Goal: Task Accomplishment & Management: Complete application form

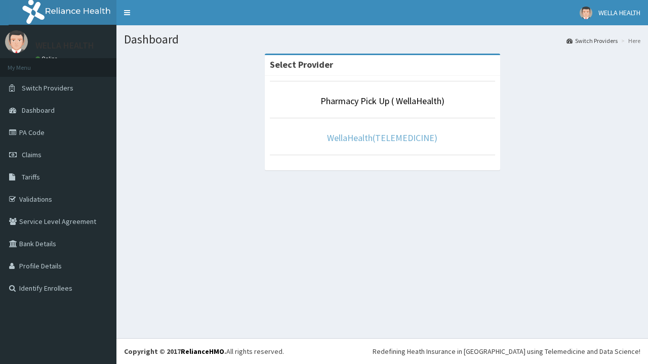
click at [381, 138] on link "WellaHealth(TELEMEDICINE)" at bounding box center [382, 138] width 110 height 12
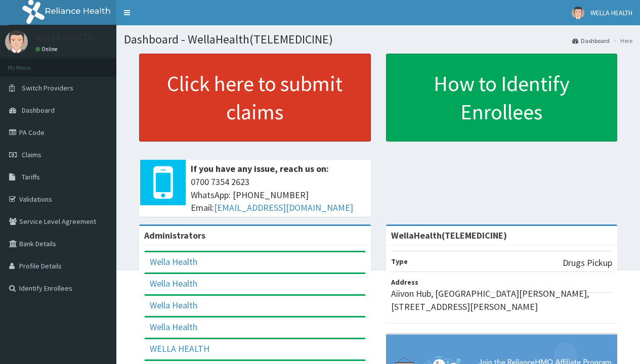
click at [254, 98] on link "Click here to submit claims" at bounding box center [255, 98] width 232 height 88
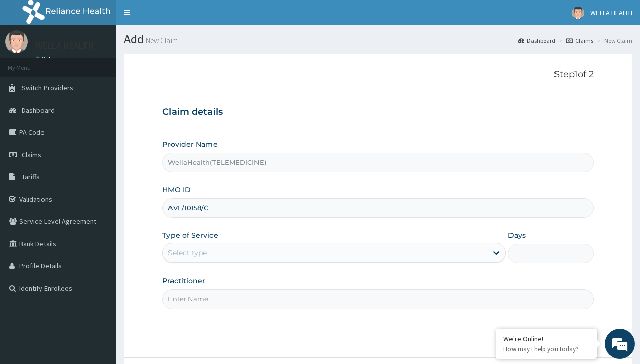
type input "AVL/10158/C"
type input "WellaHealth"
click at [187, 253] on div "Select type" at bounding box center [187, 253] width 39 height 10
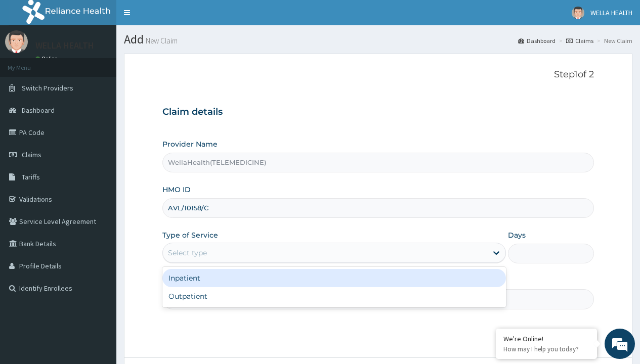
click at [334, 296] on div "Outpatient" at bounding box center [333, 296] width 343 height 18
type input "1"
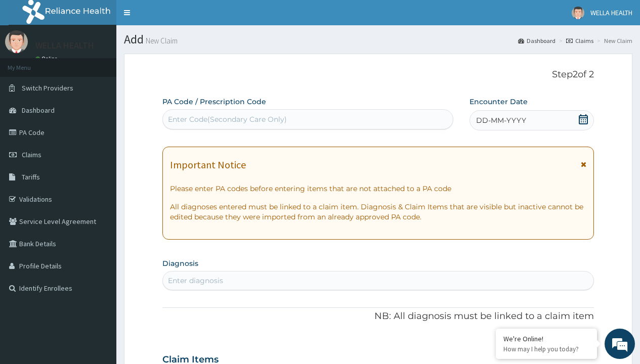
scroll to position [84, 0]
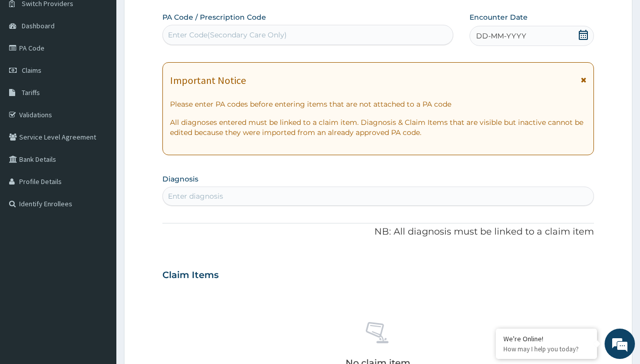
click at [500, 36] on span "DD-MM-YYYY" at bounding box center [501, 36] width 50 height 10
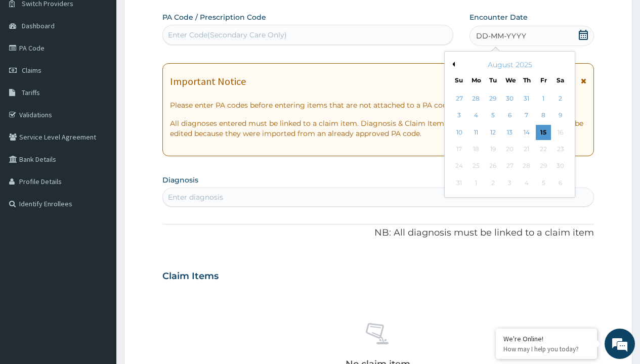
click at [452, 64] on button "Previous Month" at bounding box center [452, 64] width 5 height 5
click at [543, 132] on div "18" at bounding box center [543, 132] width 15 height 15
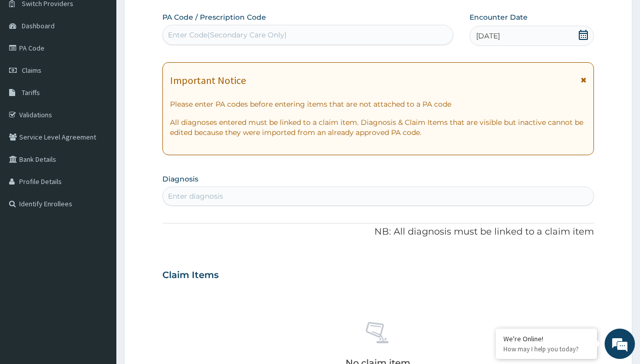
click at [227, 35] on div "Enter Code(Secondary Care Only)" at bounding box center [227, 35] width 119 height 10
type input "PR/FDAA1FBE"
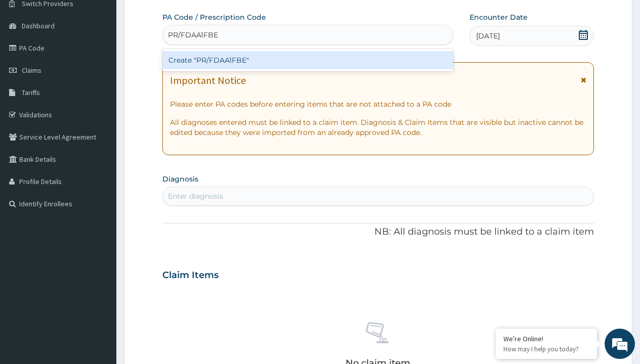
click at [308, 60] on div "Create "PR/FDAA1FBE"" at bounding box center [307, 60] width 290 height 18
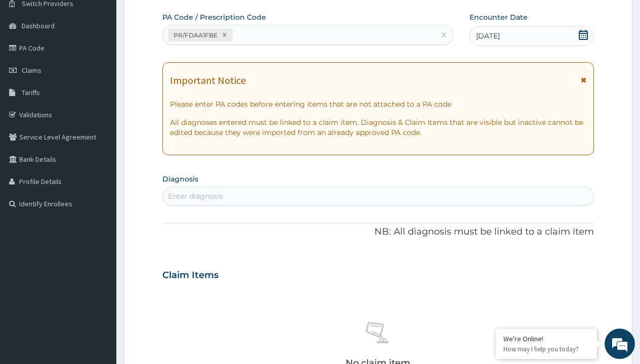
click at [195, 196] on div "Enter diagnosis" at bounding box center [195, 196] width 55 height 10
type input "prescription collected"
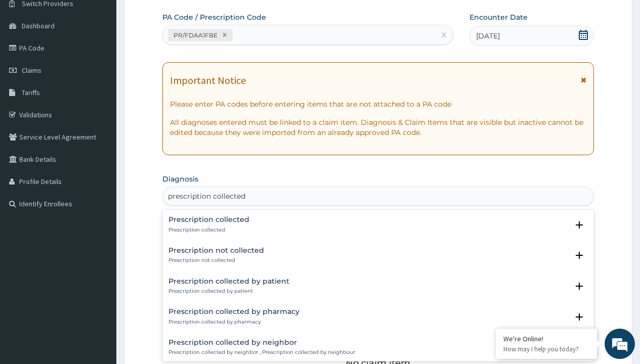
click at [207, 230] on p "Prescription collected" at bounding box center [208, 230] width 81 height 7
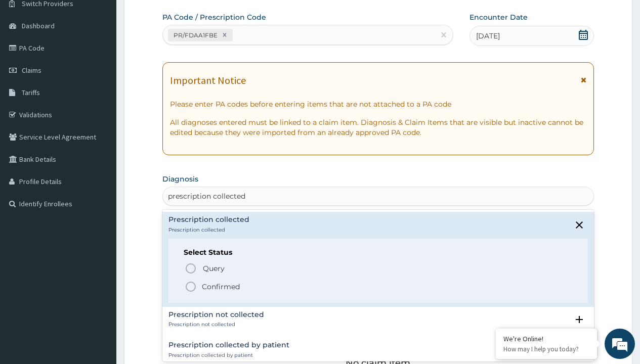
click at [221, 286] on p "Confirmed" at bounding box center [221, 287] width 38 height 10
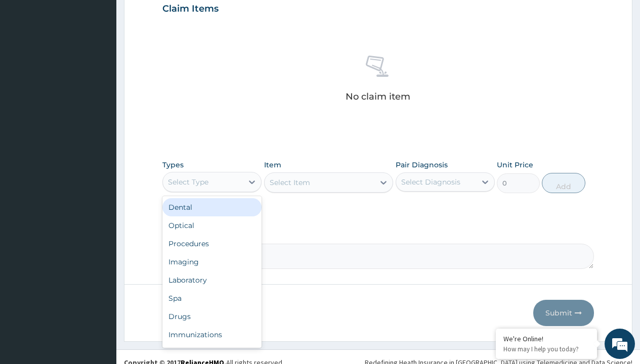
type input "procedures"
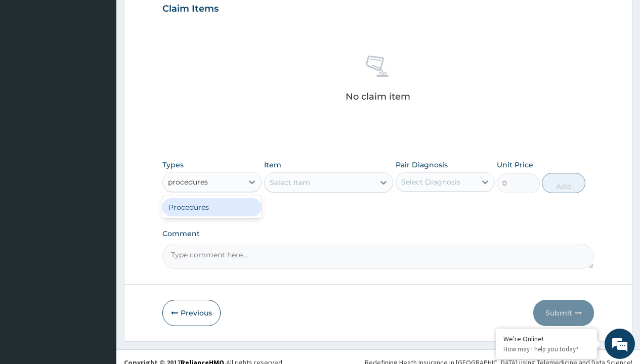
scroll to position [0, 0]
click at [212, 207] on div "Procedures" at bounding box center [211, 207] width 99 height 18
click at [289, 182] on div "Select Item" at bounding box center [290, 183] width 40 height 10
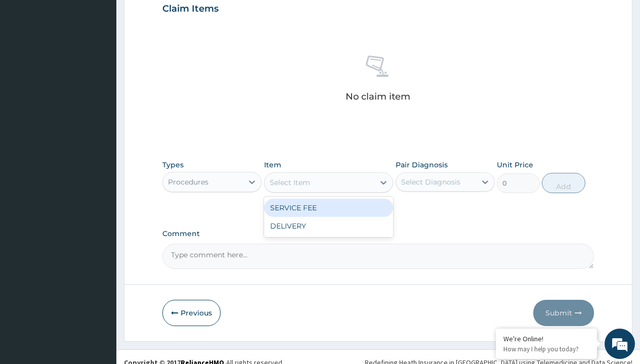
type input "service fee"
click at [328, 207] on div "SERVICE FEE" at bounding box center [329, 208] width 130 height 18
type input "100"
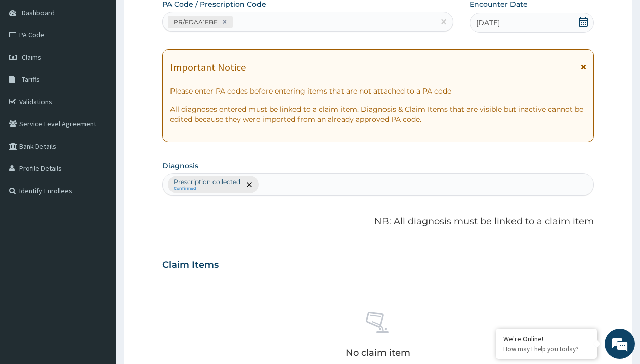
type input "prescription collected"
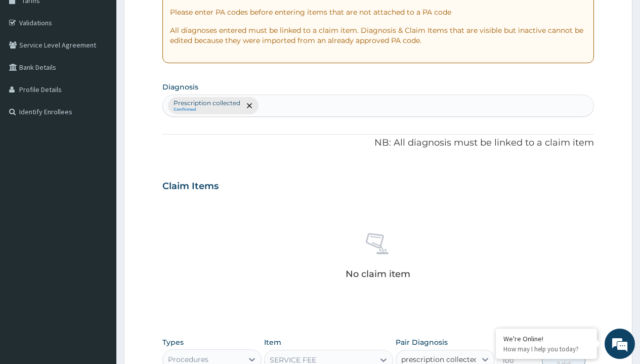
checkbox input "true"
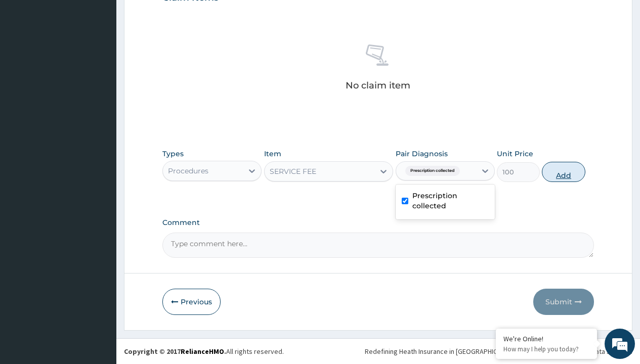
click at [564, 171] on button "Add" at bounding box center [563, 172] width 43 height 20
type input "0"
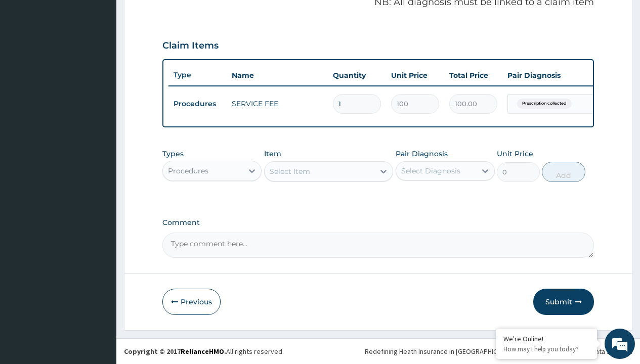
click at [188, 170] on div "Procedures" at bounding box center [188, 171] width 40 height 10
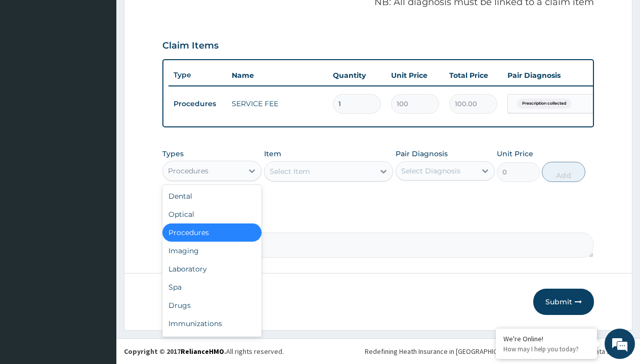
type input "drugs"
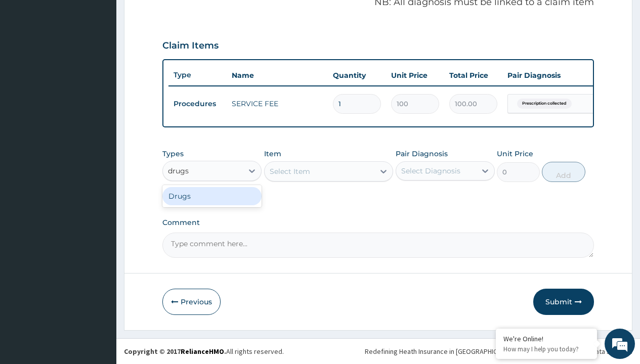
click at [212, 196] on div "Drugs" at bounding box center [211, 196] width 99 height 18
click at [289, 171] on div "Select Item" at bounding box center [329, 171] width 130 height 20
type input "amoxicillin 250mg capsule x10"
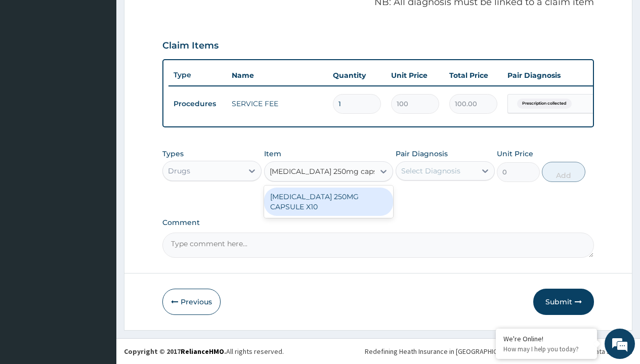
click at [328, 201] on div "[MEDICAL_DATA] 250MG CAPSULE X10" at bounding box center [329, 202] width 130 height 28
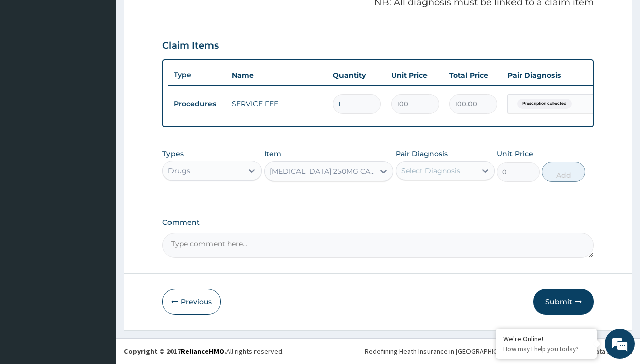
type input "75"
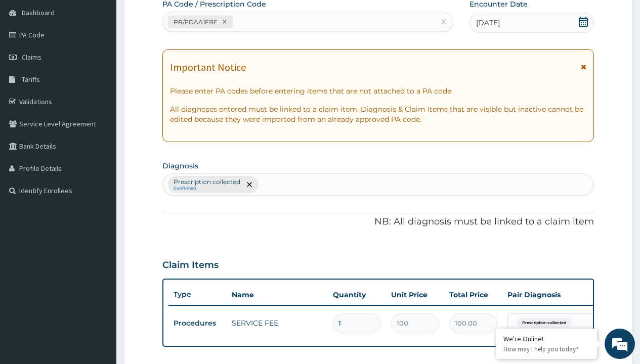
type input "prescription collected"
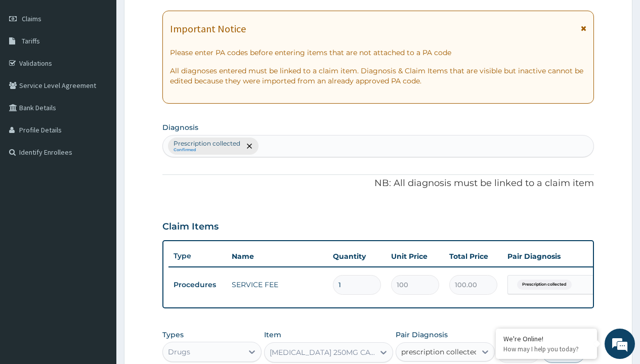
checkbox input "true"
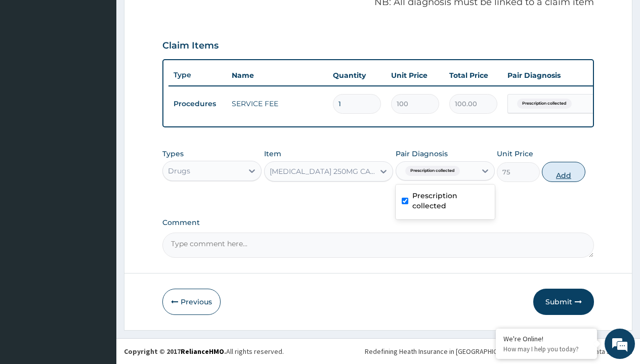
click at [564, 171] on button "Add" at bounding box center [563, 172] width 43 height 20
type input "0"
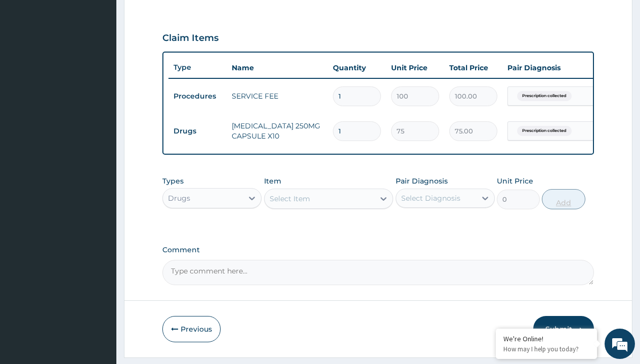
type input "12"
type input "900.00"
type input "12"
click at [197, 131] on td "Drugs" at bounding box center [197, 131] width 58 height 19
type input "drugs"
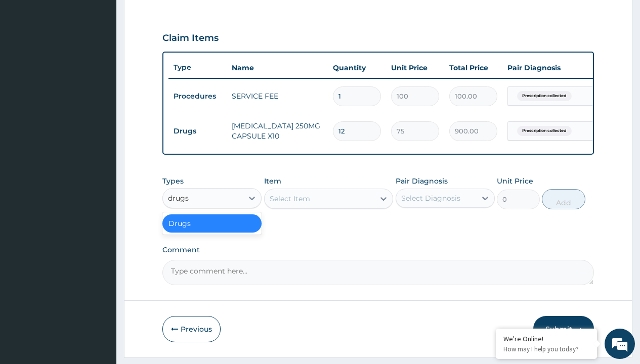
scroll to position [0, 0]
click at [212, 231] on div "Drugs" at bounding box center [211, 223] width 99 height 18
click at [289, 204] on div "Select Item" at bounding box center [290, 199] width 40 height 10
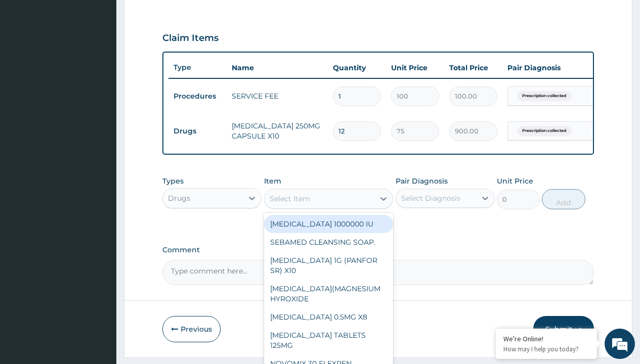
type input "tuxil-d/tuxil-n syrup/bott"
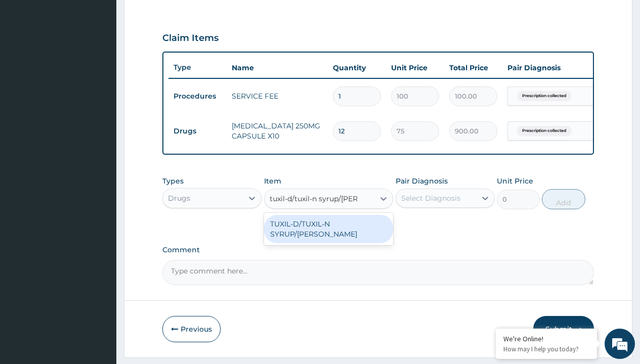
click at [328, 231] on div "TUXIL-D/TUXIL-N SYRUP/[PERSON_NAME]" at bounding box center [329, 229] width 130 height 28
type input "1425"
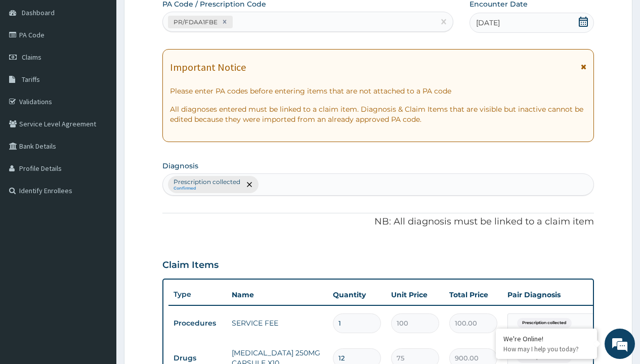
type input "prescription collected"
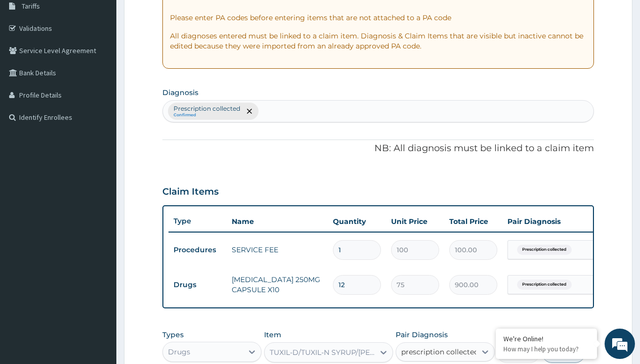
checkbox input "true"
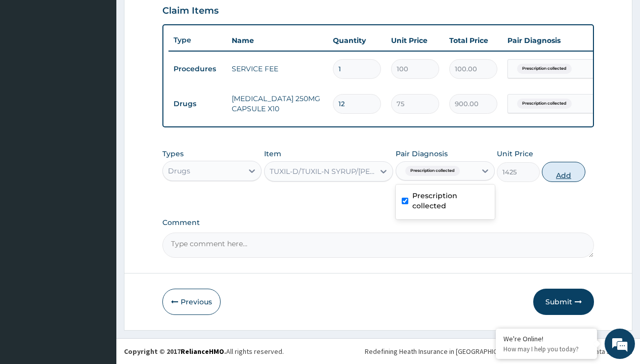
click at [564, 171] on button "Add" at bounding box center [563, 172] width 43 height 20
type input "0"
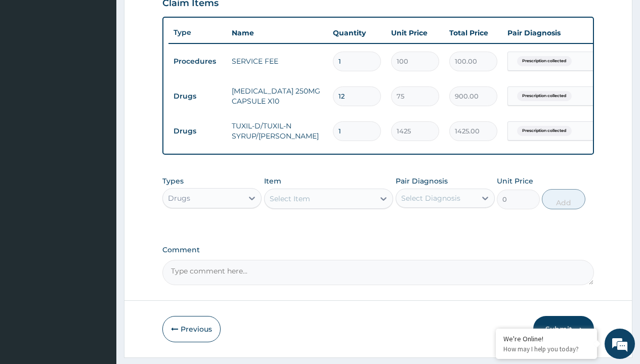
click at [197, 96] on td "Drugs" at bounding box center [197, 96] width 58 height 19
type input "drugs"
click at [212, 231] on div "Drugs" at bounding box center [211, 223] width 99 height 18
click at [289, 204] on div "Select Item" at bounding box center [290, 199] width 40 height 10
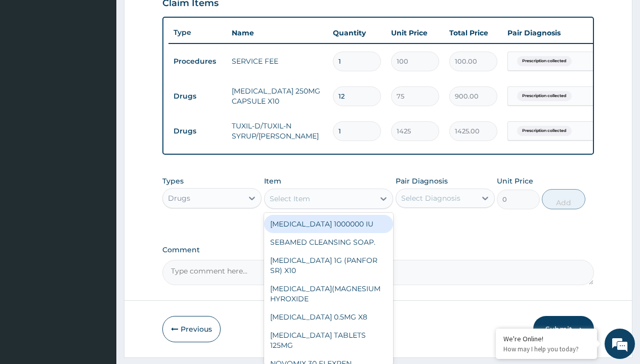
type input "cetirizine syrup"
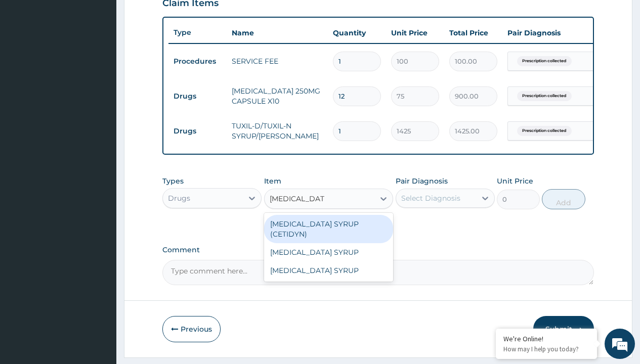
click at [328, 231] on div "[MEDICAL_DATA] SYRUP (CETIDYN)" at bounding box center [329, 229] width 130 height 28
type input "2200"
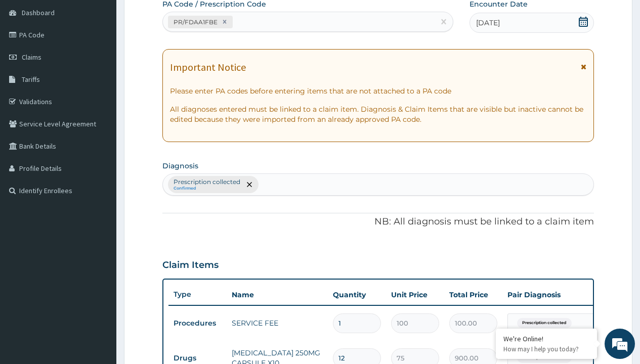
type input "prescription collected"
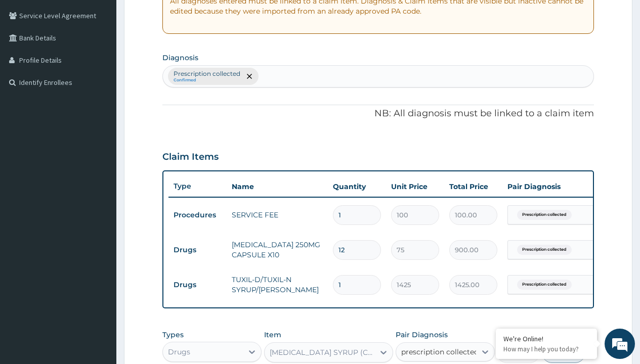
checkbox input "true"
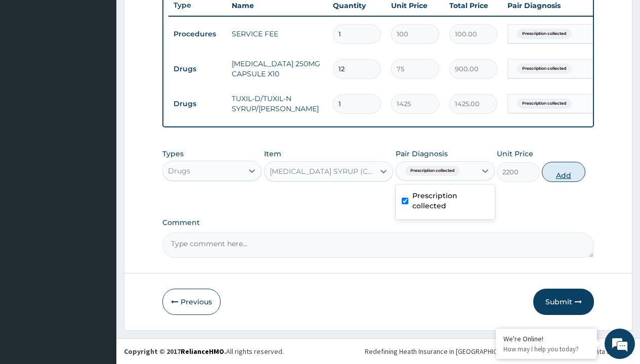
click at [564, 171] on button "Add" at bounding box center [563, 172] width 43 height 20
type input "0"
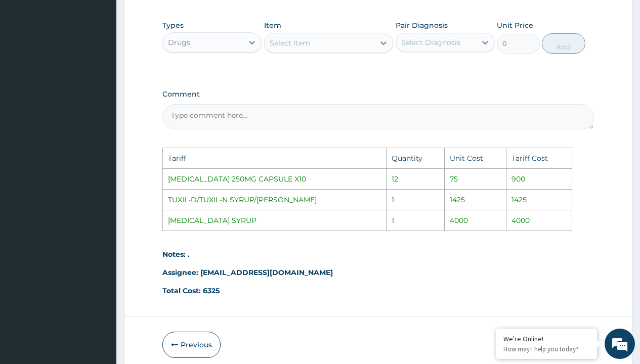
scroll to position [542, 0]
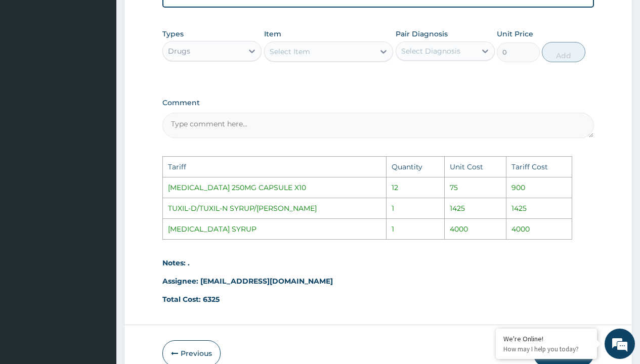
click at [314, 59] on div "Select Item" at bounding box center [320, 52] width 110 height 16
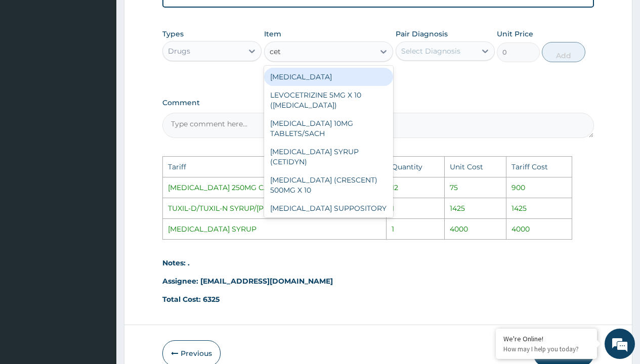
type input "ceti"
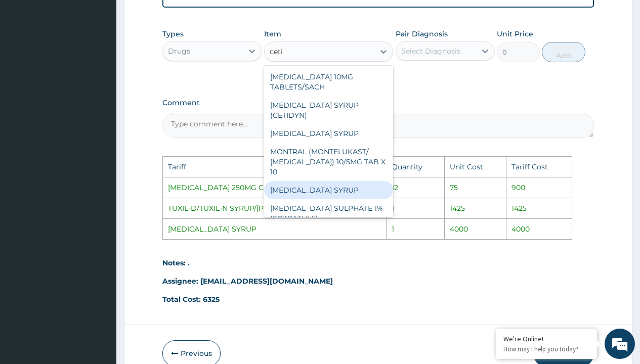
click at [318, 184] on div "[MEDICAL_DATA] SYRUP" at bounding box center [329, 190] width 130 height 18
type input "4000"
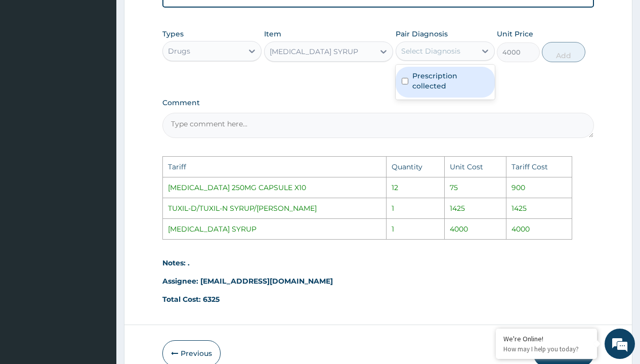
click at [439, 56] on div "Select Diagnosis" at bounding box center [430, 51] width 59 height 10
click at [450, 88] on label "Prescription collected" at bounding box center [450, 81] width 76 height 20
checkbox input "true"
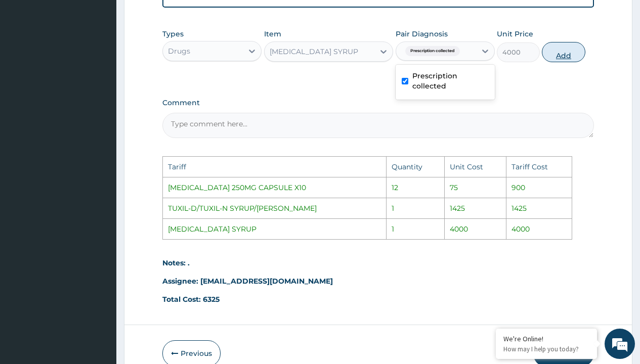
click at [558, 61] on button "Add" at bounding box center [563, 52] width 43 height 20
type input "0"
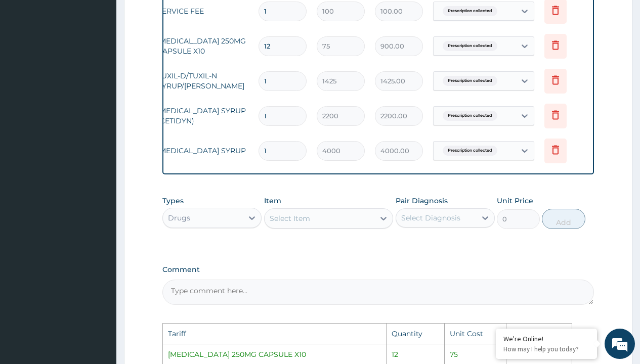
scroll to position [0, 76]
click at [559, 119] on icon at bounding box center [553, 115] width 12 height 12
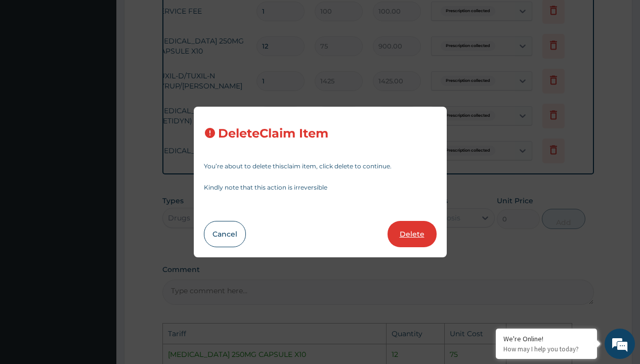
click at [414, 232] on button "Delete" at bounding box center [411, 234] width 49 height 26
type input "4000"
type input "4000.00"
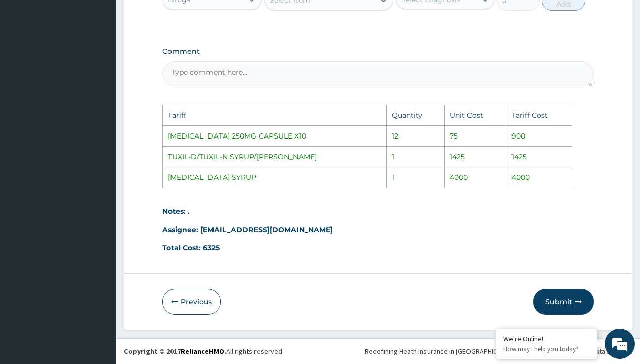
scroll to position [601, 0]
click at [551, 300] on button "Submit" at bounding box center [563, 302] width 61 height 26
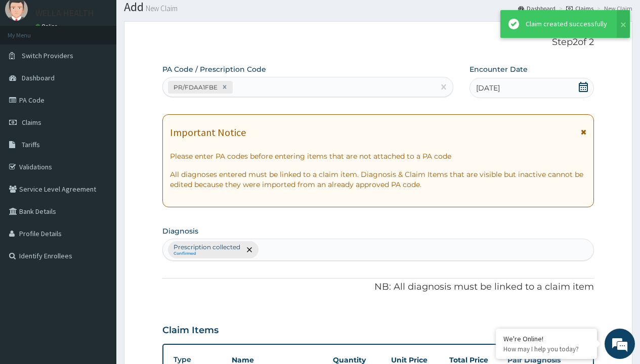
scroll to position [429, 0]
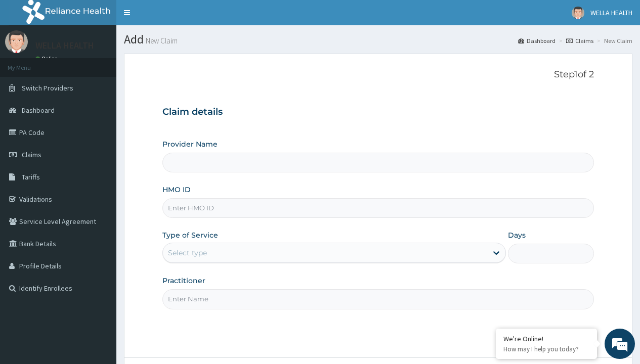
type input "AVL/10217/D"
type input "WellaHealth(TELEMEDICINE)"
type input "AVL/10217/D"
type input "WellaHealth"
click at [187, 253] on div "Select type" at bounding box center [187, 253] width 39 height 10
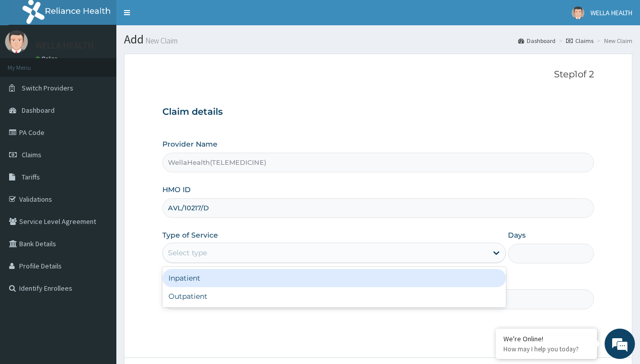
click at [334, 296] on div "Outpatient" at bounding box center [333, 296] width 343 height 18
type input "1"
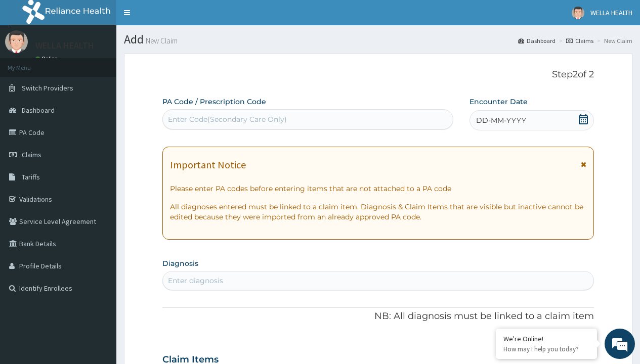
scroll to position [84, 0]
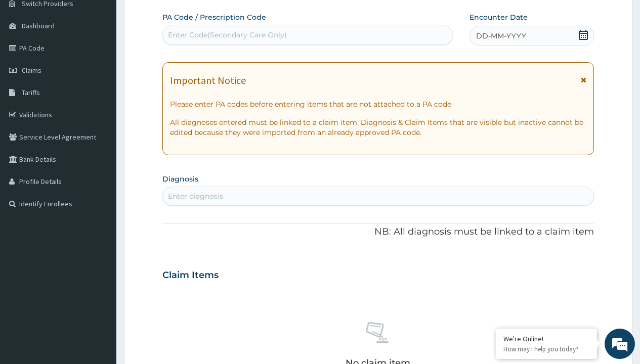
click at [500, 36] on span "DD-MM-YYYY" at bounding box center [501, 36] width 50 height 10
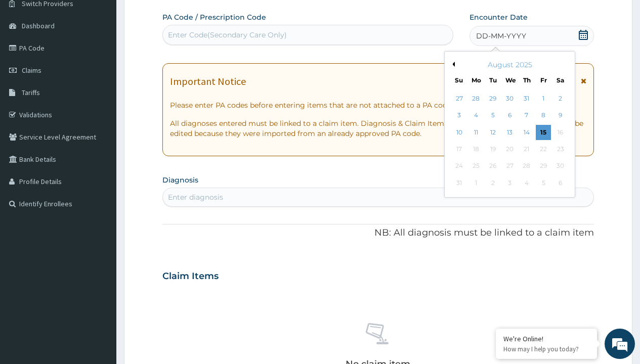
click at [452, 64] on button "Previous Month" at bounding box center [452, 64] width 5 height 5
click at [543, 132] on div "18" at bounding box center [543, 132] width 15 height 15
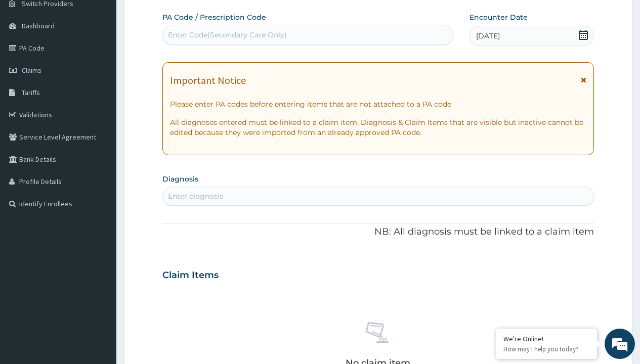
click at [227, 35] on div "Enter Code(Secondary Care Only)" at bounding box center [227, 35] width 119 height 10
type input "PR/84168859"
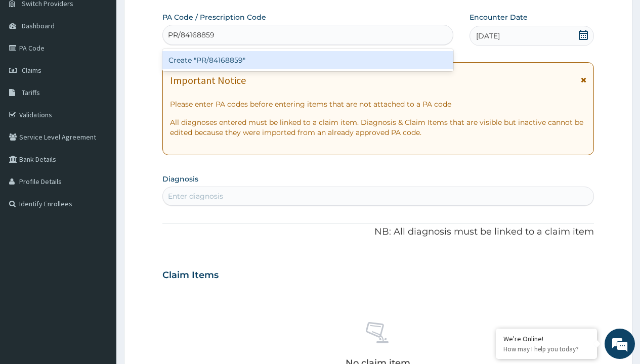
click at [308, 60] on div "Create "PR/84168859"" at bounding box center [307, 60] width 290 height 18
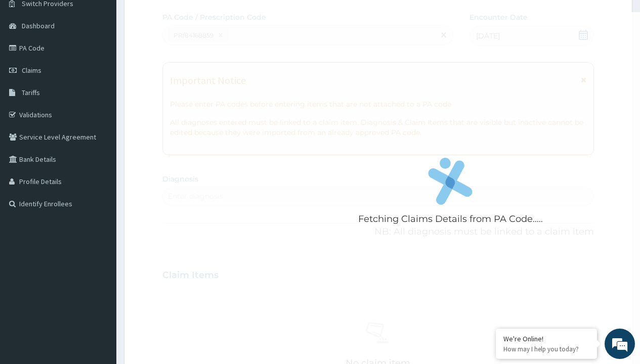
click at [195, 196] on div "Enter diagnosis" at bounding box center [195, 196] width 55 height 10
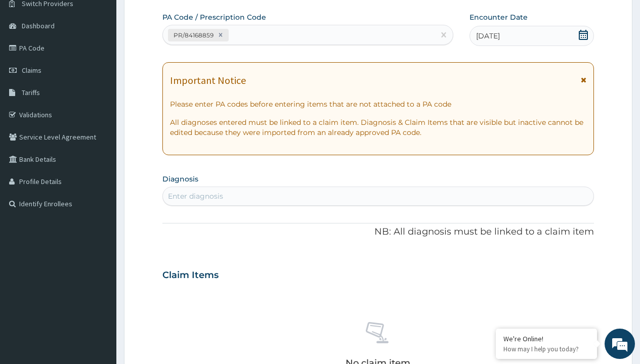
type input "prescription collected"
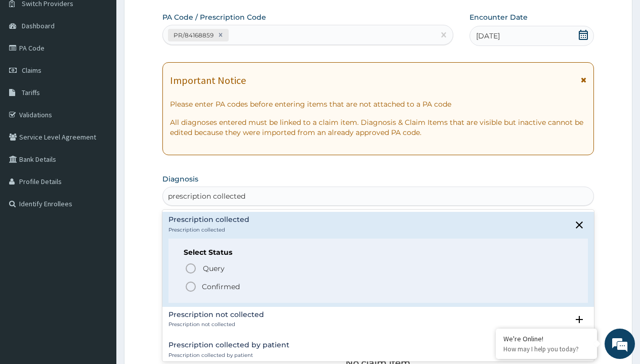
click at [221, 286] on p "Confirmed" at bounding box center [221, 287] width 38 height 10
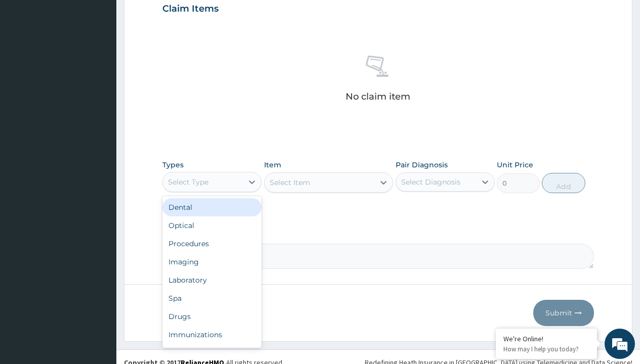
type input "procedures"
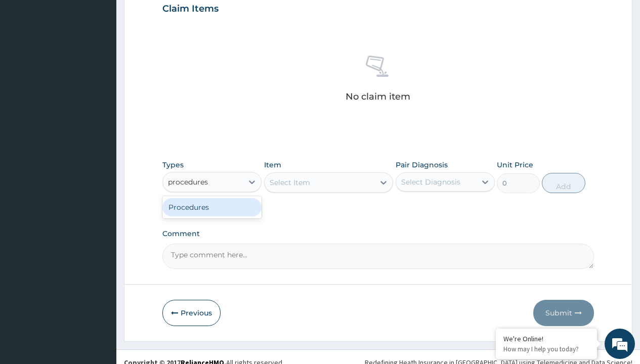
scroll to position [0, 0]
click at [212, 207] on div "Procedures" at bounding box center [211, 207] width 99 height 18
click at [289, 182] on div "Select Item" at bounding box center [290, 183] width 40 height 10
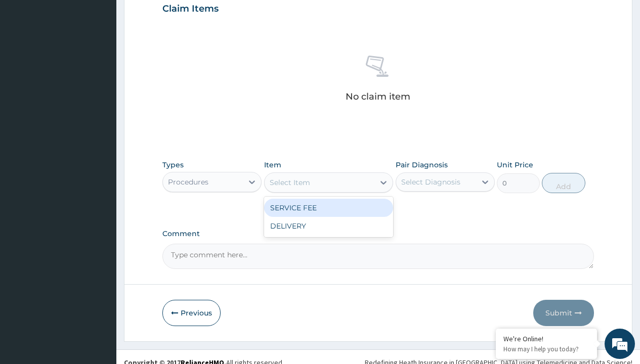
type input "service fee"
click at [328, 207] on div "SERVICE FEE" at bounding box center [329, 208] width 130 height 18
type input "100"
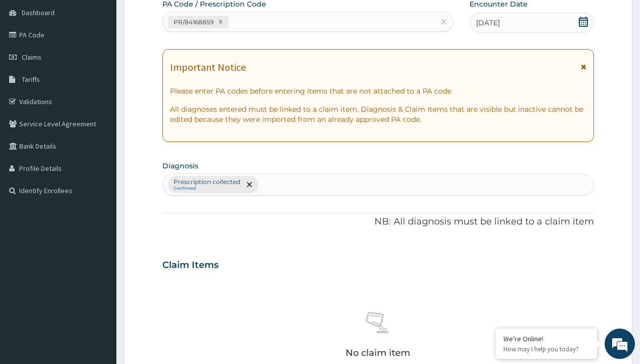
type input "prescription collected"
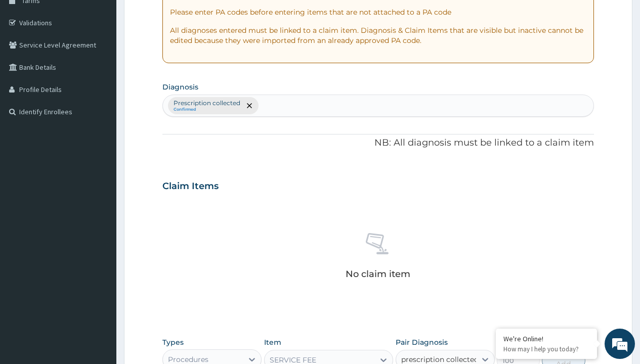
checkbox input "true"
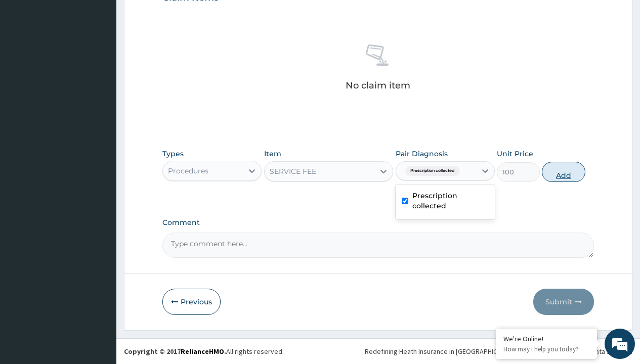
click at [564, 171] on button "Add" at bounding box center [563, 172] width 43 height 20
type input "0"
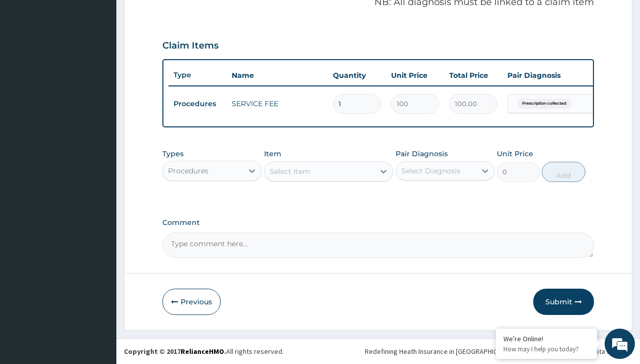
click at [188, 170] on div "Procedures" at bounding box center [188, 171] width 40 height 10
type input "drugs"
click at [212, 196] on div "Drugs" at bounding box center [211, 196] width 99 height 18
click at [289, 171] on div "Select Item" at bounding box center [290, 171] width 40 height 10
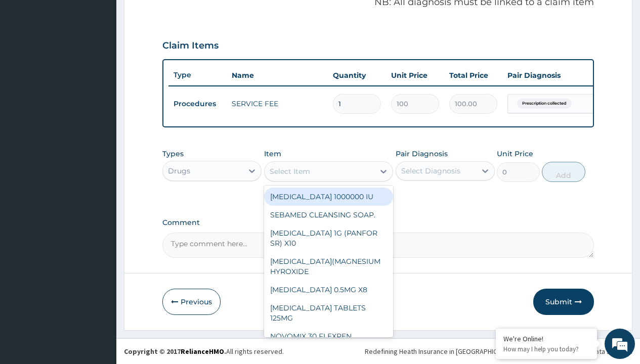
type input "artemether + lumefantrine 20/120 lumartem x24"
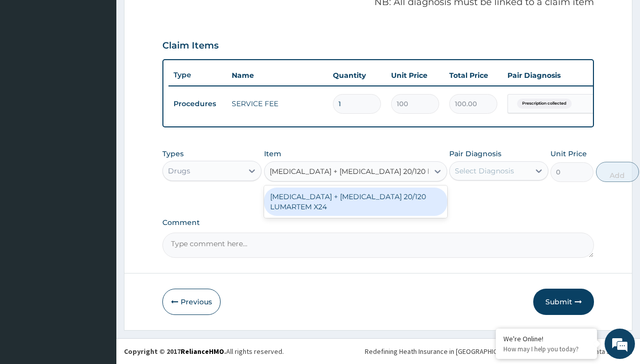
click at [355, 201] on div "[MEDICAL_DATA] + [MEDICAL_DATA] 20/120 LUMARTEM X24" at bounding box center [355, 202] width 183 height 28
type input "121.9000015258789"
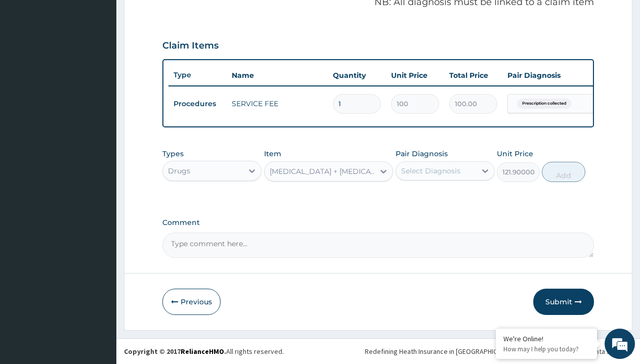
scroll to position [98, 0]
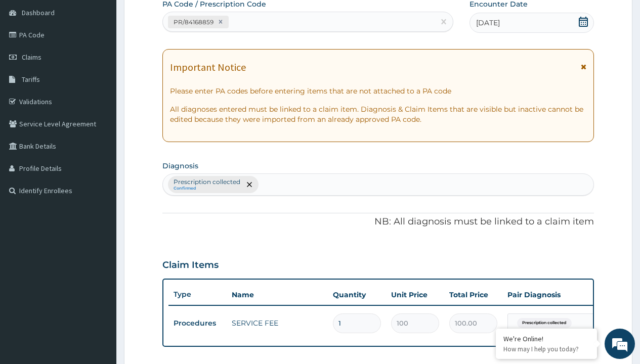
click at [206, 182] on p "Prescription collected" at bounding box center [207, 182] width 67 height 8
type input "prescription collected"
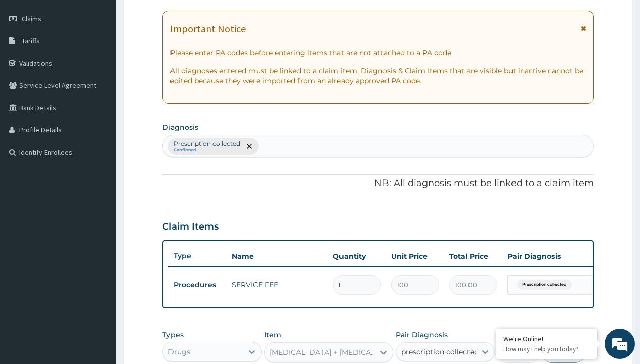
checkbox input "true"
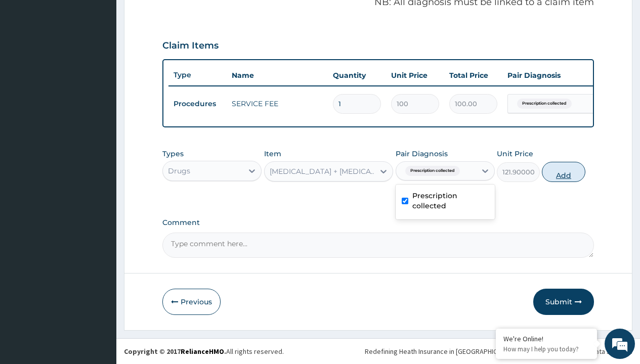
click at [564, 171] on button "Add" at bounding box center [563, 172] width 43 height 20
type input "0"
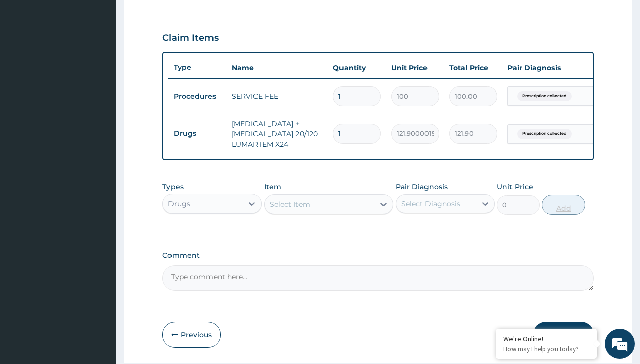
type input "12"
type input "1462.80"
type input "12"
click at [197, 134] on td "Drugs" at bounding box center [197, 133] width 58 height 19
type input "drugs"
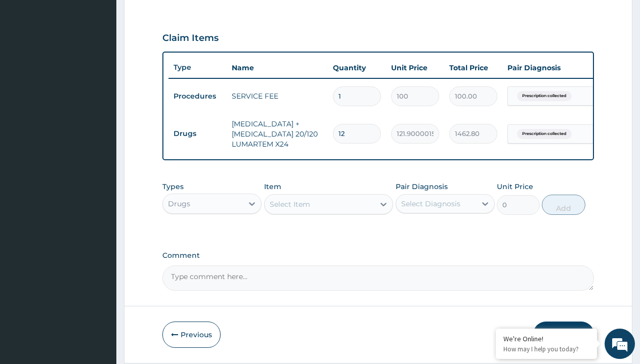
scroll to position [0, 0]
click at [212, 236] on div "Drugs" at bounding box center [211, 229] width 99 height 18
click at [289, 209] on div "Select Item" at bounding box center [290, 204] width 40 height 10
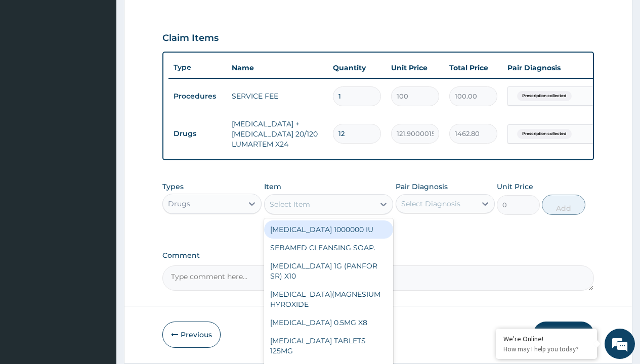
type input "paracetamol syrup emzor/bott"
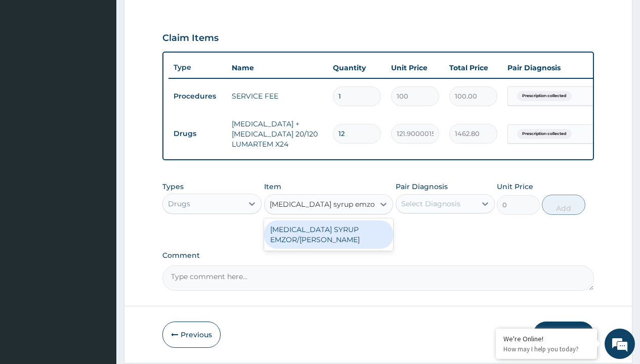
click at [328, 242] on div "[MEDICAL_DATA] SYRUP EMZOR/[PERSON_NAME]" at bounding box center [329, 235] width 130 height 28
type input "1214.099975585938"
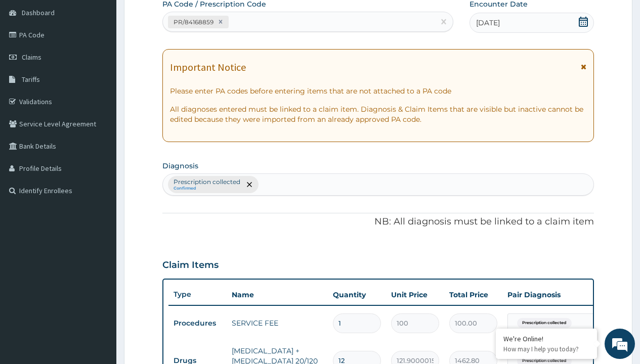
type input "prescription collected"
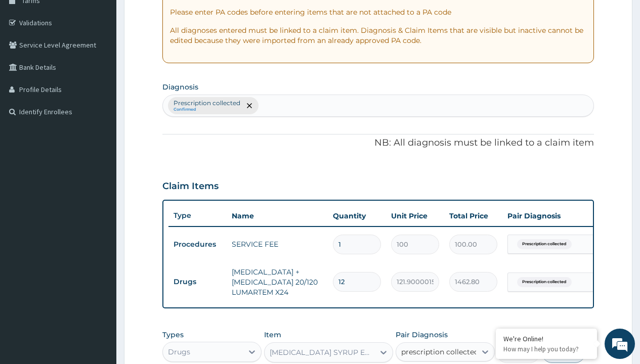
checkbox input "true"
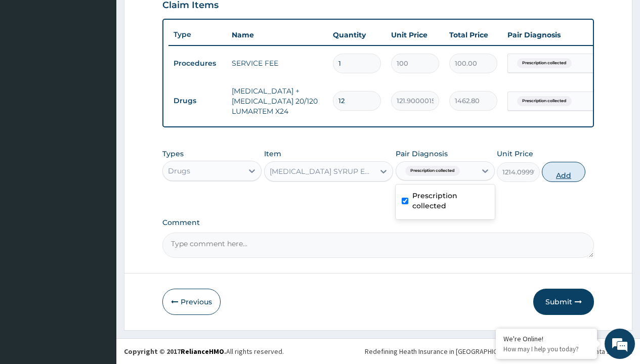
click at [564, 171] on button "Add" at bounding box center [563, 172] width 43 height 20
type input "0"
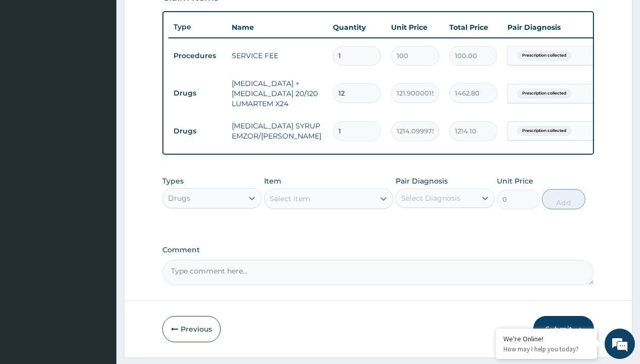
click at [197, 93] on td "Drugs" at bounding box center [197, 93] width 58 height 19
type input "drugs"
click at [212, 231] on div "Drugs" at bounding box center [211, 223] width 99 height 18
click at [289, 204] on div "Select Item" at bounding box center [290, 199] width 40 height 10
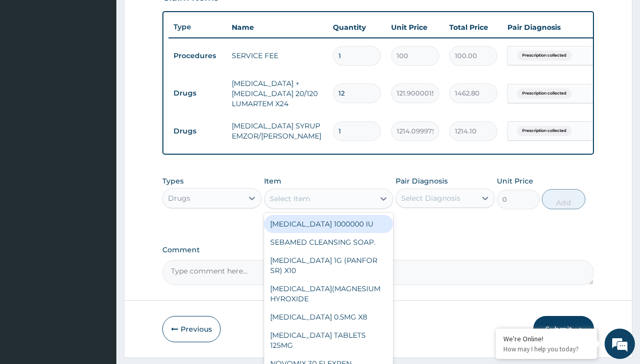
type input "emzolyte ors plus zinc"
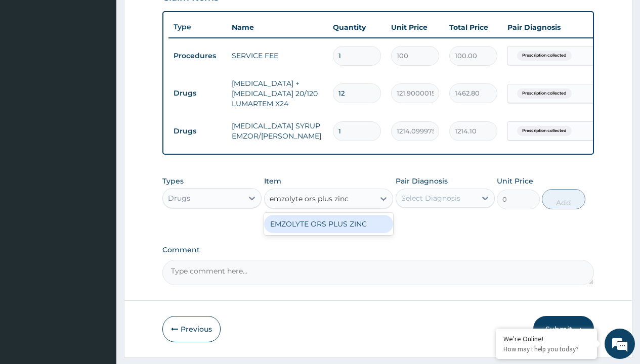
click at [328, 231] on div "EMZOLYTE ORS PLUS ZINC" at bounding box center [329, 224] width 130 height 18
type input "300"
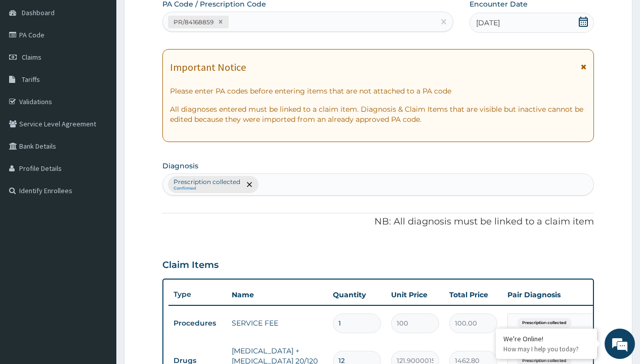
type input "prescription collected"
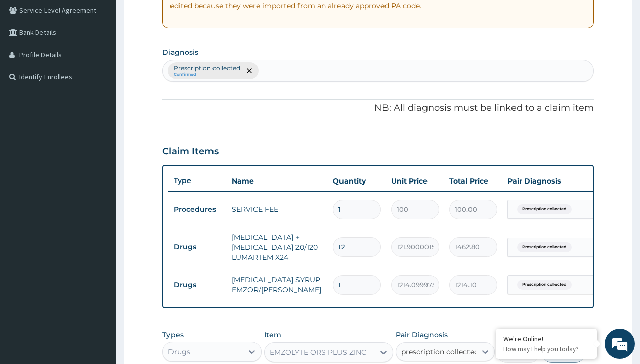
checkbox input "true"
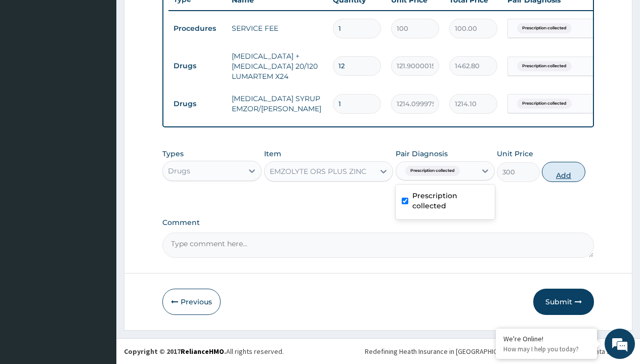
click at [564, 171] on button "Add" at bounding box center [563, 172] width 43 height 20
type input "0"
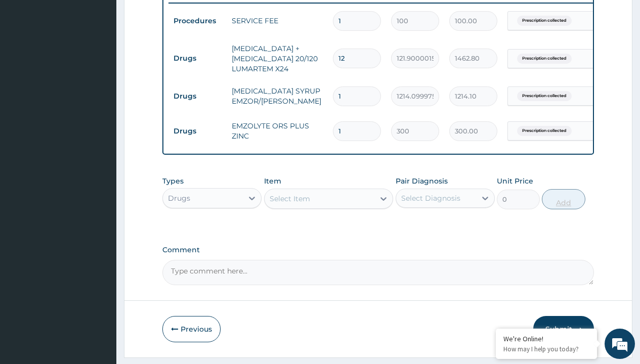
type input "2"
type input "600.00"
type input "2"
click at [197, 58] on td "Drugs" at bounding box center [197, 58] width 58 height 19
type input "drugs"
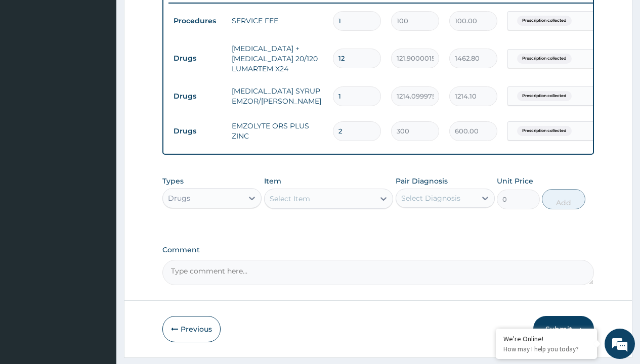
scroll to position [0, 0]
click at [212, 231] on div "Drugs" at bounding box center [211, 223] width 99 height 18
click at [289, 204] on div "Select Item" at bounding box center [290, 199] width 40 height 10
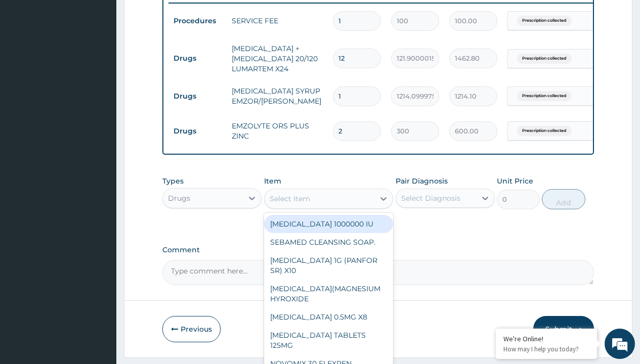
type input "zinc 20mg by 10"
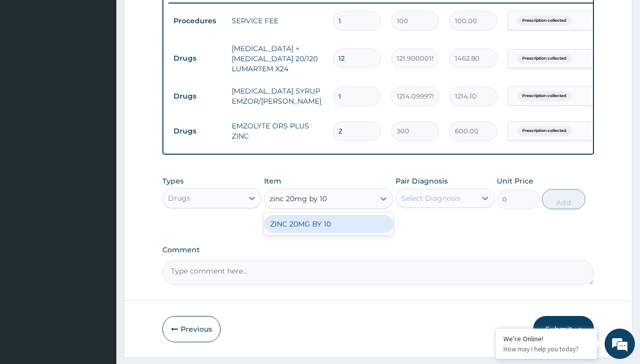
click at [328, 231] on div "ZINC 20MG BY 10" at bounding box center [329, 224] width 130 height 18
type input "15"
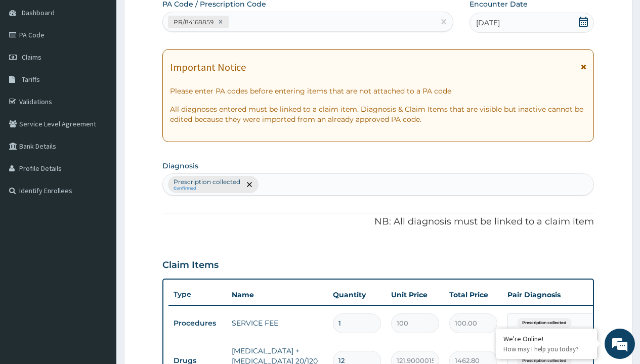
type input "prescription collected"
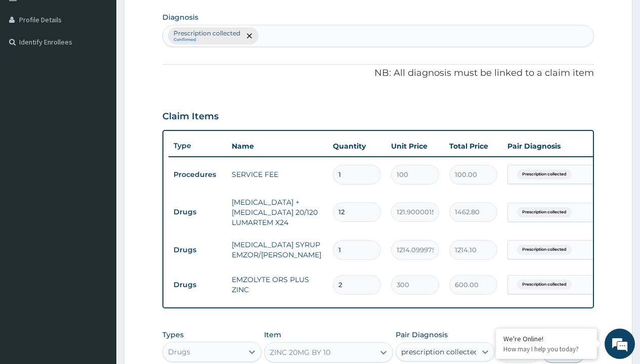
checkbox input "true"
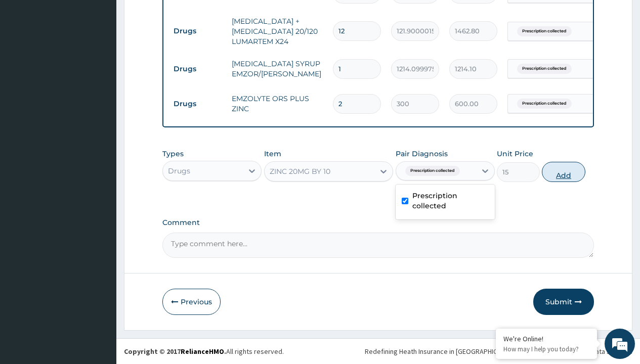
click at [564, 171] on button "Add" at bounding box center [563, 172] width 43 height 20
type input "0"
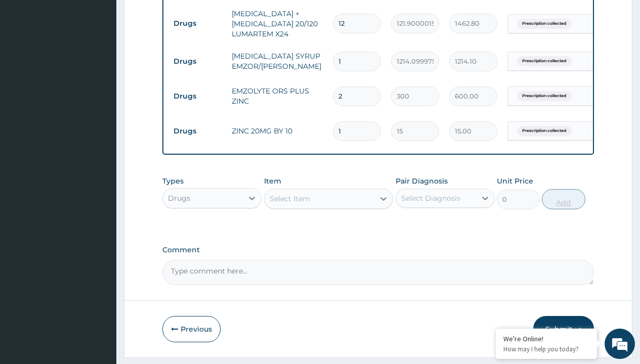
type input "10"
type input "150.00"
type input "10"
click at [197, 23] on td "Drugs" at bounding box center [197, 23] width 58 height 19
type input "drugs"
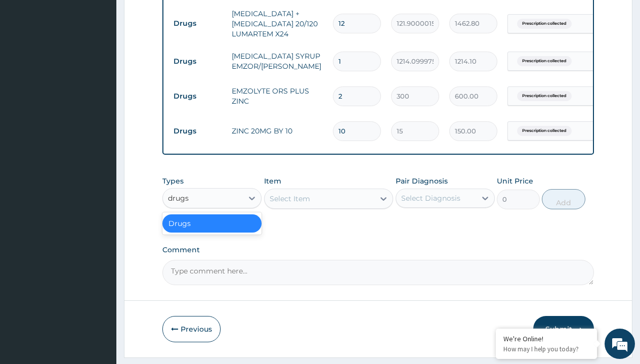
click at [212, 231] on div "Drugs" at bounding box center [211, 223] width 99 height 18
click at [289, 204] on div "Select Item" at bounding box center [290, 199] width 40 height 10
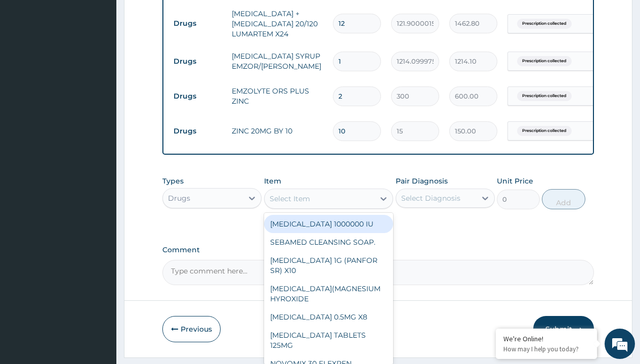
type input "cetirizine syrup"
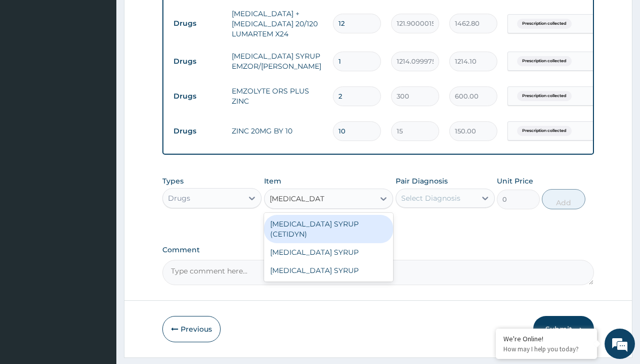
click at [328, 231] on div "[MEDICAL_DATA] SYRUP (CETIDYN)" at bounding box center [329, 229] width 130 height 28
type input "2200"
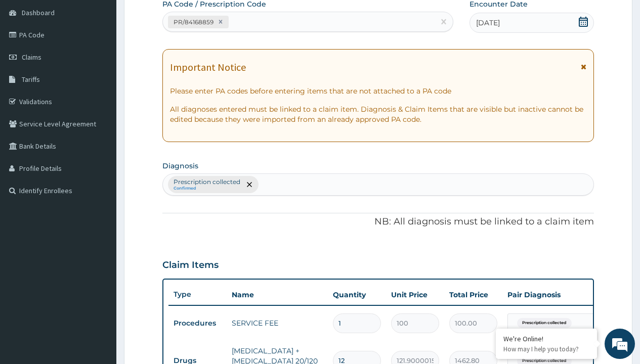
type input "prescription collected"
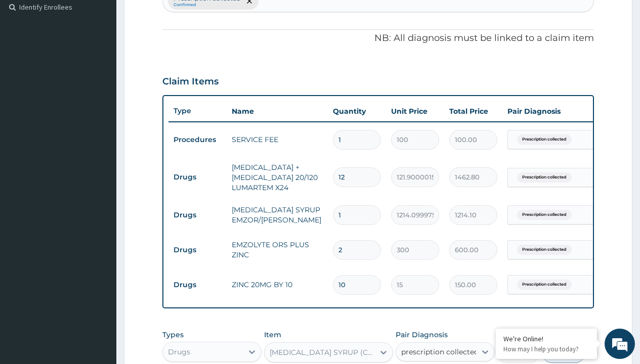
checkbox input "true"
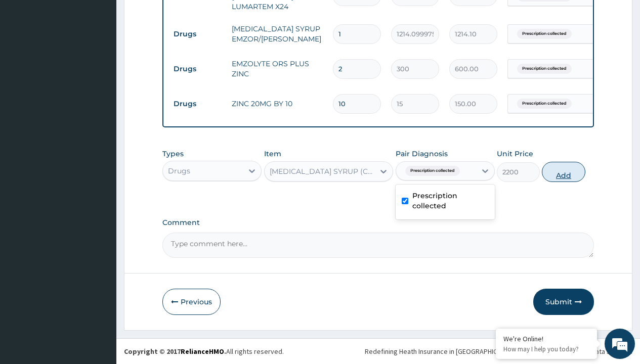
click at [564, 171] on button "Add" at bounding box center [563, 172] width 43 height 20
type input "0"
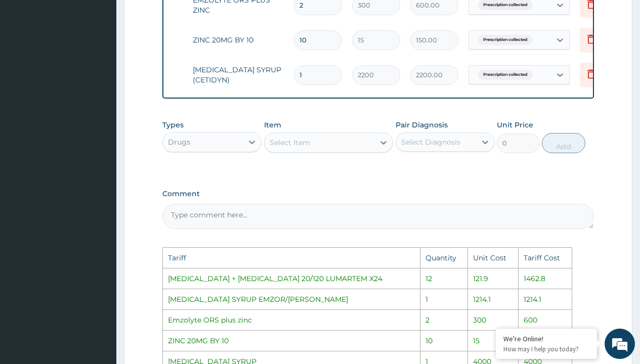
scroll to position [0, 76]
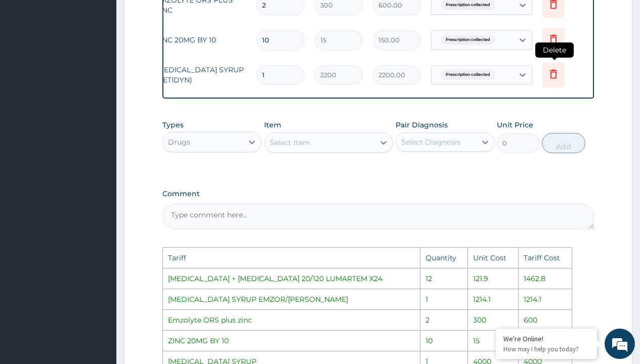
click at [555, 80] on icon at bounding box center [553, 75] width 22 height 25
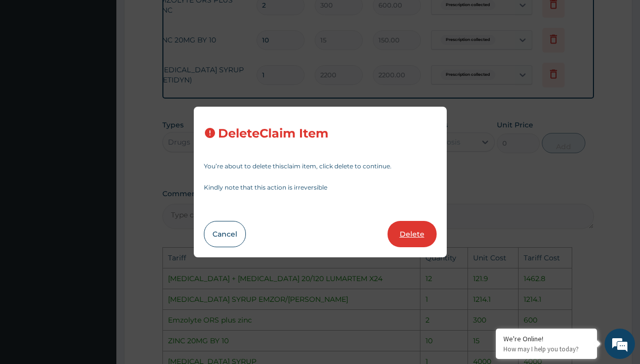
click at [421, 233] on button "Delete" at bounding box center [411, 234] width 49 height 26
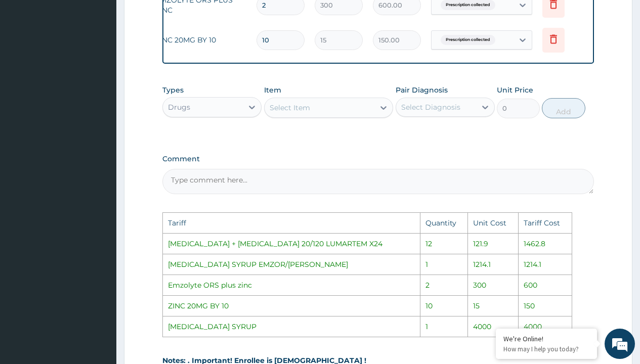
click at [317, 116] on div "Select Item" at bounding box center [320, 108] width 110 height 16
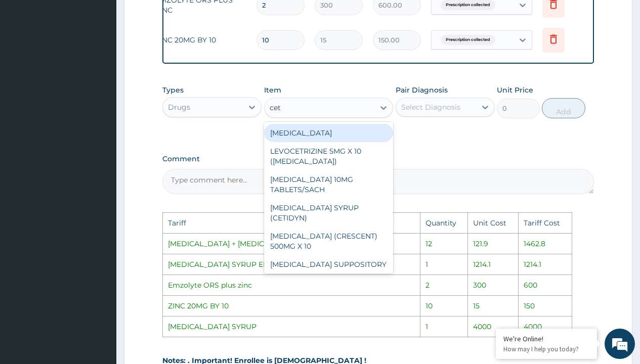
type input "ceti"
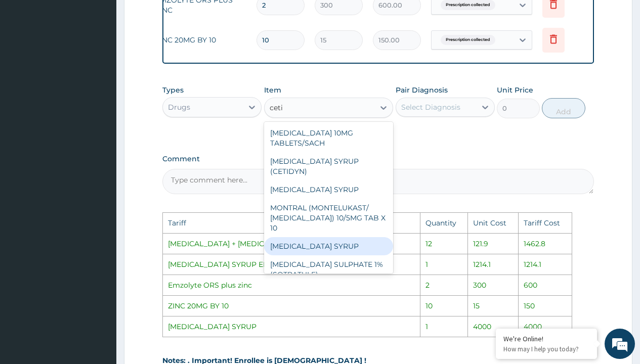
click at [321, 243] on div "[MEDICAL_DATA] SYRUP" at bounding box center [329, 246] width 130 height 18
type input "4000"
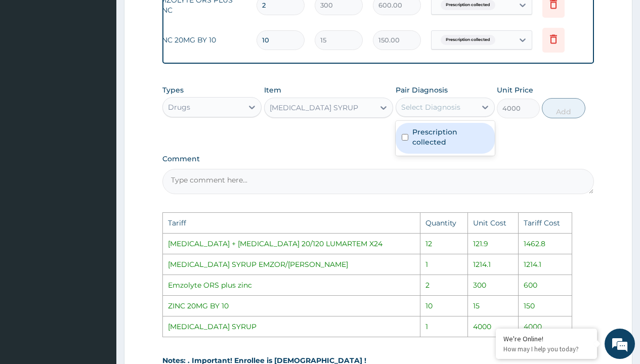
click at [450, 112] on div "Select Diagnosis" at bounding box center [430, 107] width 59 height 10
click at [468, 154] on div "Prescription collected" at bounding box center [445, 138] width 99 height 31
checkbox input "true"
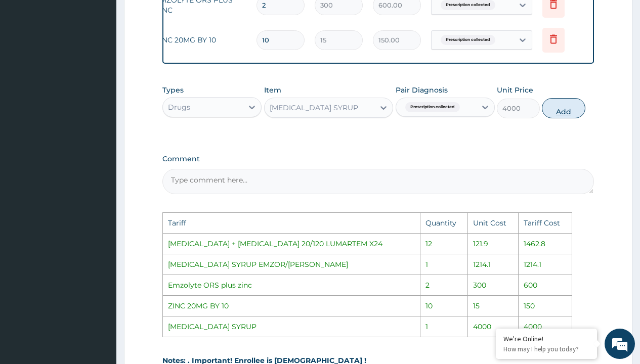
click at [556, 116] on button "Add" at bounding box center [563, 108] width 43 height 20
type input "0"
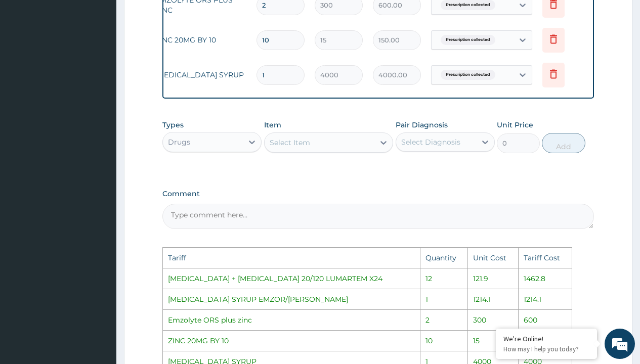
scroll to position [718, 0]
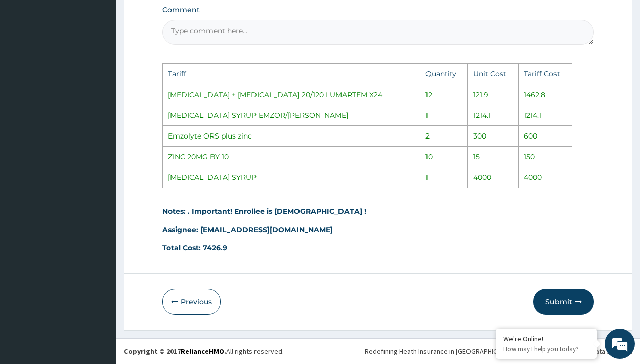
click at [573, 296] on button "Submit" at bounding box center [563, 302] width 61 height 26
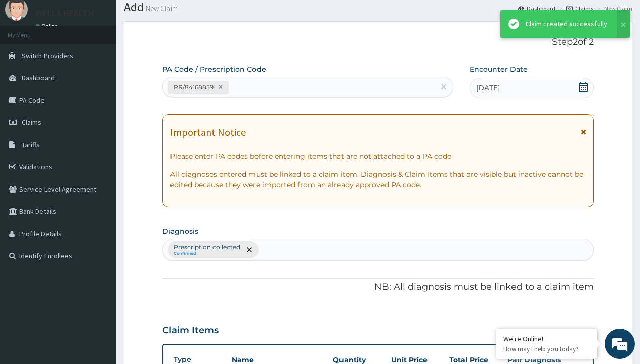
scroll to position [505, 0]
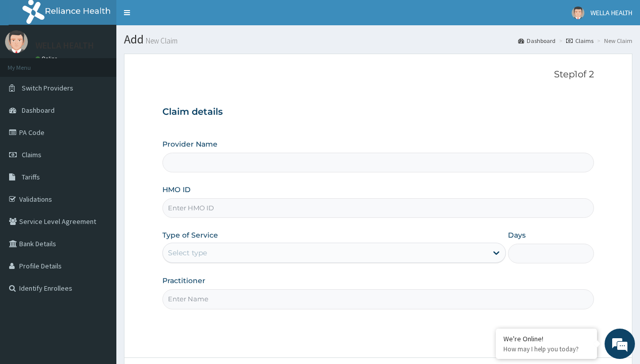
type input "WellaHealth(TELEMEDICINE)"
type input "BFL/10071/A"
type input "WellaHealth"
click at [187, 253] on div "Select type" at bounding box center [187, 253] width 39 height 10
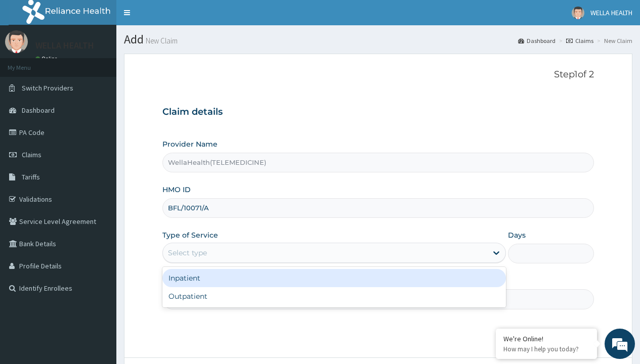
click at [334, 296] on div "Outpatient" at bounding box center [333, 296] width 343 height 18
type input "1"
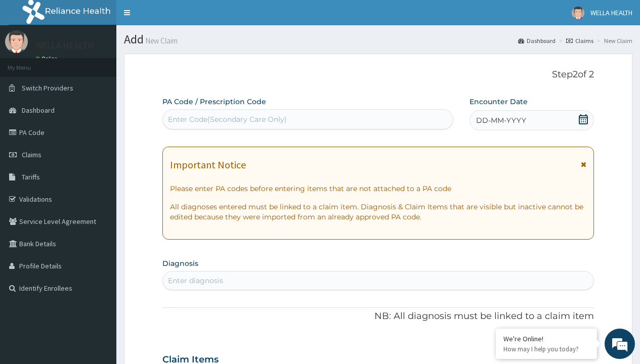
scroll to position [84, 0]
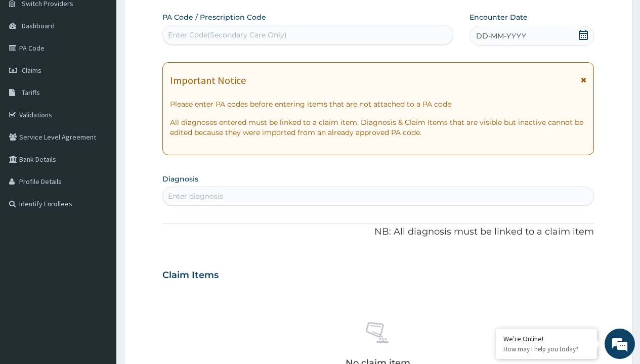
click at [500, 36] on span "DD-MM-YYYY" at bounding box center [501, 36] width 50 height 10
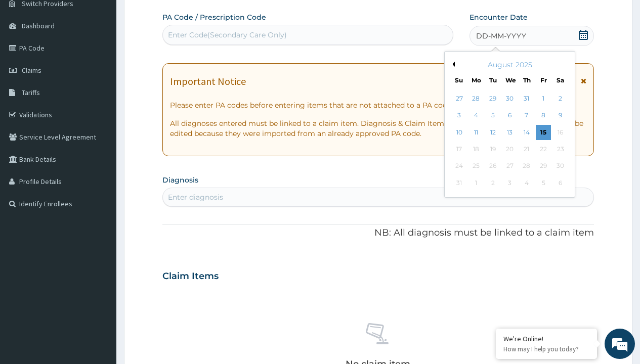
click at [452, 64] on button "Previous Month" at bounding box center [452, 64] width 5 height 5
click at [543, 132] on div "18" at bounding box center [543, 132] width 15 height 15
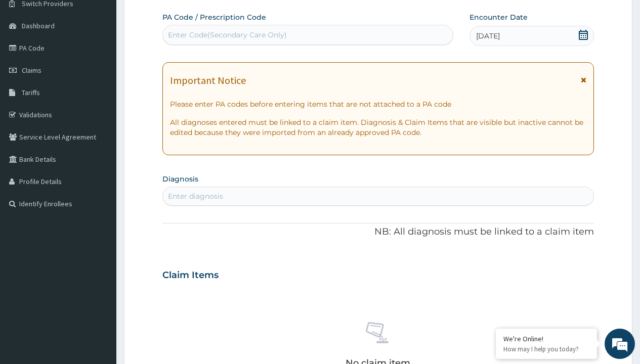
click at [227, 35] on div "Enter Code(Secondary Care Only)" at bounding box center [227, 35] width 119 height 10
type input "PR/368E23D5"
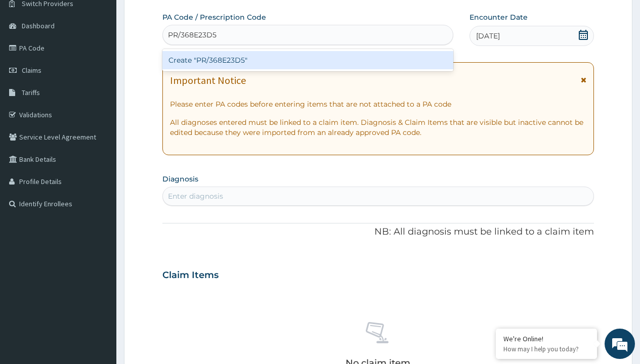
scroll to position [0, 0]
click at [308, 60] on div "Create "PR/368E23D5"" at bounding box center [307, 60] width 290 height 18
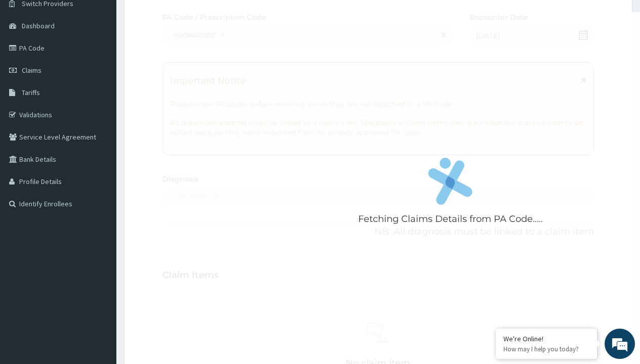
click at [195, 196] on div "Enter diagnosis" at bounding box center [195, 196] width 55 height 10
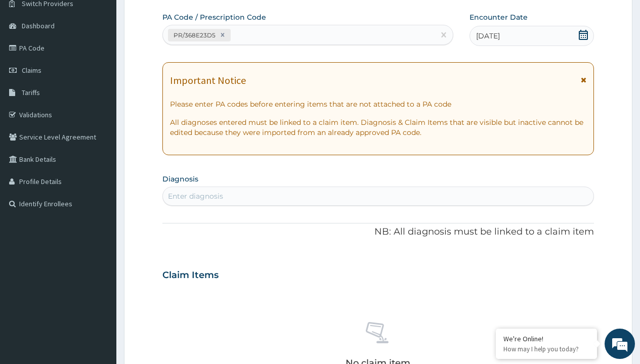
type input "prescription collected"
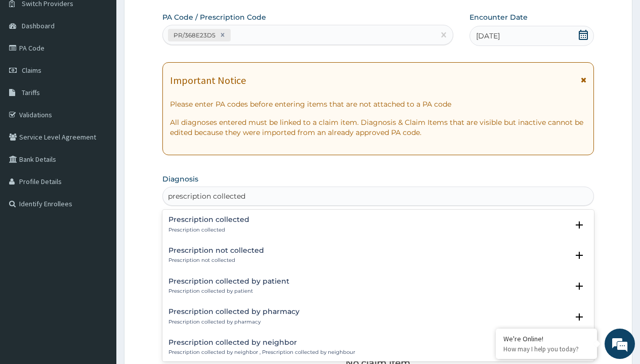
click at [207, 230] on p "Prescription collected" at bounding box center [208, 230] width 81 height 7
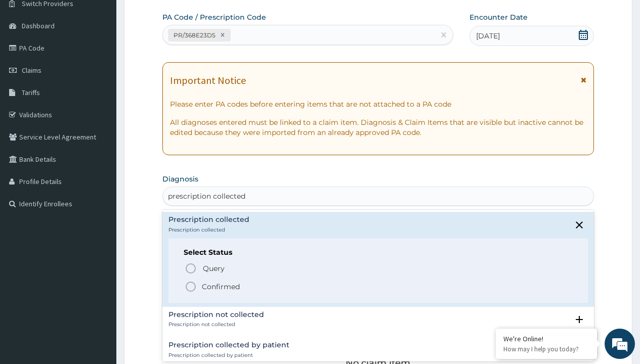
click at [221, 286] on p "Confirmed" at bounding box center [221, 287] width 38 height 10
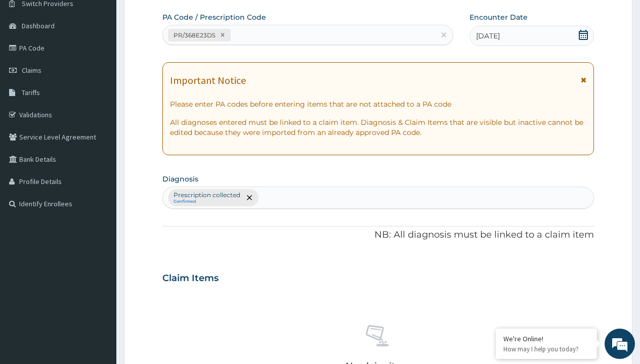
scroll to position [354, 0]
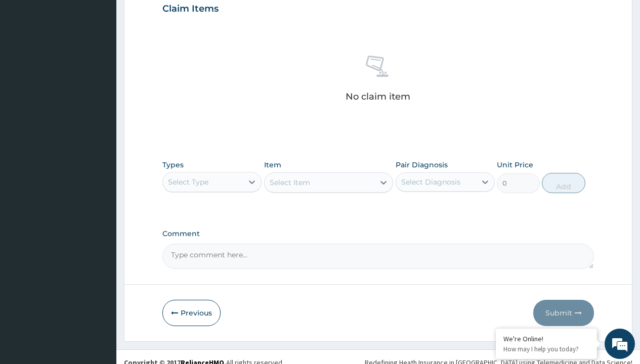
click at [188, 182] on div "Select Type" at bounding box center [188, 182] width 40 height 10
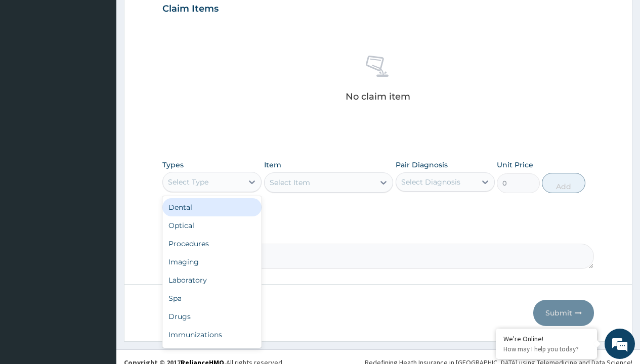
type input "procedures"
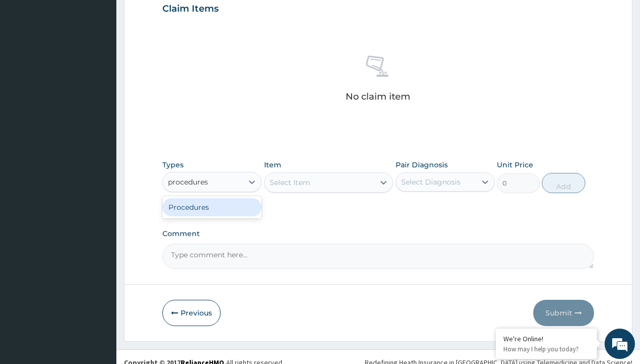
click at [212, 207] on div "Procedures" at bounding box center [211, 207] width 99 height 18
click at [289, 182] on div "Select Item" at bounding box center [290, 183] width 40 height 10
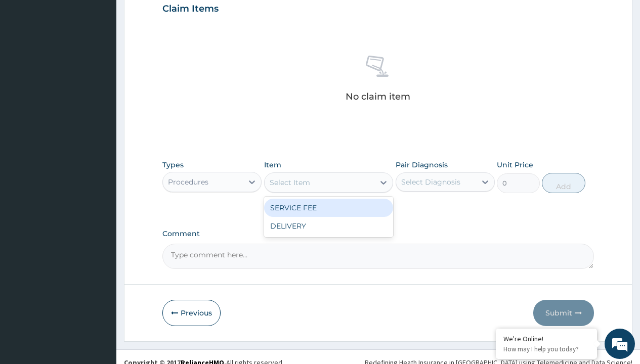
type input "service fee"
click at [328, 207] on div "SERVICE FEE" at bounding box center [329, 208] width 130 height 18
type input "100"
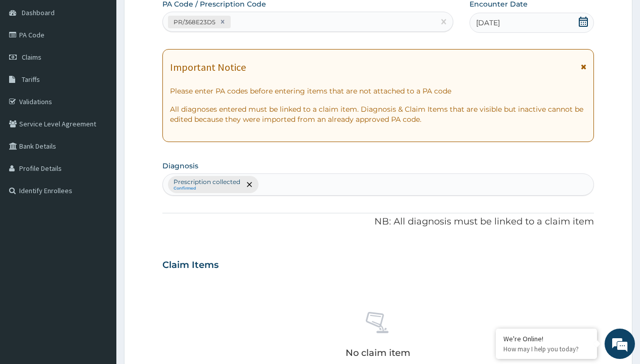
type input "prescription collected"
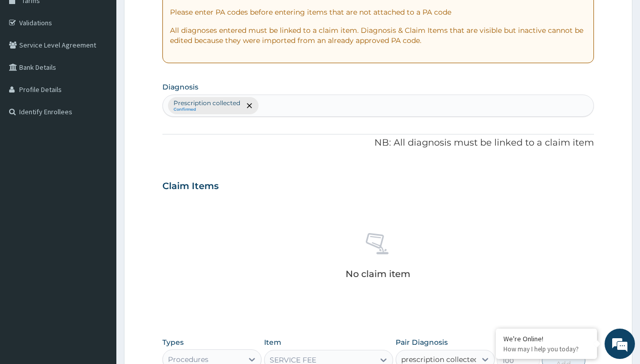
checkbox input "true"
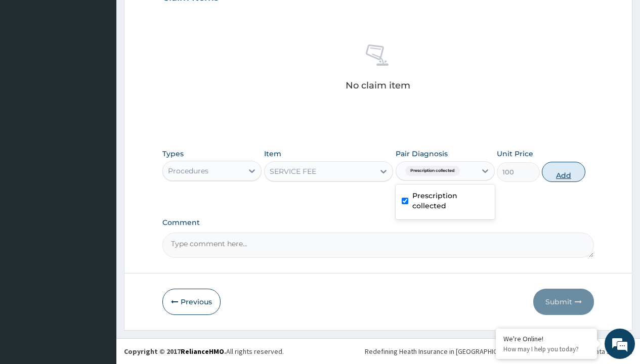
click at [564, 171] on button "Add" at bounding box center [563, 172] width 43 height 20
type input "0"
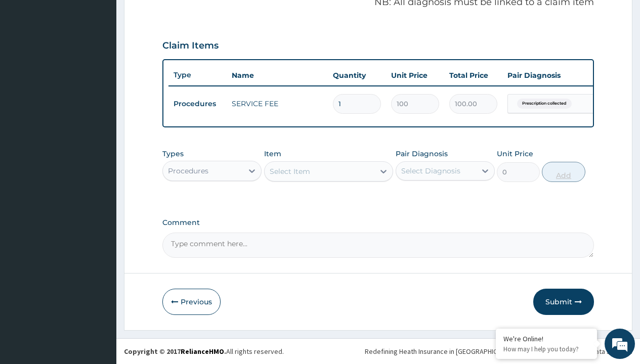
scroll to position [325, 0]
click at [188, 170] on div "Procedures" at bounding box center [188, 171] width 40 height 10
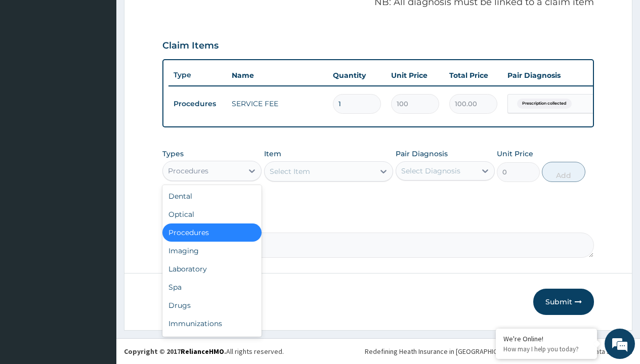
type input "drugs"
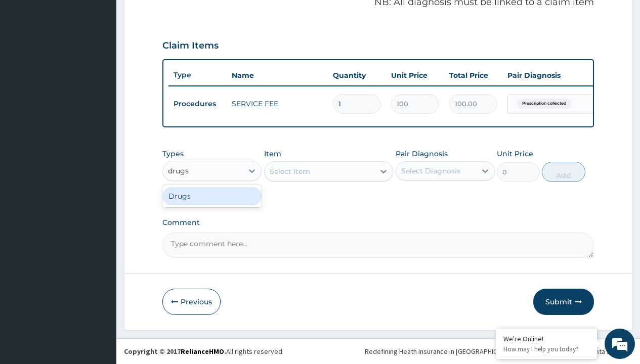
click at [212, 196] on div "Drugs" at bounding box center [211, 196] width 99 height 18
click at [289, 171] on div "Select Item" at bounding box center [329, 171] width 130 height 20
type input "paracetamol 500mg tablet emzor/sach"
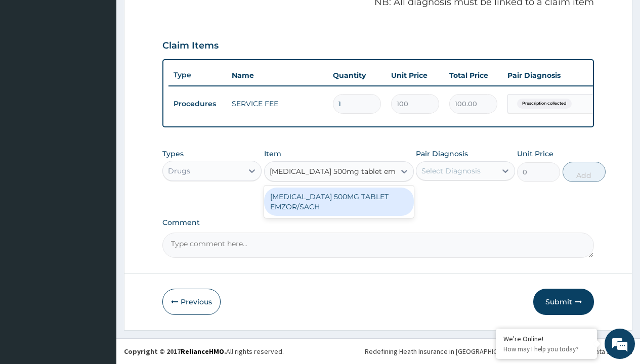
click at [338, 201] on div "[MEDICAL_DATA] 500MG TABLET EMZOR/SACH" at bounding box center [339, 202] width 150 height 28
type input "24"
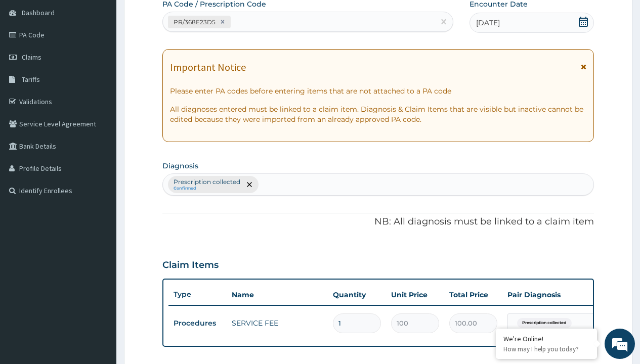
type input "prescription collected"
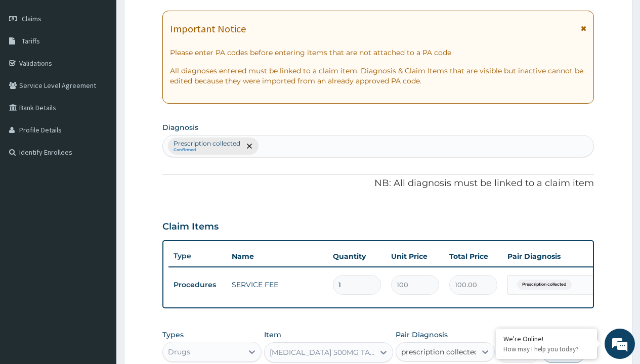
checkbox input "true"
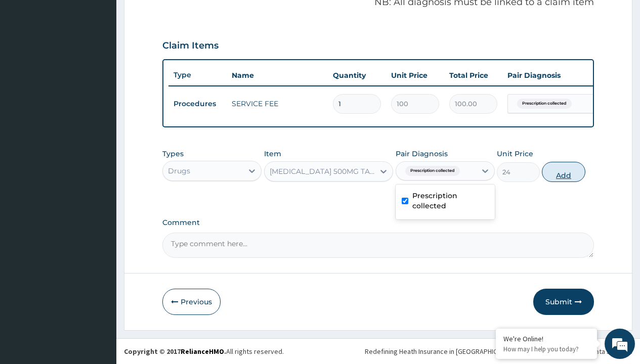
click at [564, 171] on button "Add" at bounding box center [563, 172] width 43 height 20
type input "0"
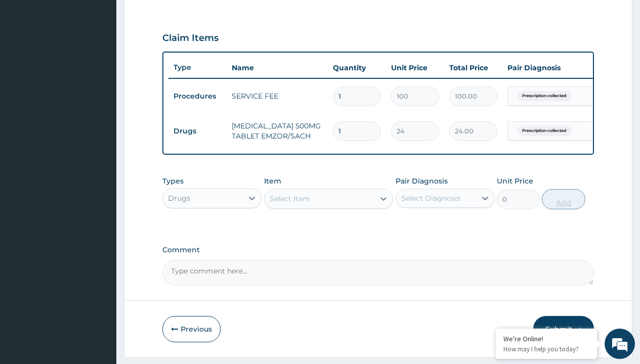
type input "24"
type input "576.00"
type input "24"
click at [197, 131] on td "Drugs" at bounding box center [197, 131] width 58 height 19
type input "drugs"
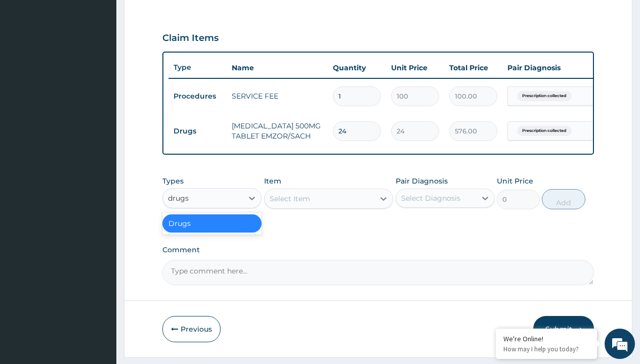
scroll to position [0, 0]
click at [212, 231] on div "Drugs" at bounding box center [211, 223] width 99 height 18
click at [289, 204] on div "Select Item" at bounding box center [290, 199] width 40 height 10
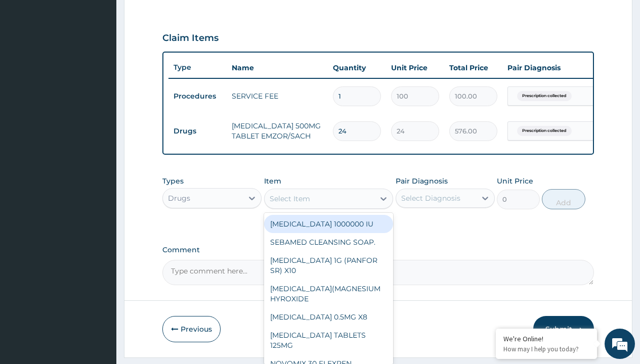
type input "loratadine 10mg by afrab/sach"
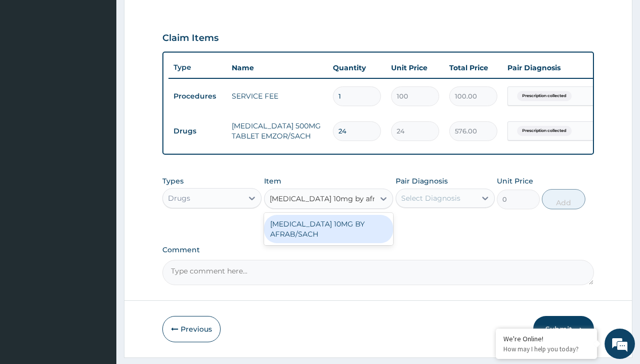
click at [328, 236] on div "[MEDICAL_DATA] 10MG BY AFRAB/SACH" at bounding box center [329, 229] width 130 height 28
type input "70"
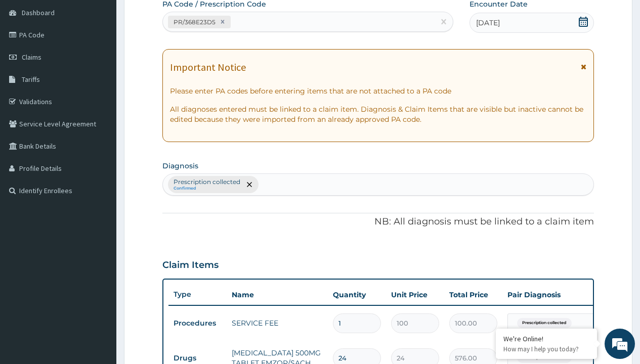
type input "prescription collected"
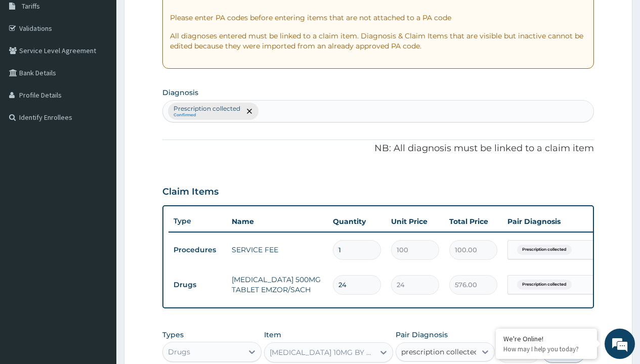
checkbox input "true"
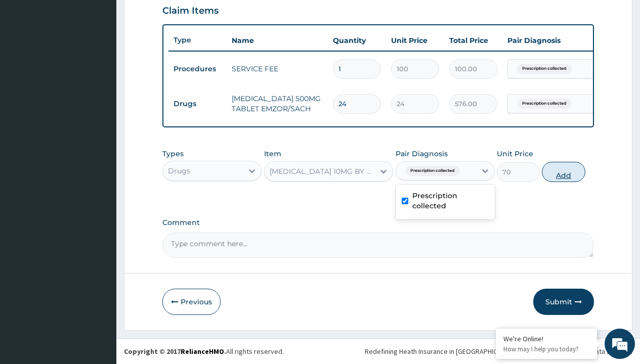
click at [564, 171] on button "Add" at bounding box center [563, 172] width 43 height 20
type input "0"
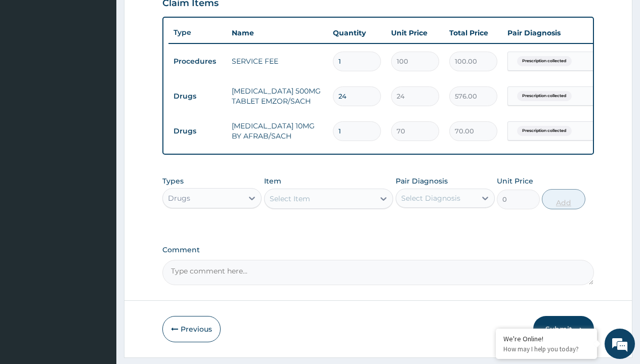
type input "10"
type input "700.00"
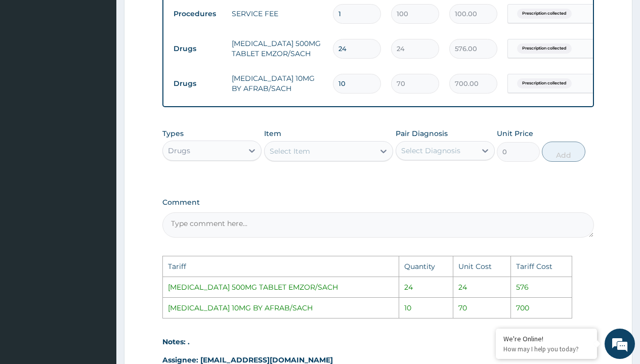
scroll to position [545, 0]
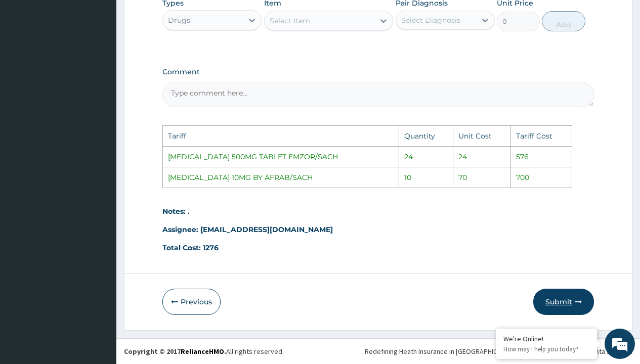
type input "10"
click at [559, 295] on button "Submit" at bounding box center [563, 302] width 61 height 26
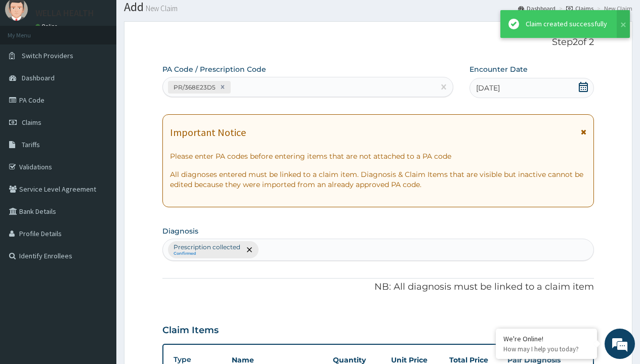
scroll to position [395, 0]
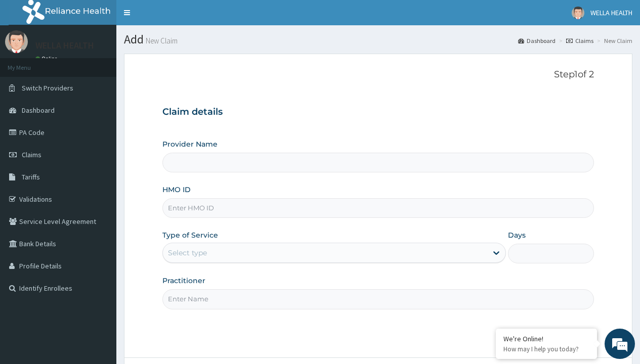
type input "WellaHealth(TELEMEDICINE)"
type input "BHA/10007/A"
type input "WellaHealth"
click at [187, 253] on div "Select type" at bounding box center [187, 253] width 39 height 10
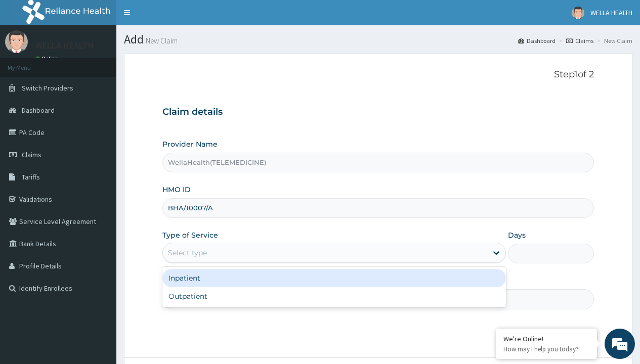
click at [334, 296] on div "Outpatient" at bounding box center [333, 296] width 343 height 18
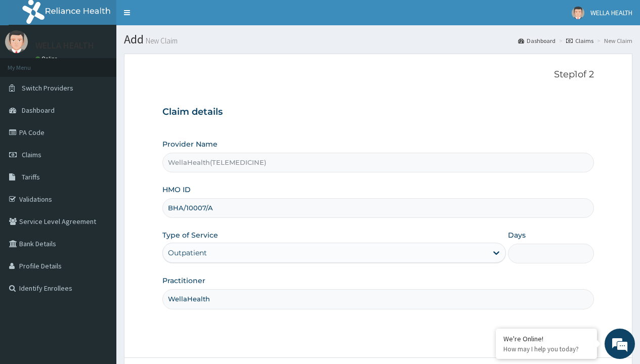
type input "1"
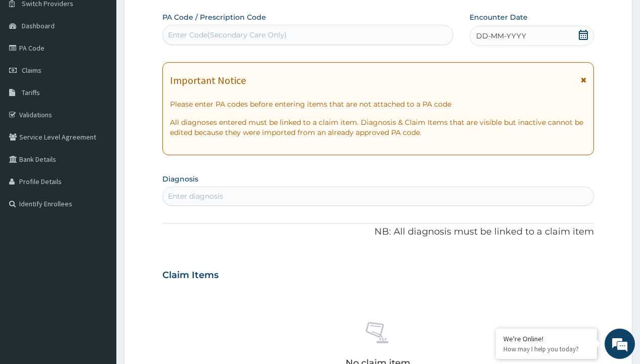
click at [500, 36] on span "DD-MM-YYYY" at bounding box center [501, 36] width 50 height 10
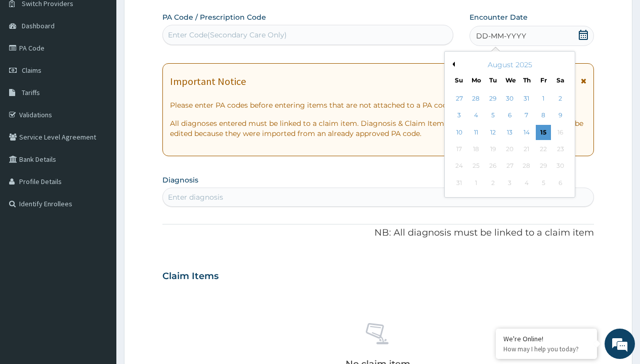
click at [452, 64] on button "Previous Month" at bounding box center [452, 64] width 5 height 5
click at [543, 132] on div "18" at bounding box center [543, 132] width 15 height 15
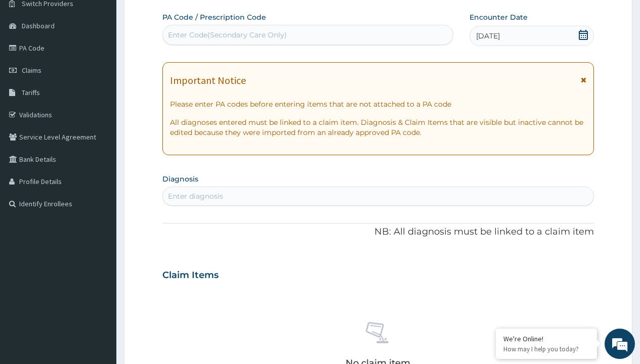
click at [227, 35] on div "Enter Code(Secondary Care Only)" at bounding box center [227, 35] width 119 height 10
type input "PR/D7C5686B"
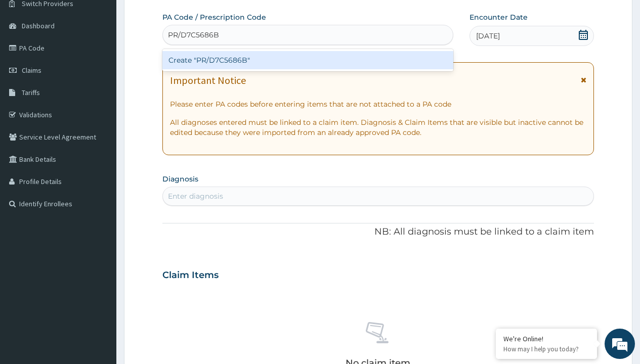
scroll to position [0, 0]
click at [308, 60] on div "Create "PR/D7C5686B"" at bounding box center [307, 60] width 290 height 18
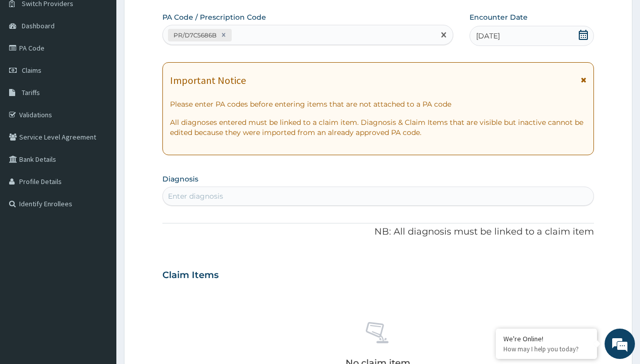
click at [195, 196] on div "Enter diagnosis" at bounding box center [195, 196] width 55 height 10
type input "prescription collected"
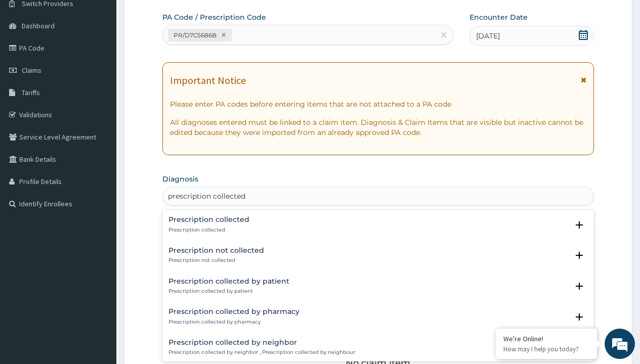
click at [207, 230] on p "Prescription collected" at bounding box center [208, 230] width 81 height 7
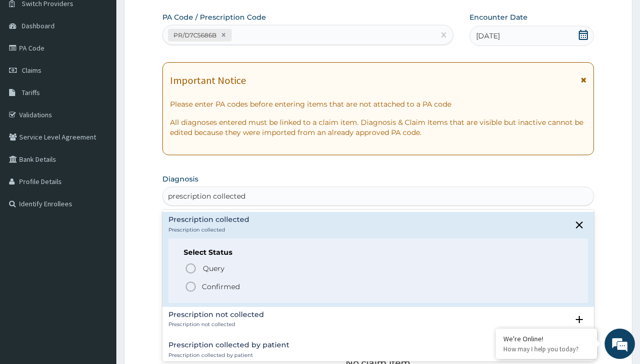
click at [221, 286] on p "Confirmed" at bounding box center [221, 287] width 38 height 10
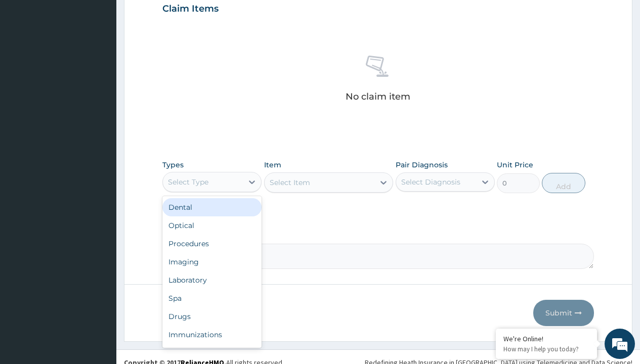
type input "procedures"
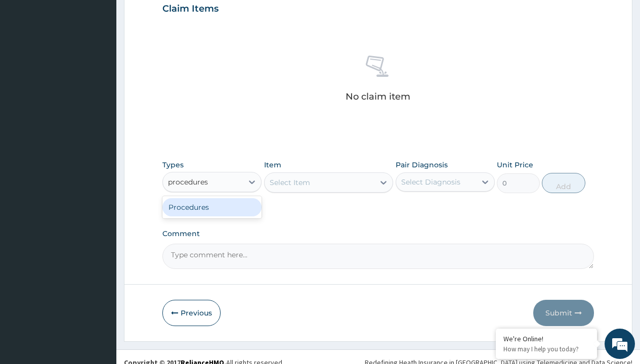
scroll to position [0, 0]
click at [212, 207] on div "Procedures" at bounding box center [211, 207] width 99 height 18
click at [289, 182] on div "Select Item" at bounding box center [290, 183] width 40 height 10
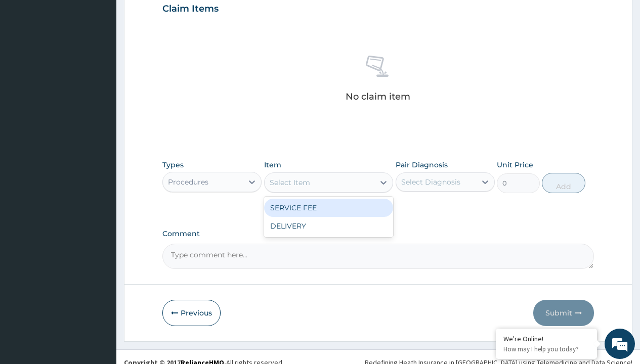
type input "service fee"
click at [328, 207] on div "SERVICE FEE" at bounding box center [329, 208] width 130 height 18
type input "100"
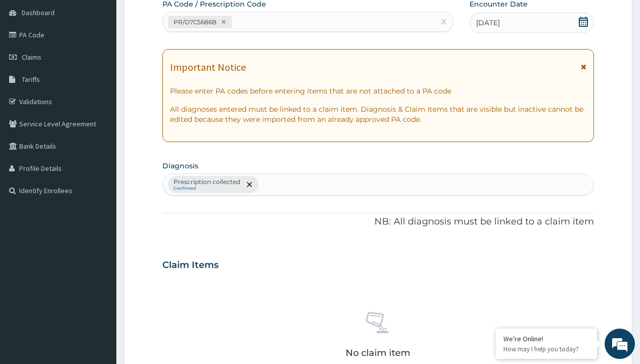
type input "prescription collected"
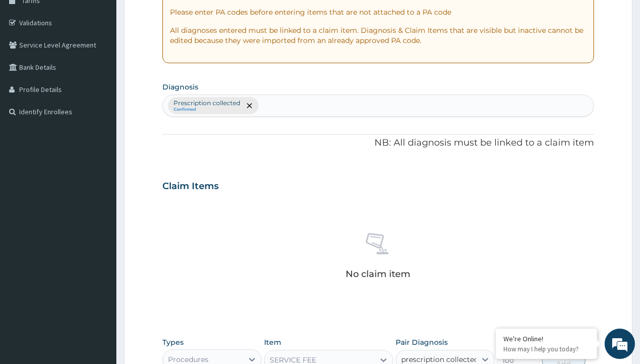
checkbox input "true"
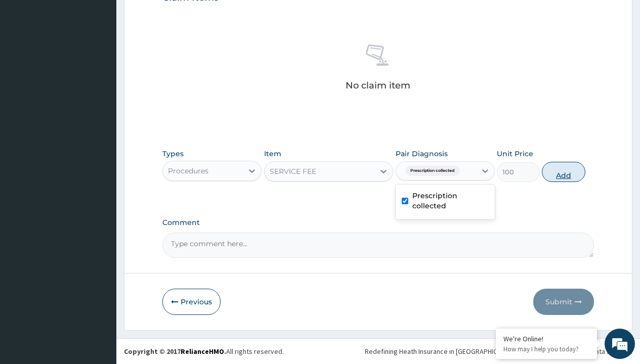
click at [564, 171] on button "Add" at bounding box center [563, 172] width 43 height 20
type input "0"
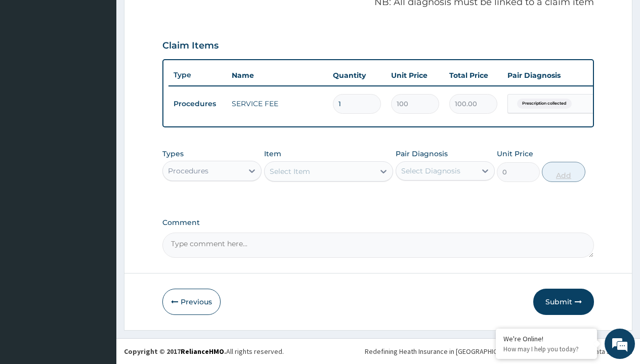
scroll to position [325, 0]
click at [188, 170] on div "Procedures" at bounding box center [188, 171] width 40 height 10
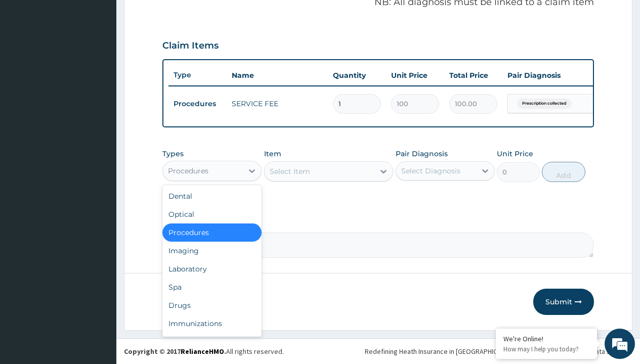
type input "drugs"
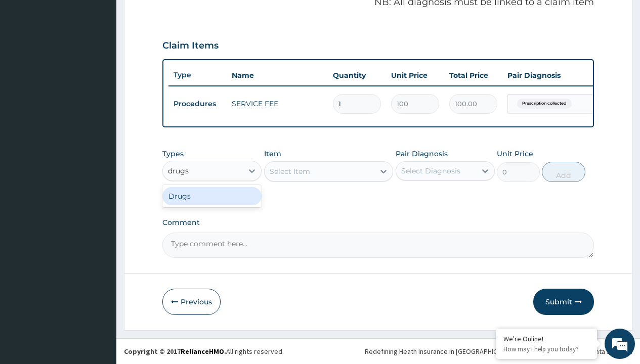
click at [212, 196] on div "Drugs" at bounding box center [211, 196] width 99 height 18
click at [289, 171] on div "Select Item" at bounding box center [329, 171] width 130 height 20
type input "amatem softgel forte tablets 80/480/pack"
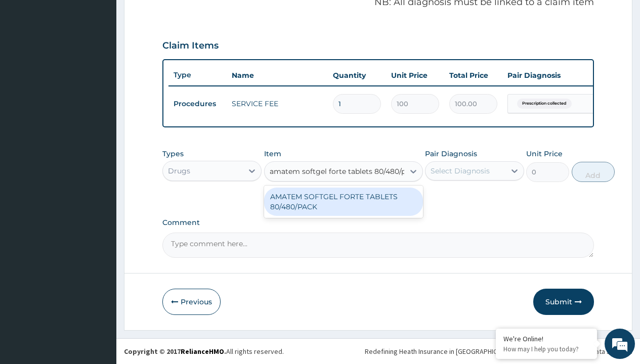
click at [343, 201] on div "AMATEM SOFTGEL FORTE TABLETS 80/480/PACK" at bounding box center [343, 202] width 159 height 28
type input "601.7000122070312"
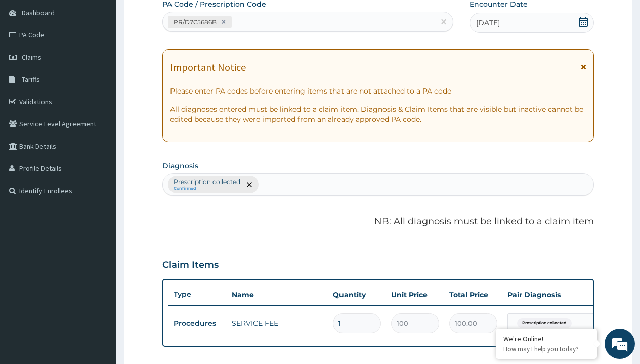
type input "prescription collected"
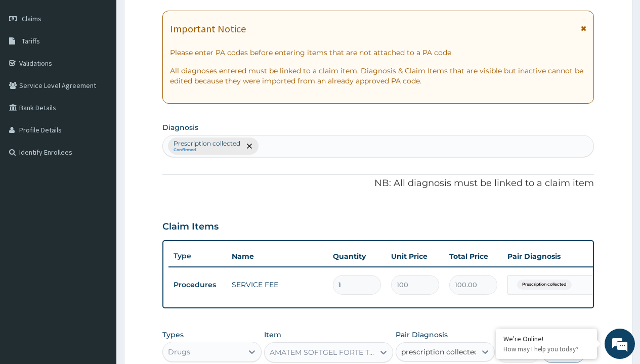
checkbox input "true"
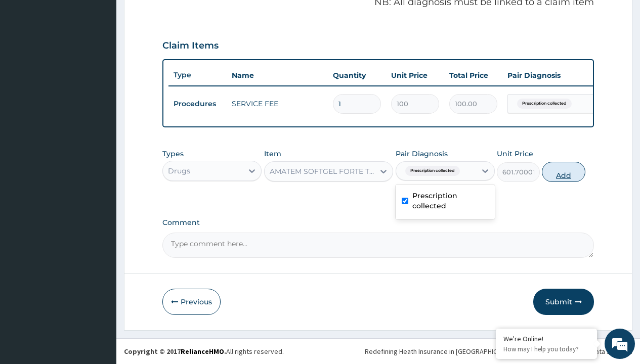
click at [564, 171] on button "Add" at bounding box center [563, 172] width 43 height 20
type input "0"
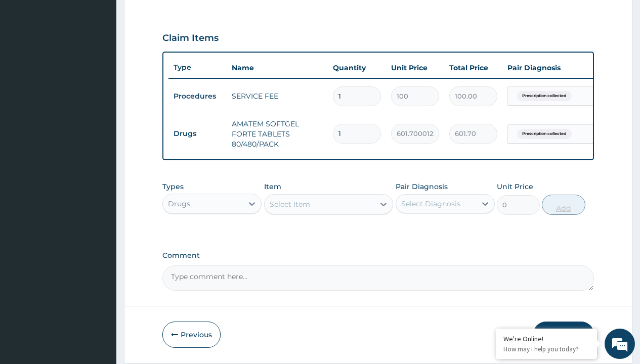
type input "6"
type input "3610.20"
type input "6"
click at [197, 134] on td "Drugs" at bounding box center [197, 133] width 58 height 19
type input "drugs"
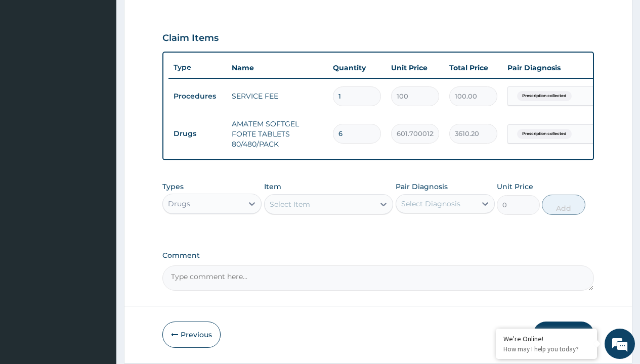
scroll to position [0, 0]
click at [212, 236] on div "Drugs" at bounding box center [211, 229] width 99 height 18
click at [289, 209] on div "Select Item" at bounding box center [290, 204] width 40 height 10
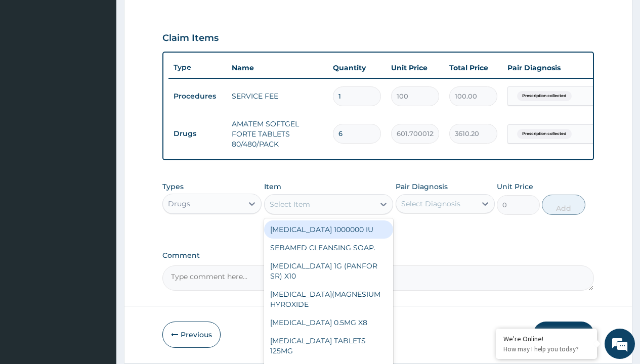
type input "[MEDICAL_DATA] 1g tab x 10/sach"
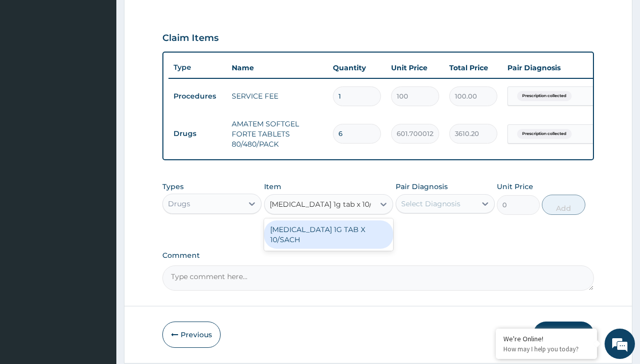
click at [328, 242] on div "[MEDICAL_DATA] 1G TAB X 10/SACH" at bounding box center [329, 235] width 130 height 28
type input "164"
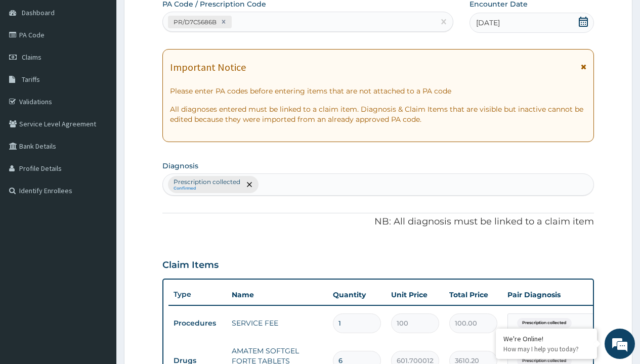
type input "prescription collected"
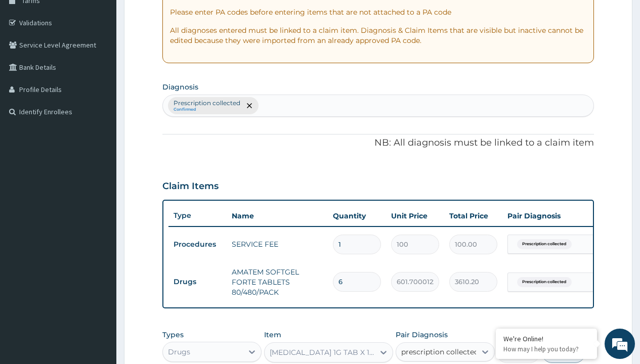
checkbox input "true"
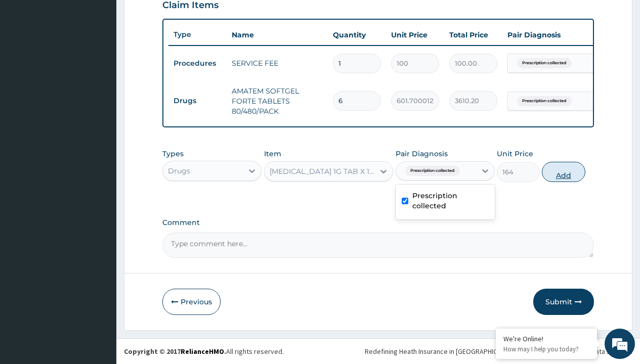
click at [564, 171] on button "Add" at bounding box center [563, 172] width 43 height 20
type input "0"
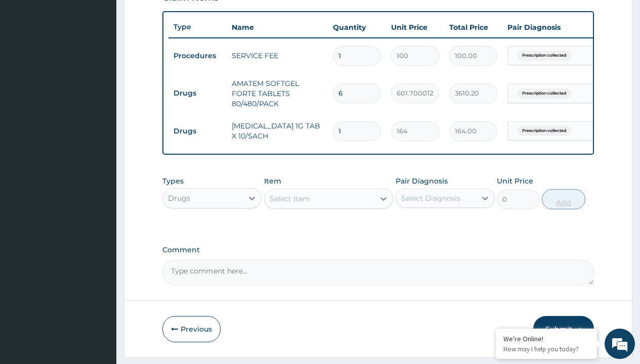
type input "10"
type input "1640.00"
type input "10"
click at [197, 93] on td "Drugs" at bounding box center [197, 93] width 58 height 19
type input "drugs"
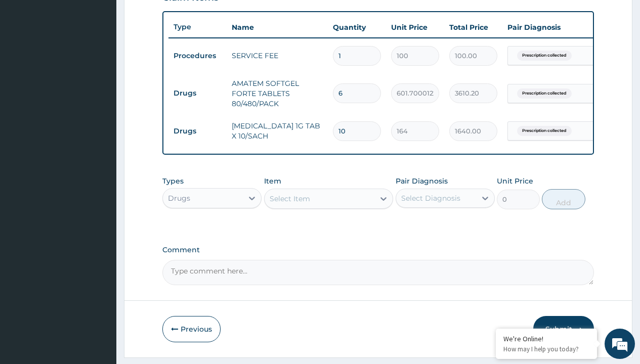
scroll to position [0, 0]
click at [212, 231] on div "Drugs" at bounding box center [211, 223] width 99 height 18
click at [289, 204] on div "Select Item" at bounding box center [290, 199] width 40 height 10
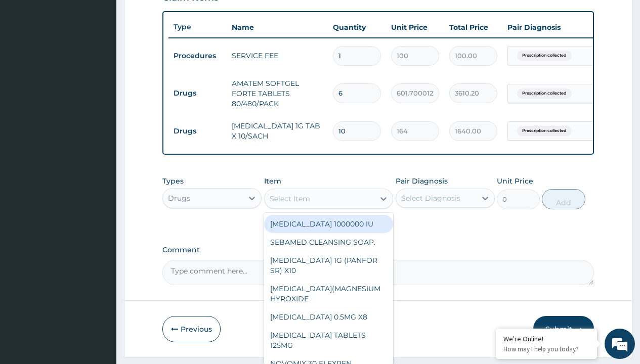
type input "neofylin syrup/[PERSON_NAME]"
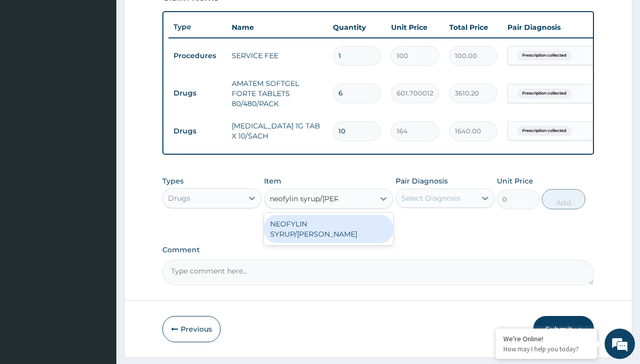
click at [328, 231] on div "NEOFYLIN SYRUP/[PERSON_NAME]" at bounding box center [329, 229] width 130 height 28
type input "2200"
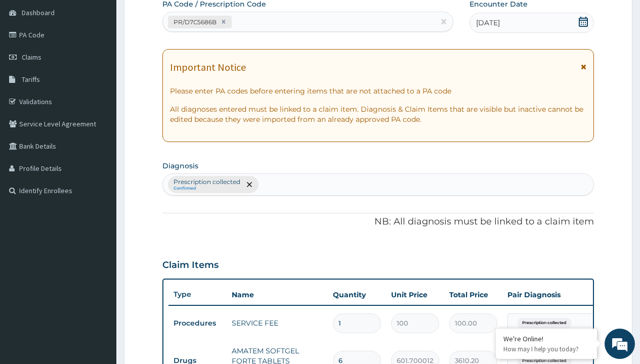
type input "prescription collected"
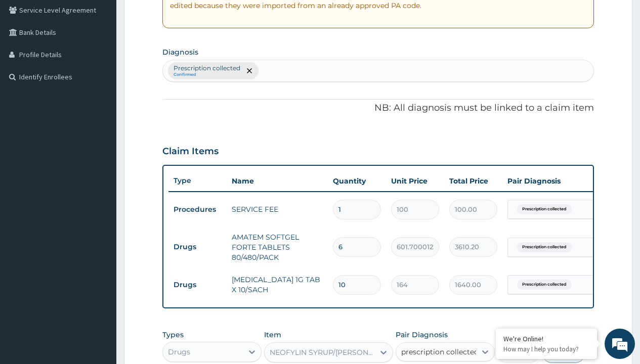
checkbox input "true"
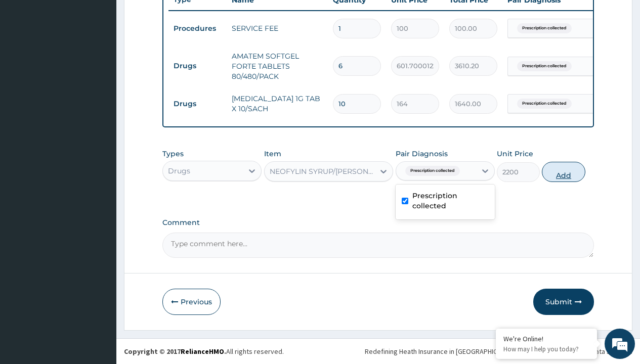
click at [564, 171] on button "Add" at bounding box center [563, 172] width 43 height 20
type input "0"
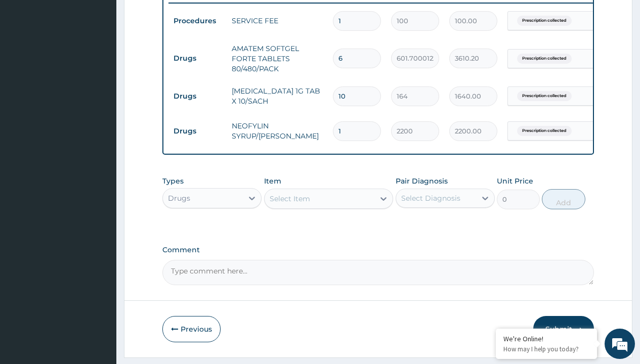
click at [197, 58] on td "Drugs" at bounding box center [197, 58] width 58 height 19
type input "drugs"
click at [212, 231] on div "Drugs" at bounding box center [211, 223] width 99 height 18
click at [289, 204] on div "Select Item" at bounding box center [290, 199] width 40 height 10
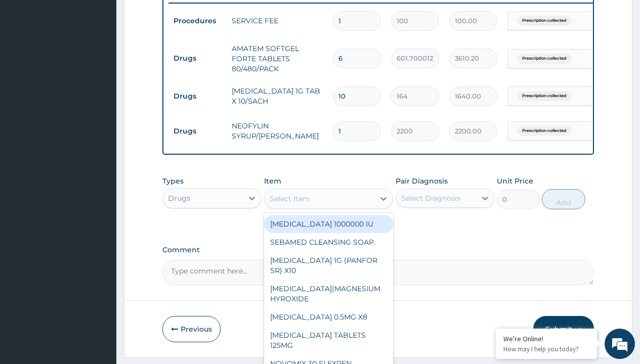
type input "[MEDICAL_DATA] 10mg by afrab/sach"
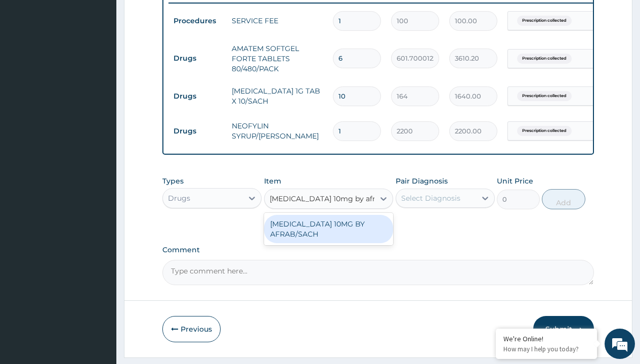
click at [328, 236] on div "[MEDICAL_DATA] 10MG BY AFRAB/SACH" at bounding box center [329, 229] width 130 height 28
type input "70"
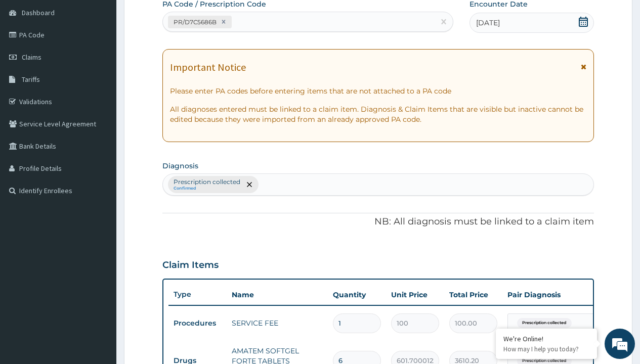
scroll to position [246, 0]
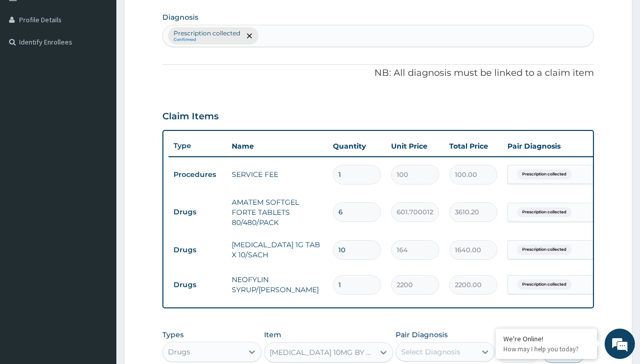
type input "prescription collected"
checkbox input "true"
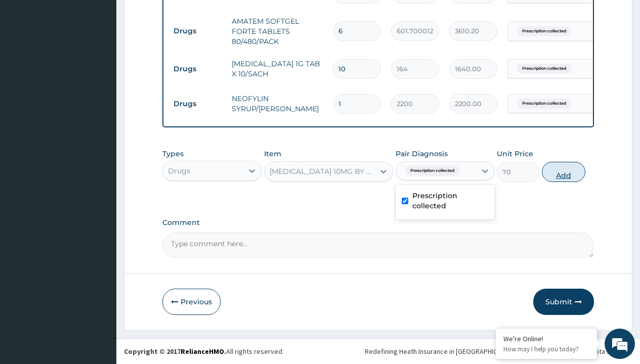
click at [564, 171] on button "Add" at bounding box center [563, 172] width 43 height 20
type input "0"
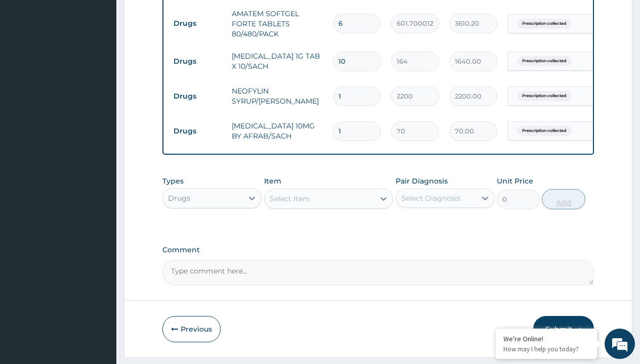
type input "10"
type input "700.00"
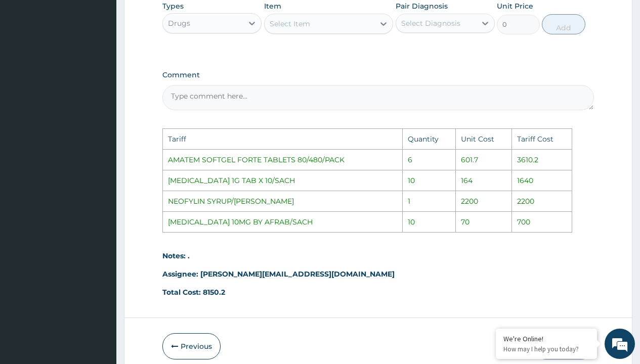
scroll to position [662, 0]
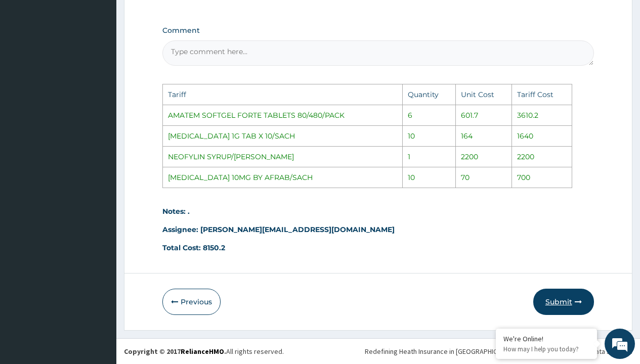
type input "10"
click at [566, 300] on button "Submit" at bounding box center [563, 302] width 61 height 26
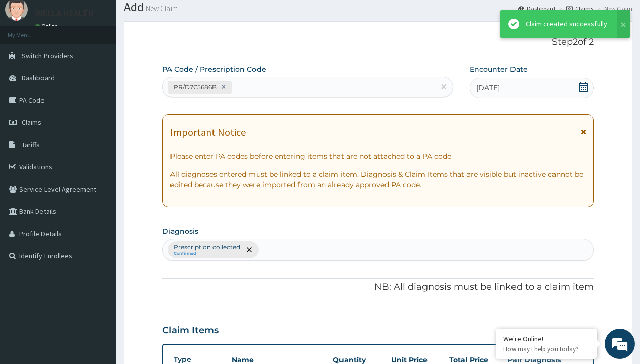
scroll to position [470, 0]
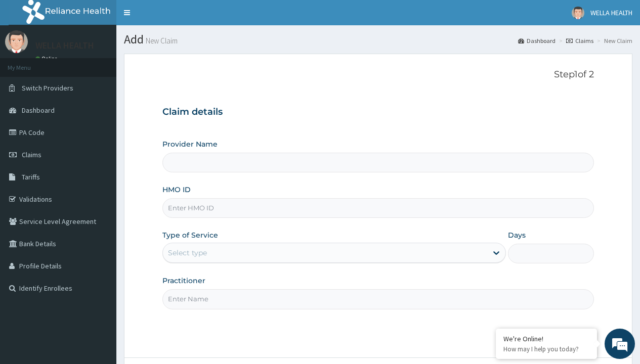
type input "BHT/10017/A"
type input "WellaHealth(TELEMEDICINE)"
type input "BHT/10017/A"
type input "WellaHealth"
click at [187, 253] on div "Select type" at bounding box center [187, 253] width 39 height 10
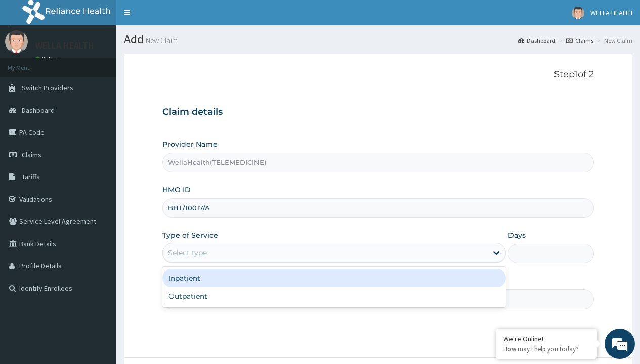
click at [334, 296] on div "Outpatient" at bounding box center [333, 296] width 343 height 18
type input "1"
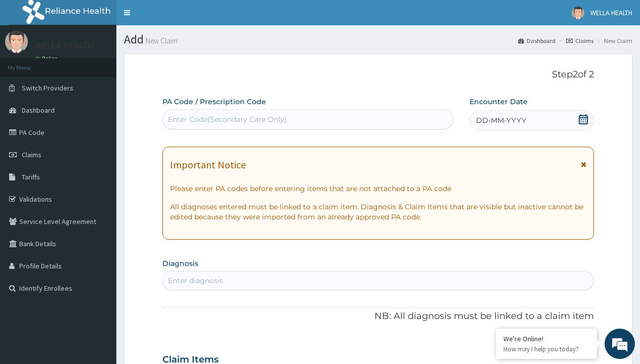
scroll to position [84, 0]
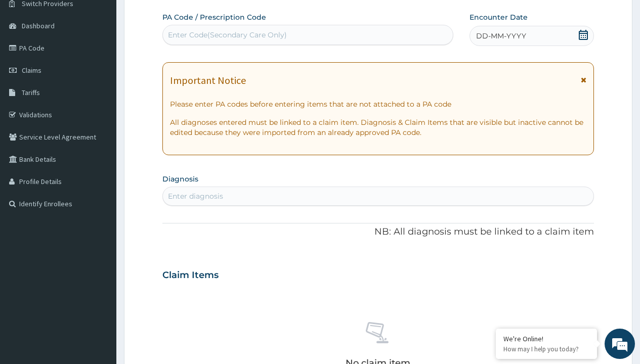
click at [500, 36] on span "DD-MM-YYYY" at bounding box center [501, 36] width 50 height 10
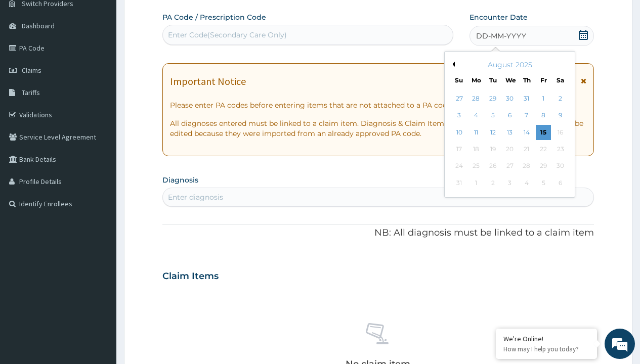
click at [452, 64] on button "Previous Month" at bounding box center [452, 64] width 5 height 5
click at [543, 132] on div "18" at bounding box center [543, 132] width 15 height 15
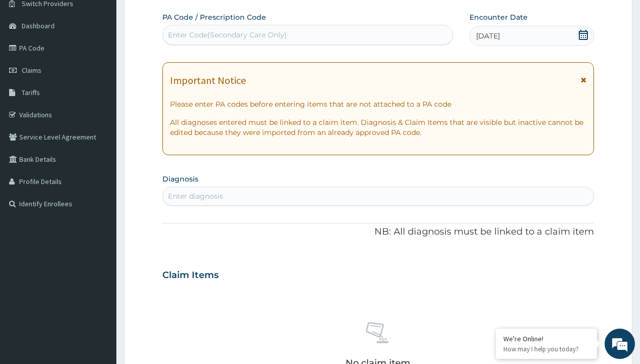
click at [227, 35] on div "Enter Code(Secondary Care Only)" at bounding box center [227, 35] width 119 height 10
type input "PR/598B5AF8"
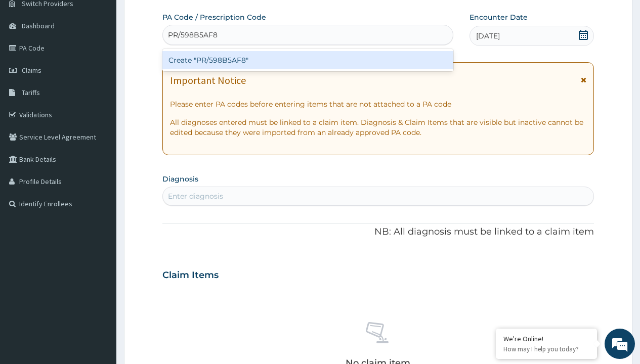
scroll to position [0, 0]
click at [308, 60] on div "Create "PR/598B5AF8"" at bounding box center [307, 60] width 290 height 18
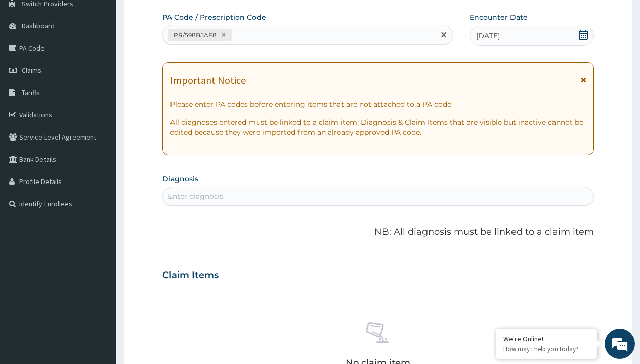
click at [195, 196] on div "Enter diagnosis" at bounding box center [195, 196] width 55 height 10
type input "prescription collected"
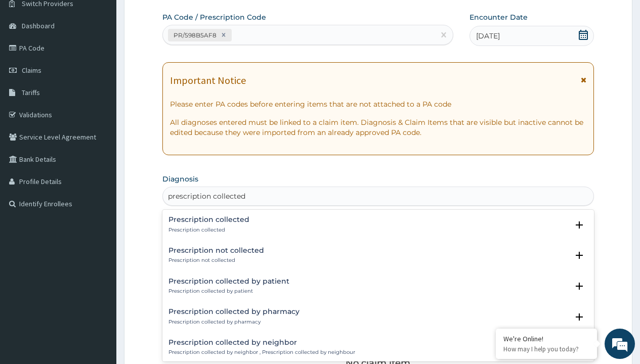
click at [207, 230] on p "Prescription collected" at bounding box center [208, 230] width 81 height 7
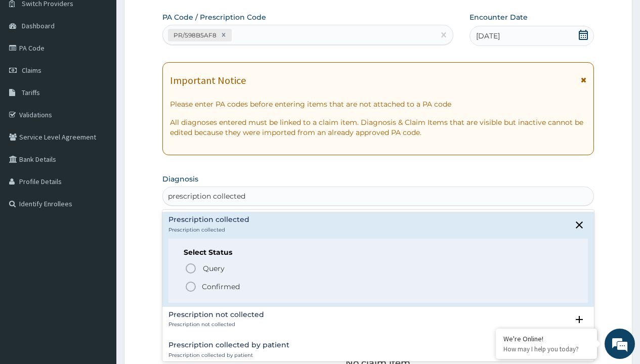
click at [221, 286] on p "Confirmed" at bounding box center [221, 287] width 38 height 10
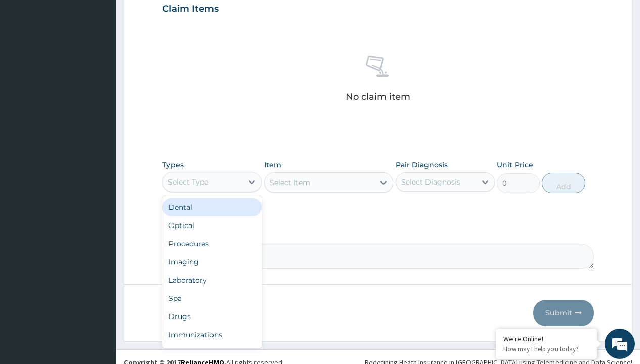
type input "procedures"
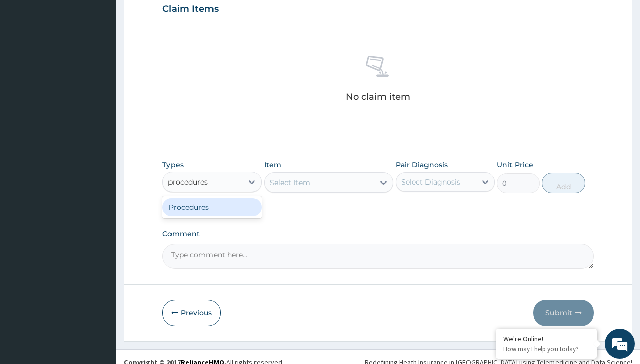
click at [212, 207] on div "Procedures" at bounding box center [211, 207] width 99 height 18
click at [289, 182] on div "Select Item" at bounding box center [290, 183] width 40 height 10
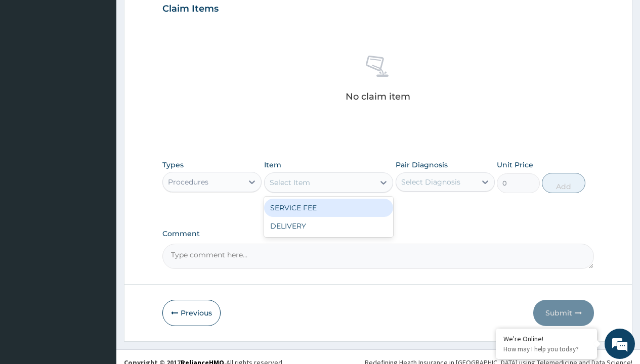
type input "service fee"
click at [328, 207] on div "SERVICE FEE" at bounding box center [329, 208] width 130 height 18
type input "100"
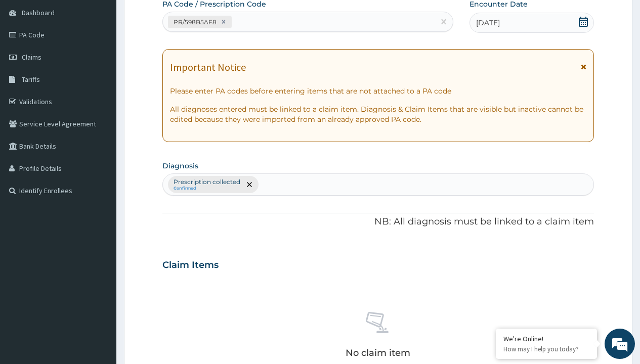
type input "prescription collected"
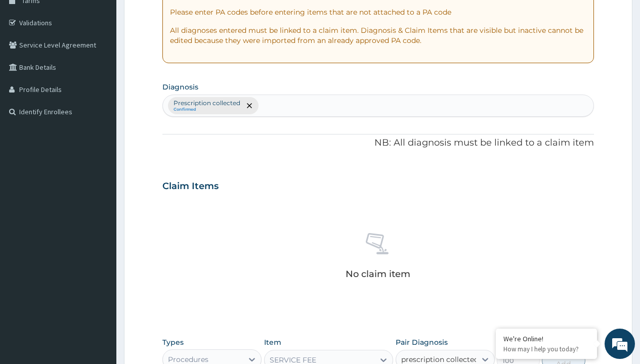
checkbox input "true"
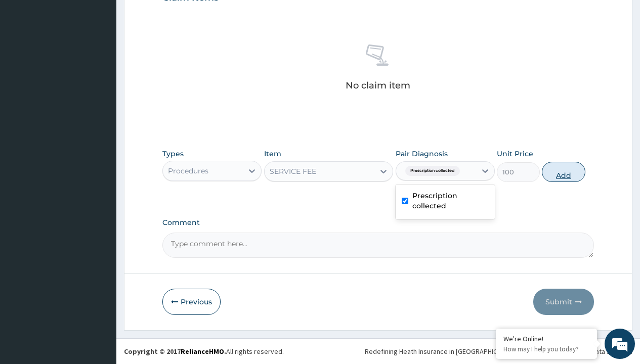
click at [564, 171] on button "Add" at bounding box center [563, 172] width 43 height 20
type input "0"
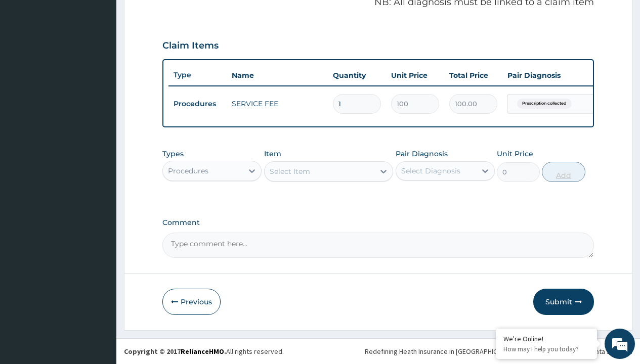
scroll to position [325, 0]
click at [188, 170] on div "Procedures" at bounding box center [188, 171] width 40 height 10
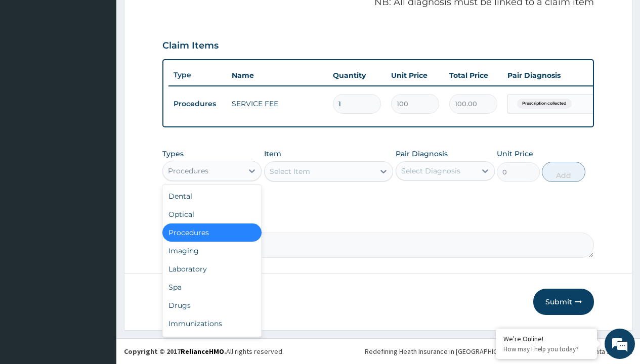
type input "drugs"
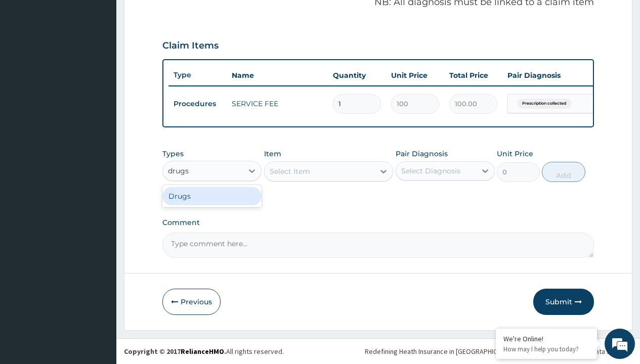
click at [212, 196] on div "Drugs" at bounding box center [211, 196] width 99 height 18
click at [289, 171] on div "Select Item" at bounding box center [329, 171] width 130 height 20
type input "magnesium trisilicate (mmt)"
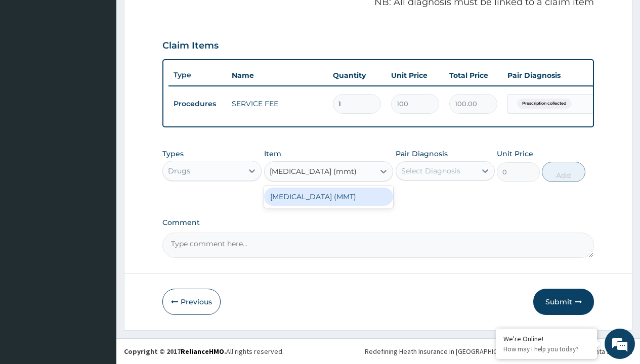
click at [328, 196] on div "[MEDICAL_DATA] (MMT)" at bounding box center [329, 197] width 130 height 18
type input "2339.89990234375"
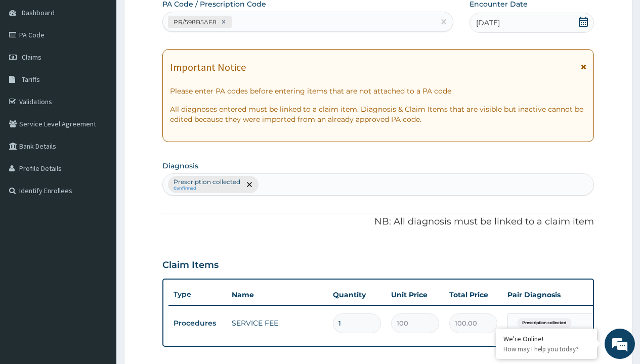
type input "prescription collected"
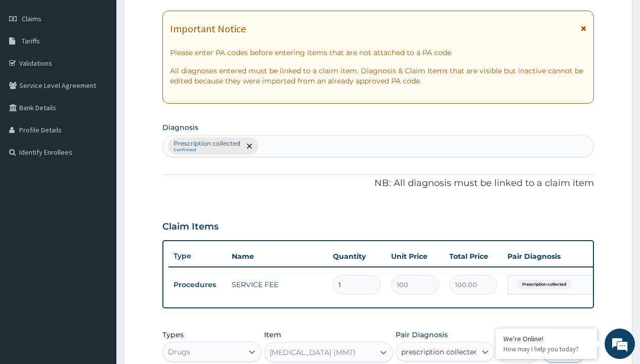
checkbox input "true"
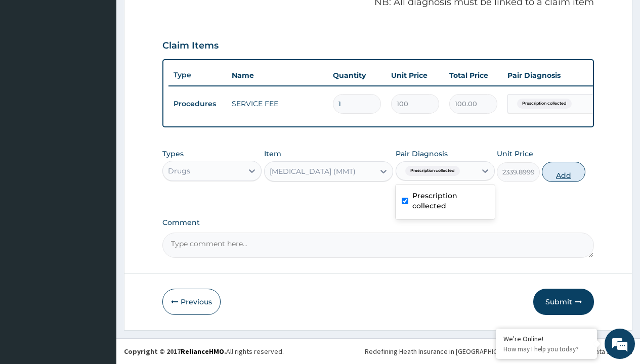
click at [564, 171] on button "Add" at bounding box center [563, 172] width 43 height 20
type input "0"
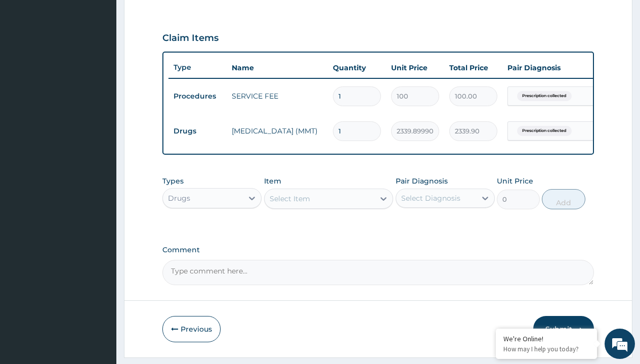
click at [197, 131] on td "Drugs" at bounding box center [197, 131] width 58 height 19
type input "drugs"
click at [212, 231] on div "Drugs" at bounding box center [211, 223] width 99 height 18
click at [289, 204] on div "Select Item" at bounding box center [290, 199] width 40 height 10
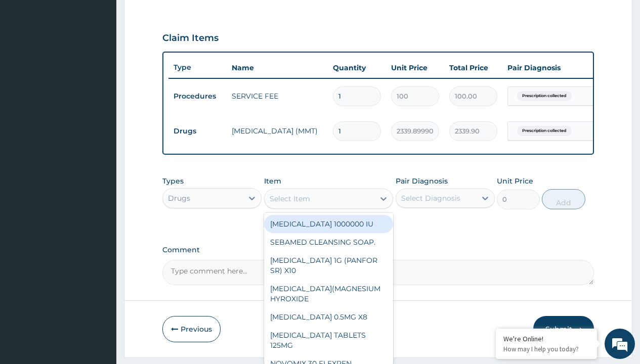
type input "erythromycin 500mg (rycin x 10)/pack"
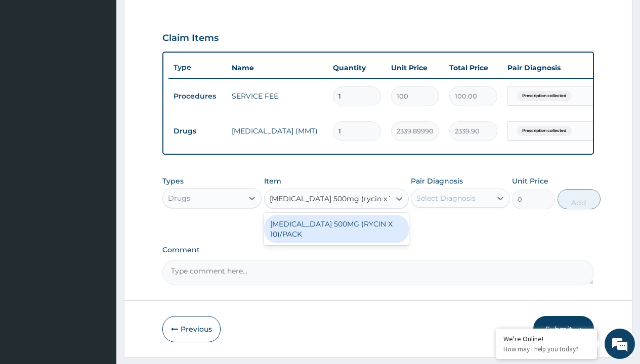
click at [336, 236] on div "[MEDICAL_DATA] 500MG (RYCIN X 10)/PACK" at bounding box center [336, 229] width 145 height 28
type input "440"
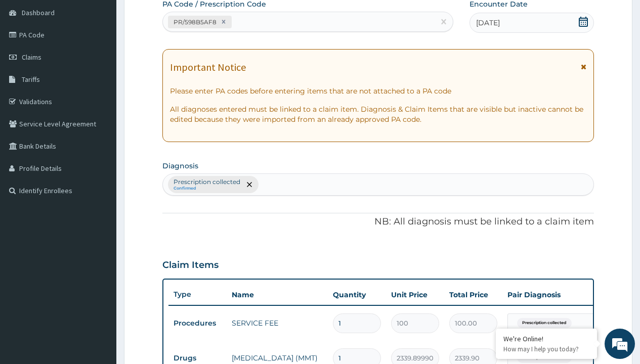
type input "prescription collected"
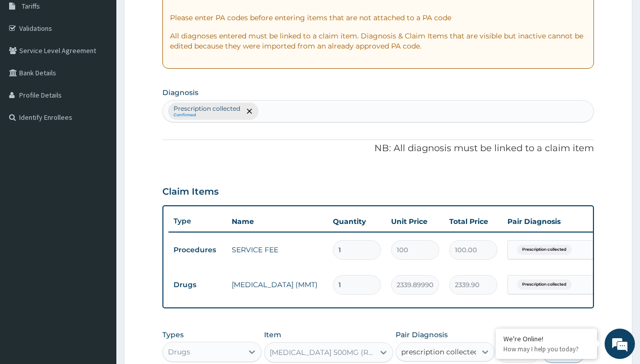
checkbox input "true"
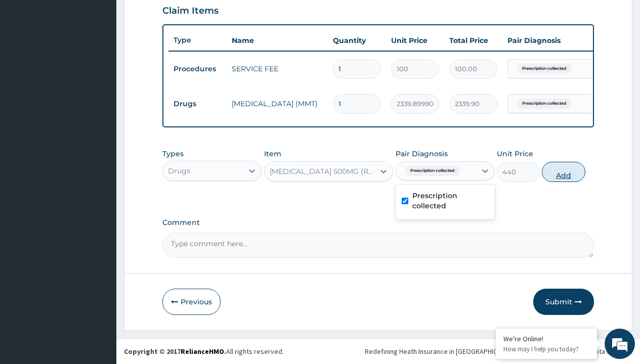
click at [564, 171] on button "Add" at bounding box center [563, 172] width 43 height 20
type input "0"
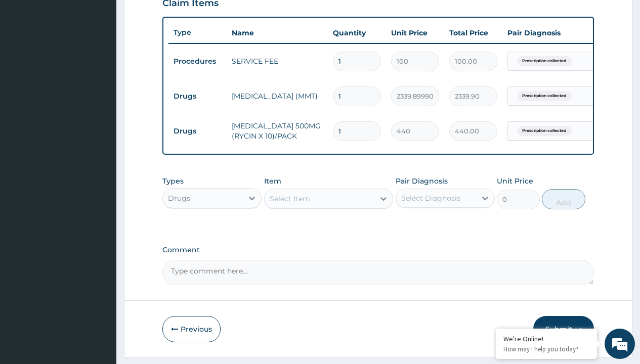
type input "10"
type input "4400.00"
type input "10"
click at [197, 96] on td "Drugs" at bounding box center [197, 96] width 58 height 19
type input "drugs"
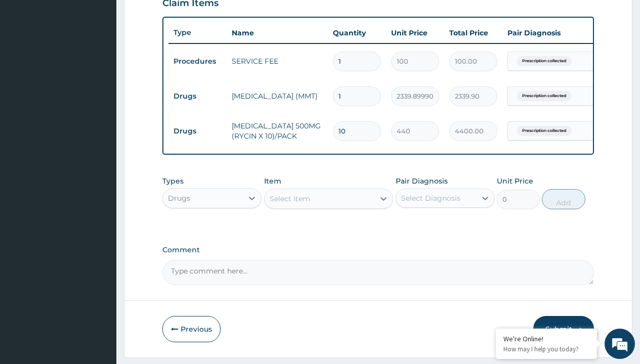
scroll to position [0, 0]
click at [212, 231] on div "Drugs" at bounding box center [211, 223] width 99 height 18
click at [289, 204] on div "Select Item" at bounding box center [290, 199] width 40 height 10
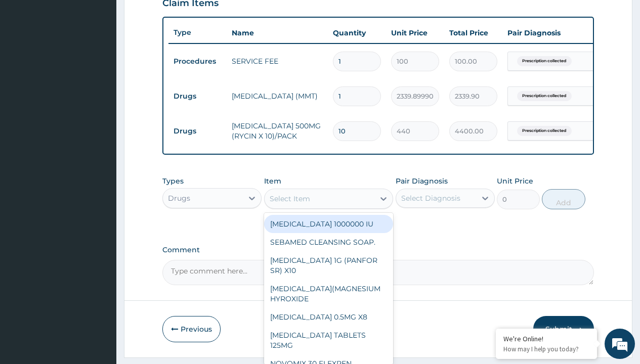
type input "tuxil-d/tuxil-n syrup/[PERSON_NAME]"
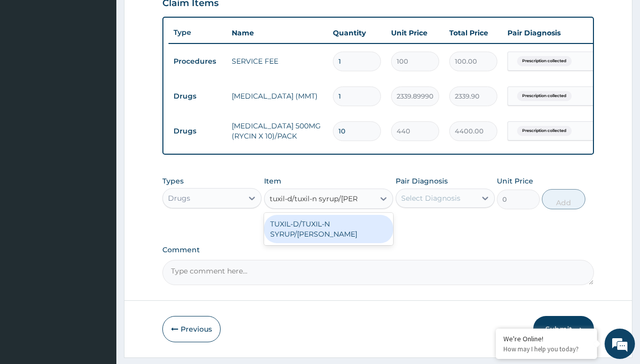
click at [328, 231] on div "TUXIL-D/TUXIL-N SYRUP/[PERSON_NAME]" at bounding box center [329, 229] width 130 height 28
type input "1425"
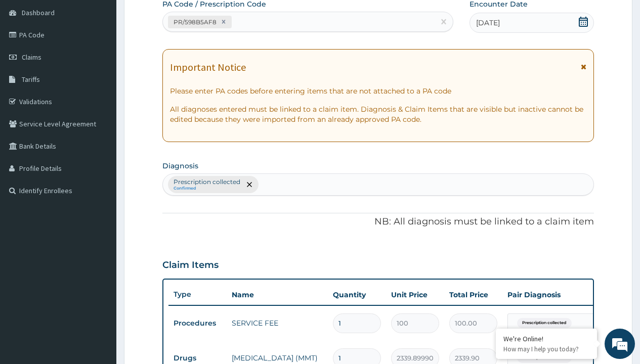
type input "prescription collected"
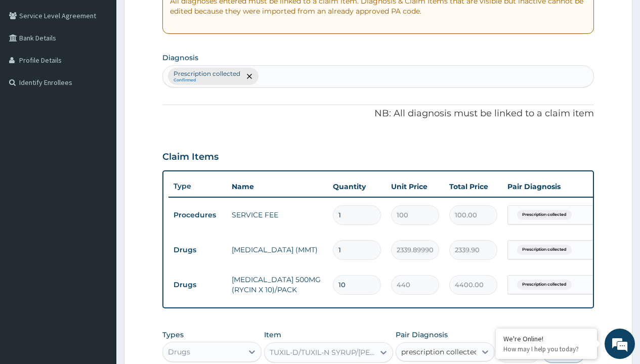
checkbox input "true"
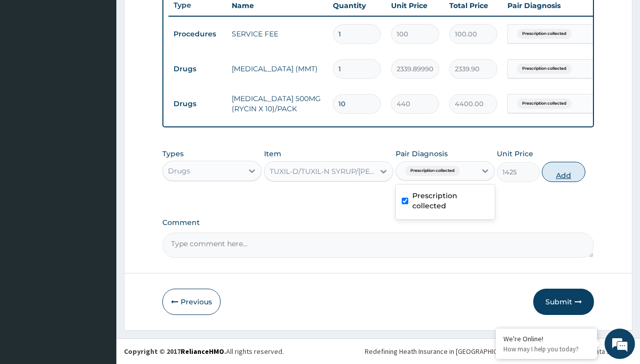
click at [564, 171] on button "Add" at bounding box center [563, 172] width 43 height 20
type input "0"
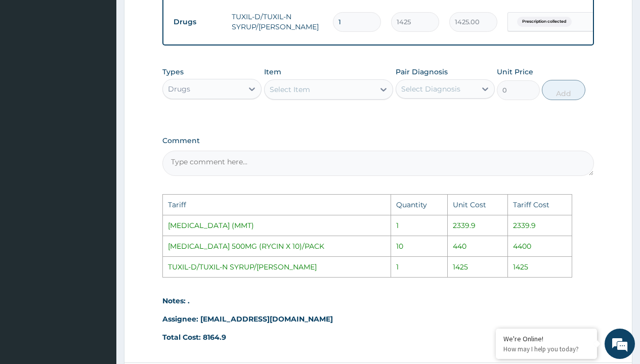
scroll to position [601, 0]
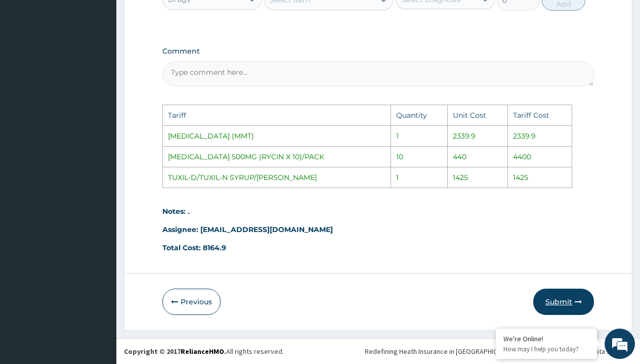
click at [573, 303] on button "Submit" at bounding box center [563, 302] width 61 height 26
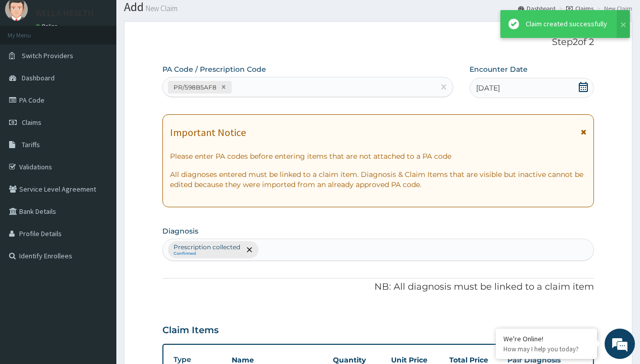
scroll to position [429, 0]
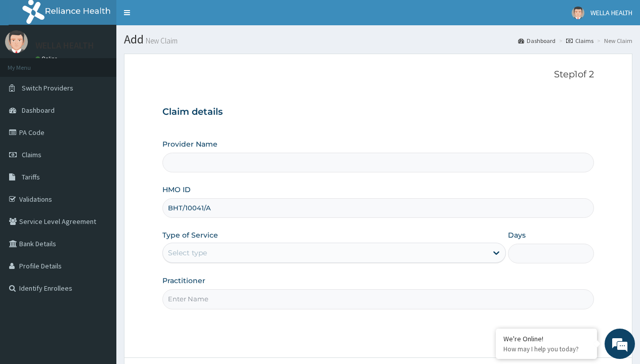
type input "BHT/10041/A"
type input "WellaHealth"
click at [187, 253] on div "Select type" at bounding box center [187, 253] width 39 height 10
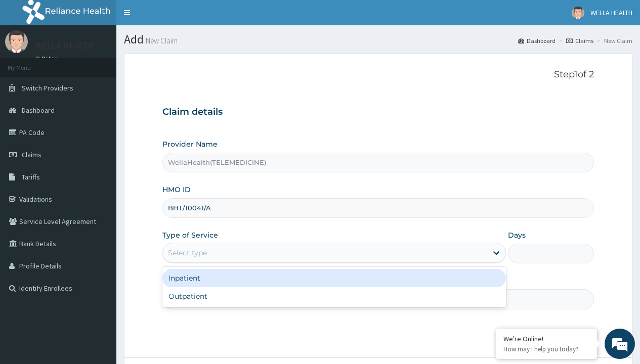
type input "WellaHealth(TELEMEDICINE)"
click at [334, 296] on div "Outpatient" at bounding box center [333, 296] width 343 height 18
type input "1"
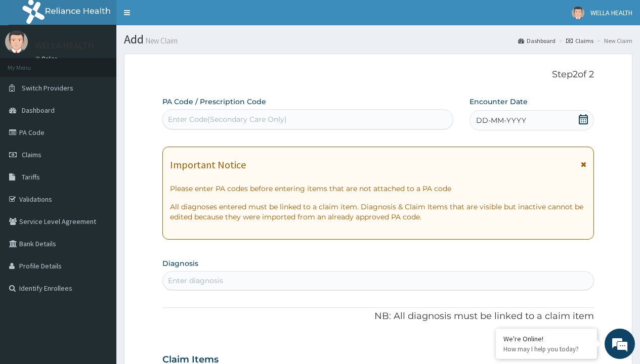
scroll to position [84, 0]
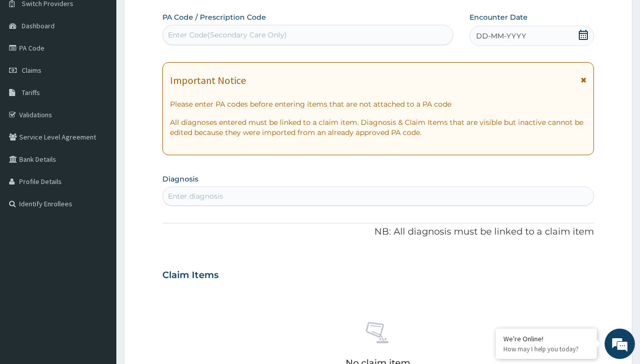
click at [500, 36] on span "DD-MM-YYYY" at bounding box center [501, 36] width 50 height 10
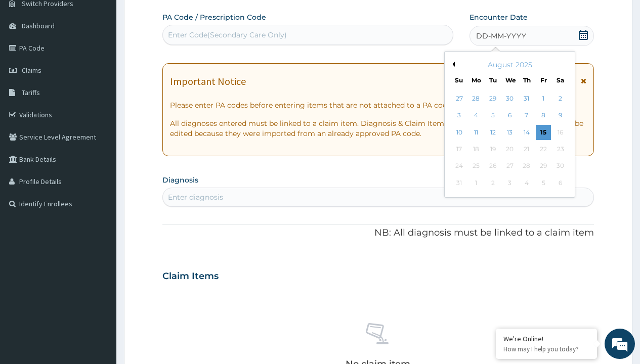
click at [452, 64] on button "Previous Month" at bounding box center [452, 64] width 5 height 5
click at [543, 132] on div "18" at bounding box center [543, 132] width 15 height 15
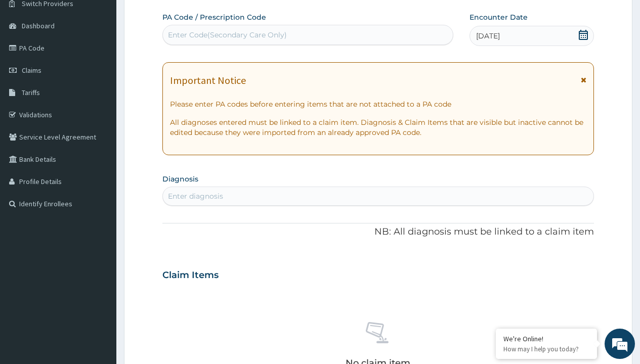
click at [227, 35] on div "Enter Code(Secondary Care Only)" at bounding box center [227, 35] width 119 height 10
type input "PR/D8B30EC7"
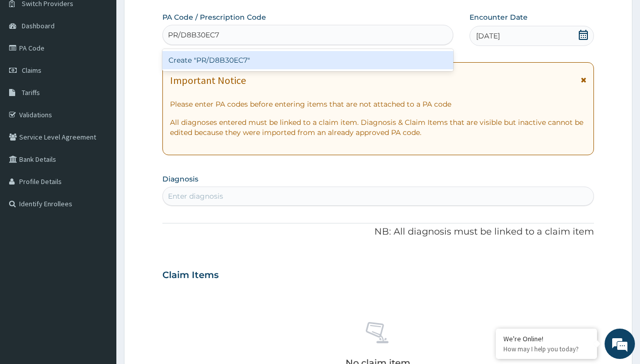
click at [308, 60] on div "Create "PR/D8B30EC7"" at bounding box center [307, 60] width 290 height 18
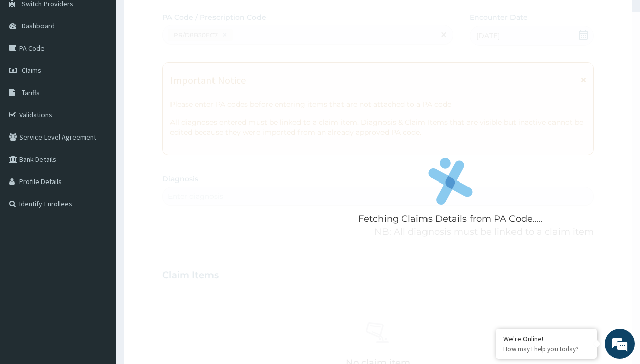
click at [195, 196] on div "Enter diagnosis" at bounding box center [195, 196] width 55 height 10
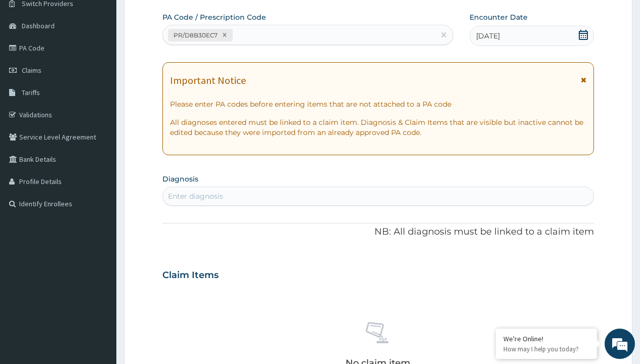
type input "prescription collected"
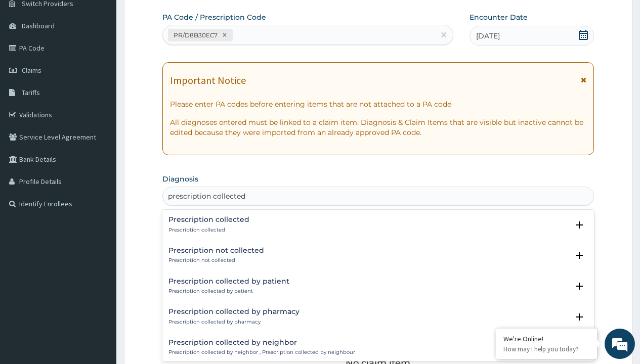
click at [207, 230] on p "Prescription collected" at bounding box center [208, 230] width 81 height 7
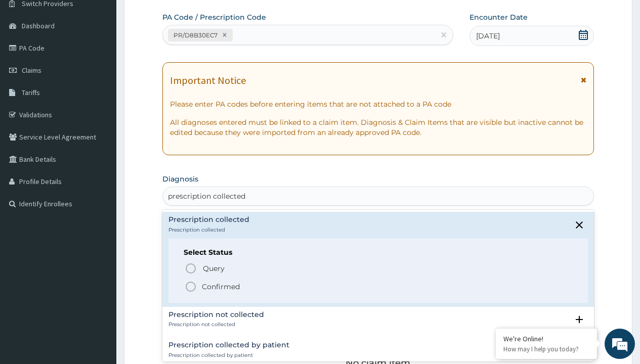
click at [221, 286] on p "Confirmed" at bounding box center [221, 287] width 38 height 10
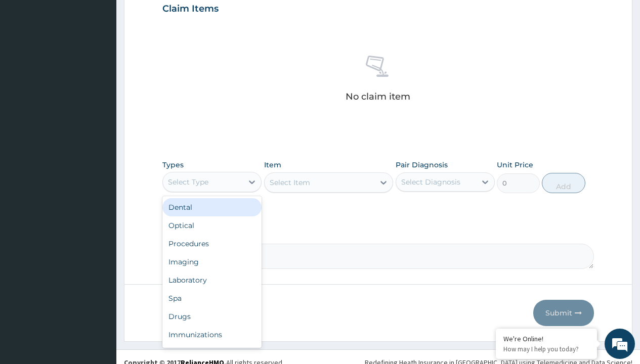
type input "procedures"
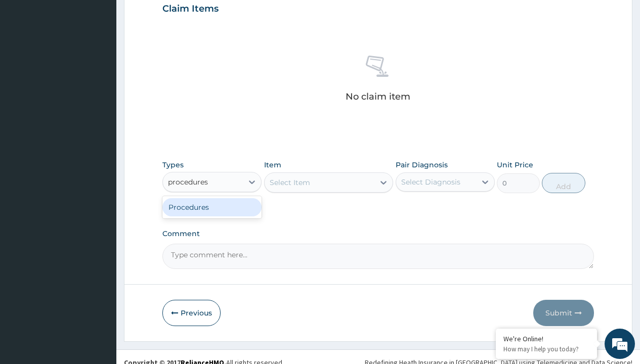
click at [212, 207] on div "Procedures" at bounding box center [211, 207] width 99 height 18
click at [289, 182] on div "Select Item" at bounding box center [290, 183] width 40 height 10
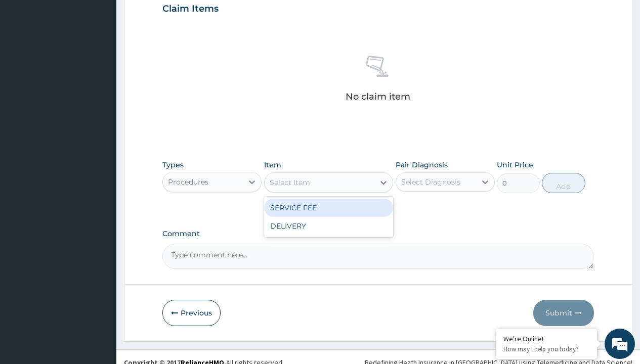
type input "service fee"
click at [328, 207] on div "SERVICE FEE" at bounding box center [329, 208] width 130 height 18
type input "100"
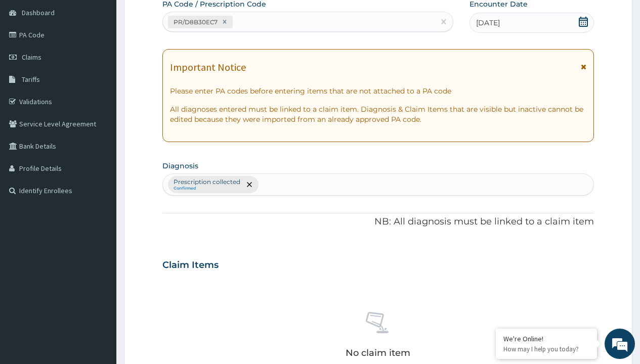
type input "prescription collected"
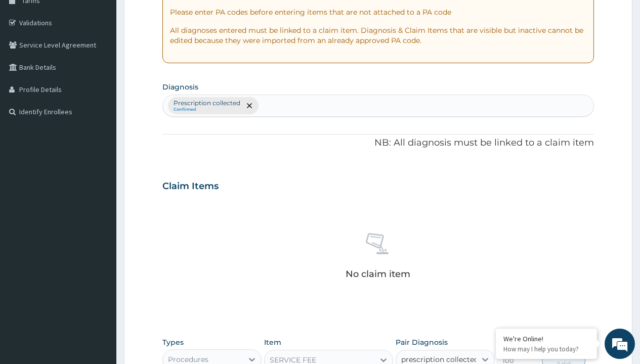
checkbox input "true"
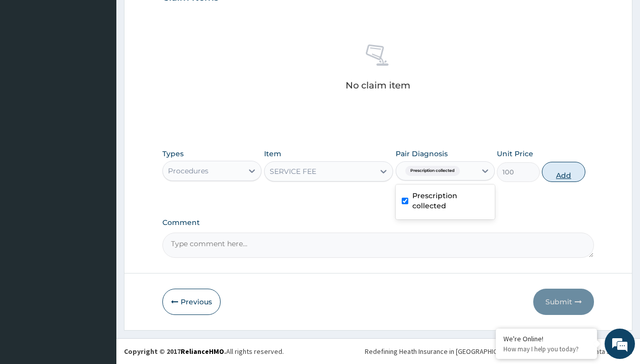
click at [564, 171] on button "Add" at bounding box center [563, 172] width 43 height 20
type input "0"
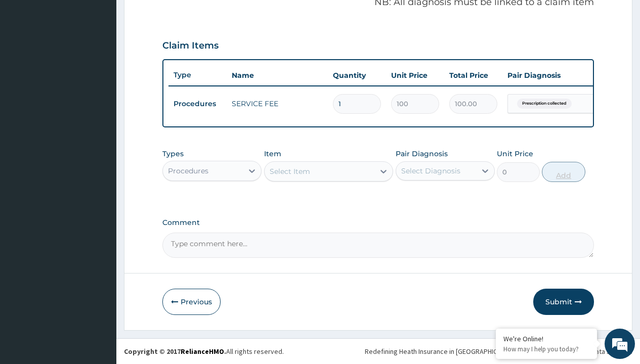
scroll to position [325, 0]
click at [188, 170] on div "Procedures" at bounding box center [188, 171] width 40 height 10
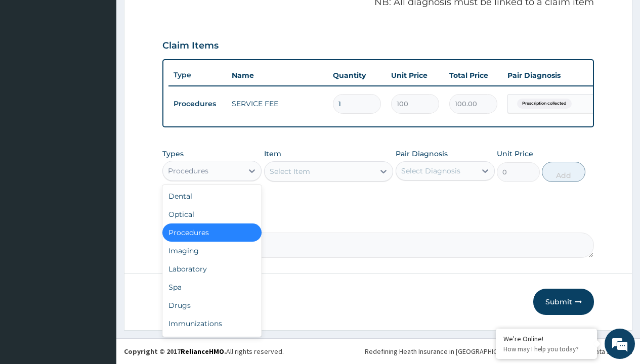
type input "drugs"
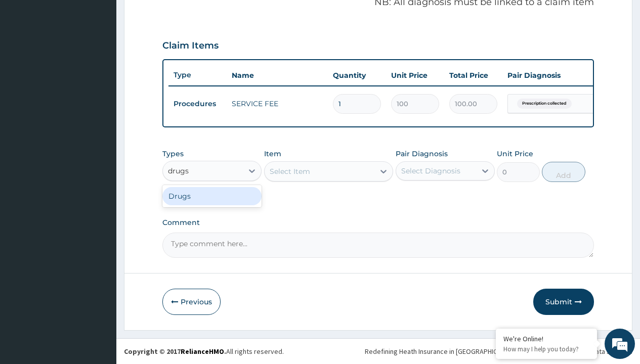
scroll to position [0, 0]
click at [212, 196] on div "Drugs" at bounding box center [211, 196] width 99 height 18
click at [289, 171] on div "Select Item" at bounding box center [329, 171] width 130 height 20
type input "paracetamol 500mg tablet emzor/sach"
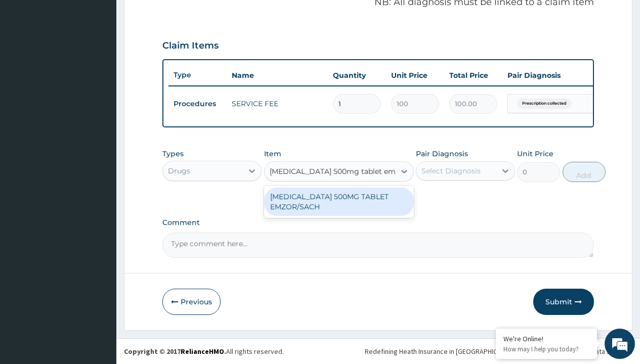
click at [338, 201] on div "PARACETAMOL 500MG TABLET EMZOR/SACH" at bounding box center [339, 202] width 150 height 28
type input "24"
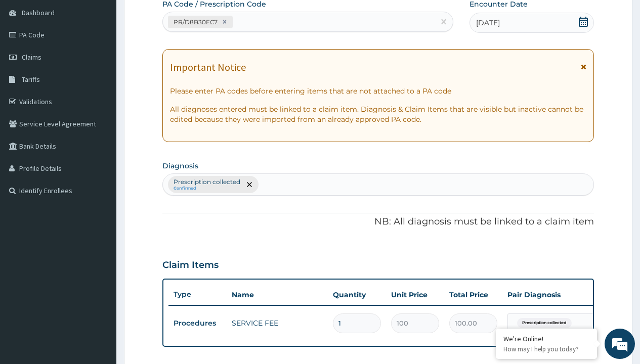
type input "prescription collected"
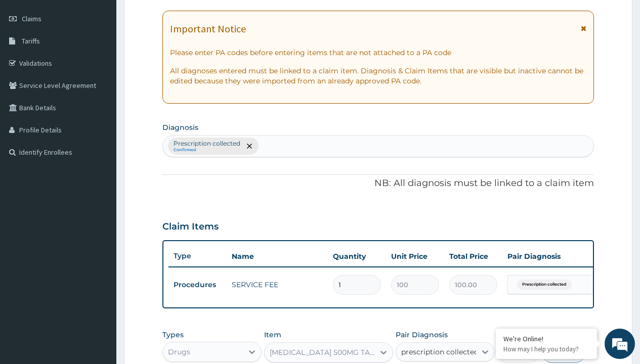
checkbox input "true"
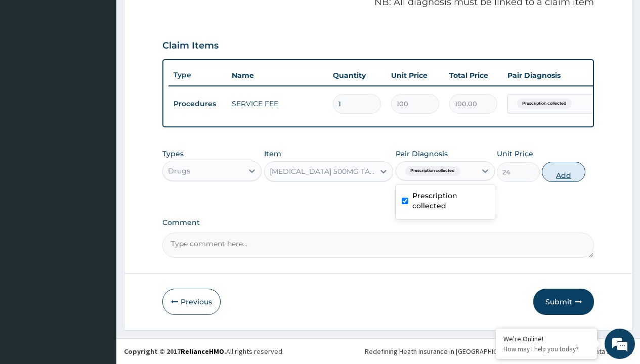
click at [564, 171] on button "Add" at bounding box center [563, 172] width 43 height 20
type input "0"
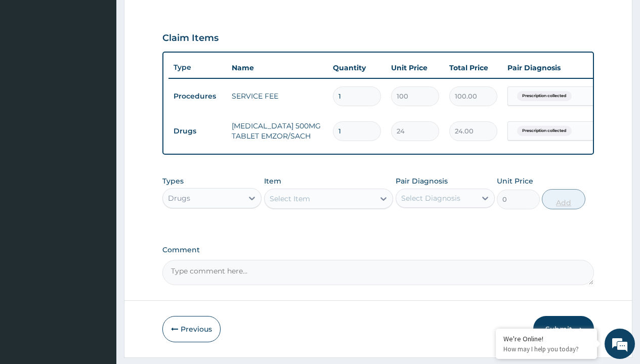
type input "24"
type input "576.00"
type input "24"
click at [197, 131] on td "Drugs" at bounding box center [197, 131] width 58 height 19
type input "drugs"
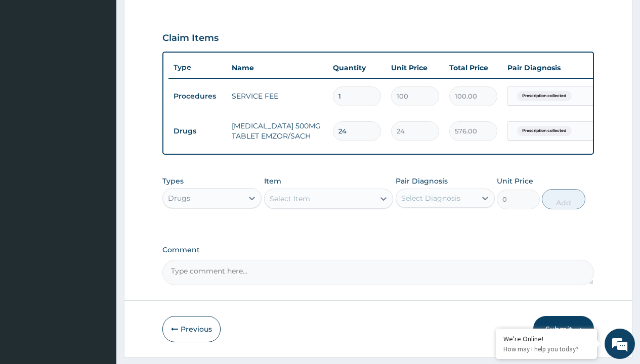
scroll to position [0, 0]
click at [212, 231] on div "Drugs" at bounding box center [211, 223] width 99 height 18
click at [289, 204] on div "Select Item" at bounding box center [290, 199] width 40 height 10
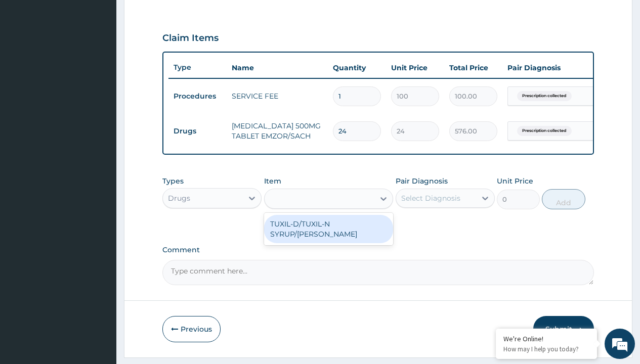
type input "tuxil-d/tuxil-n syrup/bott"
click at [328, 231] on div "TUXIL-D/TUXIL-N SYRUP/[PERSON_NAME]" at bounding box center [329, 229] width 130 height 28
type input "1425"
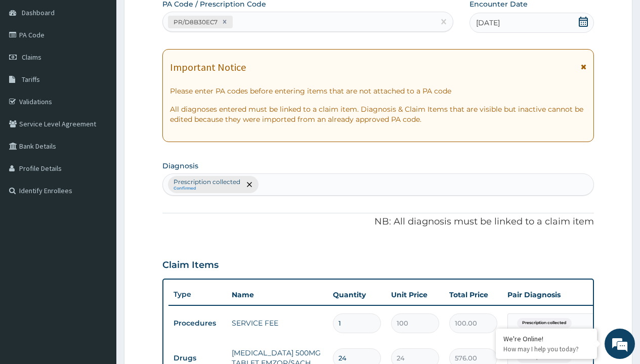
type input "prescription collected"
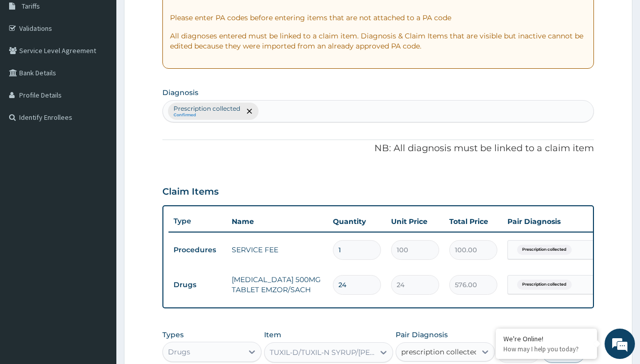
checkbox input "true"
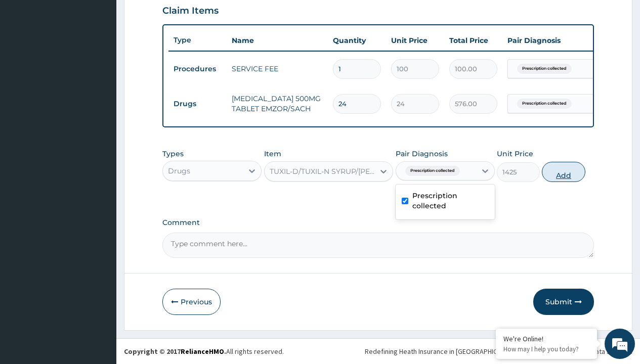
click at [564, 171] on button "Add" at bounding box center [563, 172] width 43 height 20
type input "0"
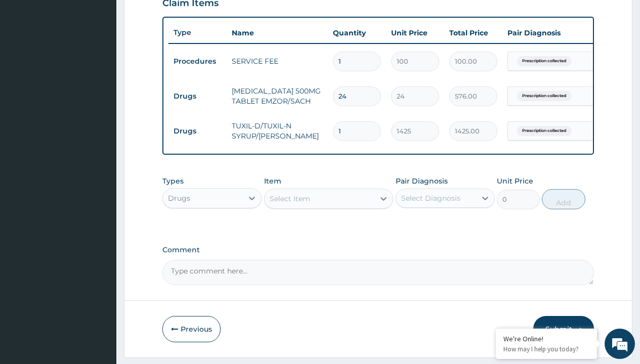
click at [197, 96] on td "Drugs" at bounding box center [197, 96] width 58 height 19
type input "drugs"
click at [212, 231] on div "Drugs" at bounding box center [211, 223] width 99 height 18
click at [289, 204] on div "Select Item" at bounding box center [290, 199] width 40 height 10
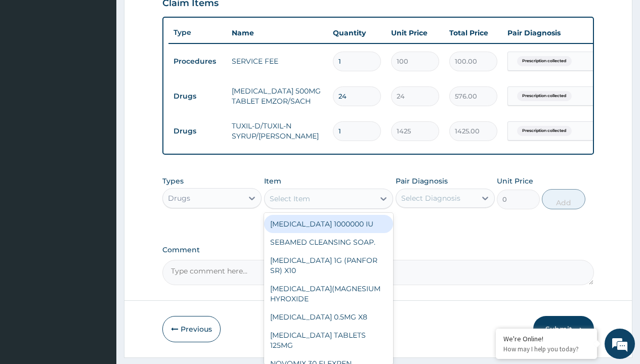
type input "diclomol gel"
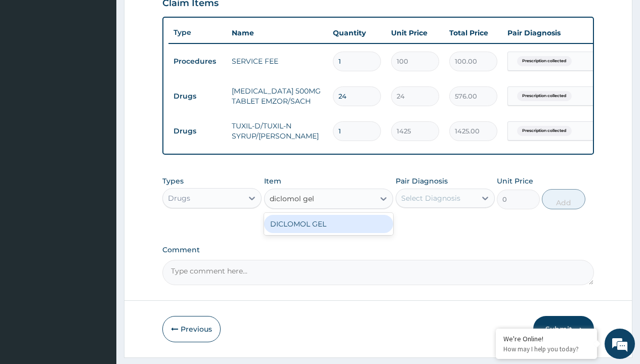
click at [328, 231] on div "DICLOMOL GEL" at bounding box center [329, 224] width 130 height 18
type input "3700"
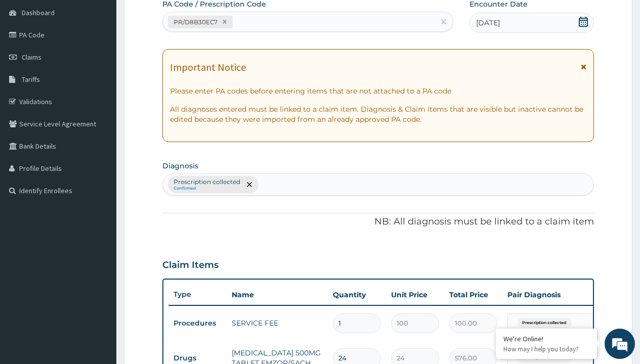
type input "prescription collected"
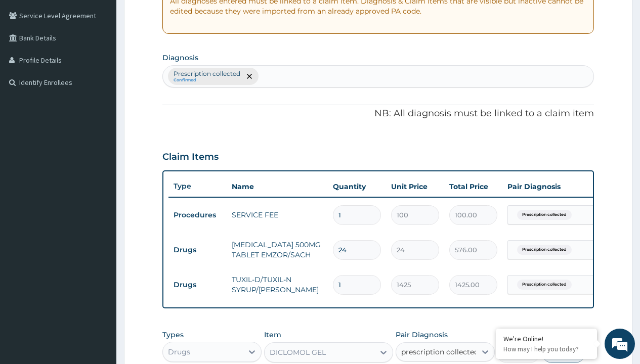
checkbox input "true"
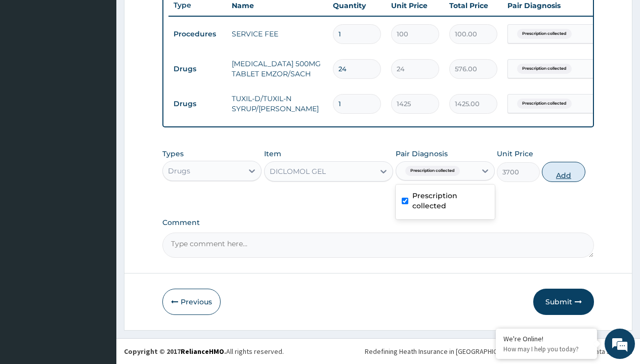
click at [564, 171] on button "Add" at bounding box center [563, 172] width 43 height 20
type input "0"
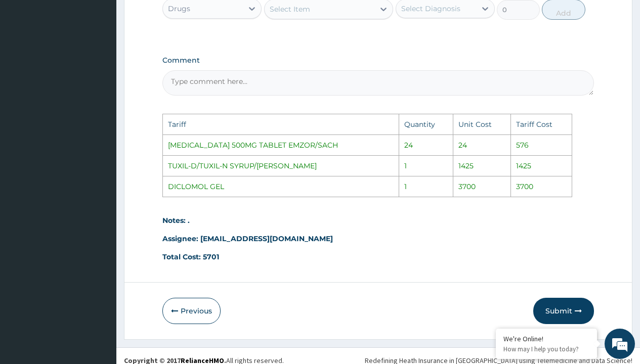
scroll to position [601, 0]
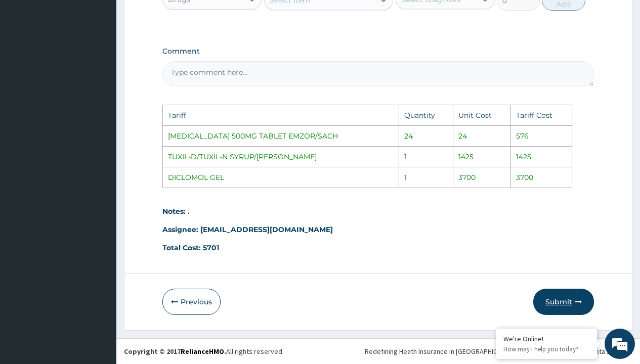
click at [565, 297] on button "Submit" at bounding box center [563, 302] width 61 height 26
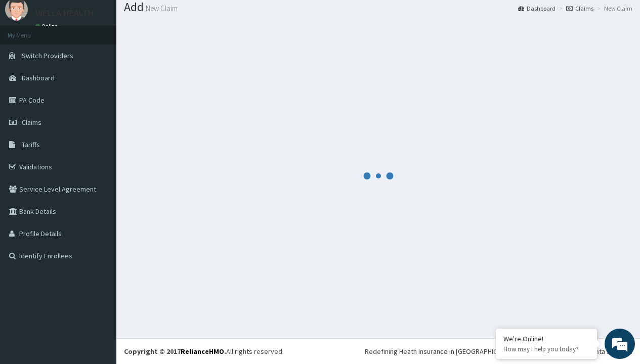
scroll to position [429, 0]
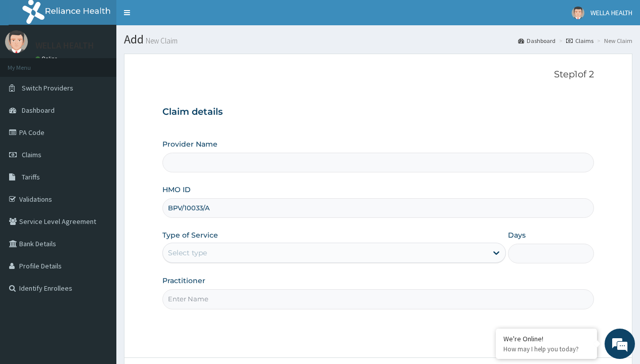
type input "BPV/10033/A"
type input "WellaHealth"
type input "WellaHealth(TELEMEDICINE)"
type input "WellaHealth"
click at [187, 253] on div "Select type" at bounding box center [187, 253] width 39 height 10
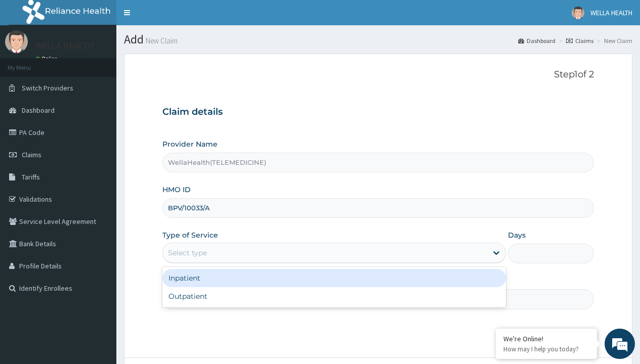
click at [334, 296] on div "Outpatient" at bounding box center [333, 296] width 343 height 18
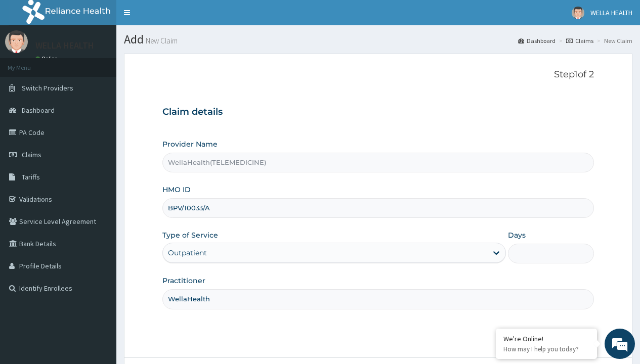
type input "1"
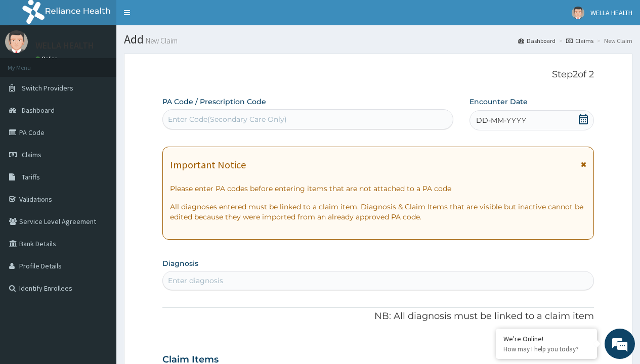
scroll to position [84, 0]
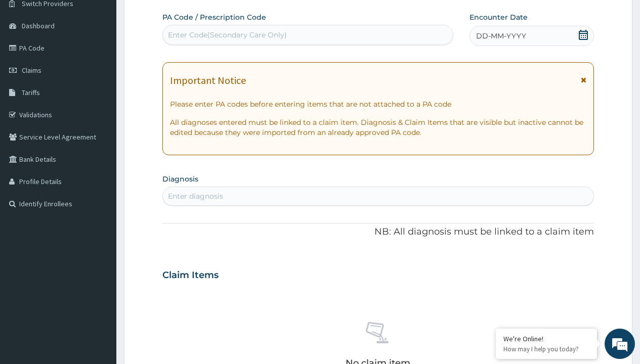
click at [500, 36] on span "DD-MM-YYYY" at bounding box center [501, 36] width 50 height 10
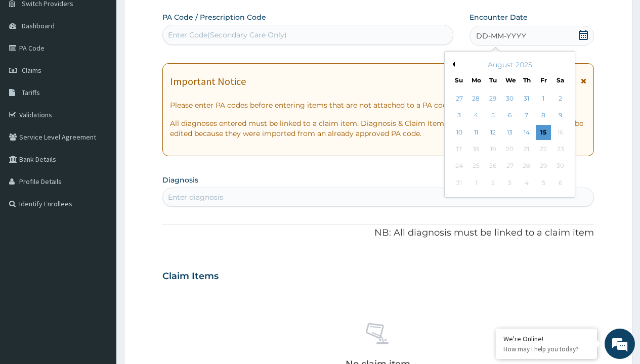
click at [452, 64] on button "Previous Month" at bounding box center [452, 64] width 5 height 5
click at [543, 132] on div "18" at bounding box center [543, 132] width 15 height 15
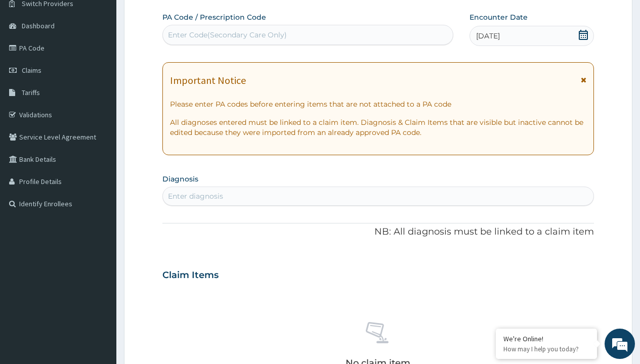
click at [227, 35] on div "Enter Code(Secondary Care Only)" at bounding box center [227, 35] width 119 height 10
type input "PR/C87187D2"
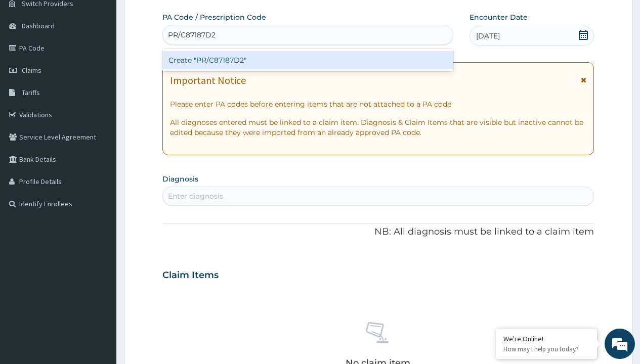
scroll to position [0, 0]
click at [308, 60] on div "Create "PR/C87187D2"" at bounding box center [307, 60] width 290 height 18
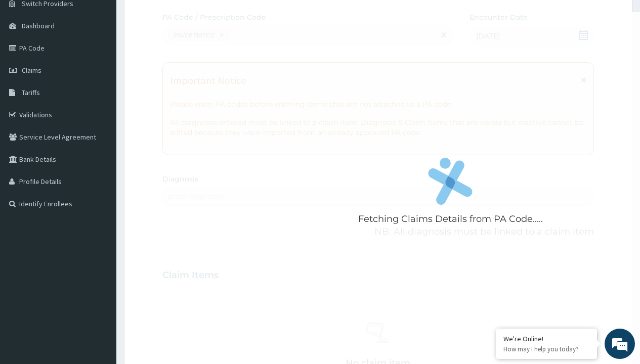
click at [195, 196] on div "Enter diagnosis" at bounding box center [195, 196] width 55 height 10
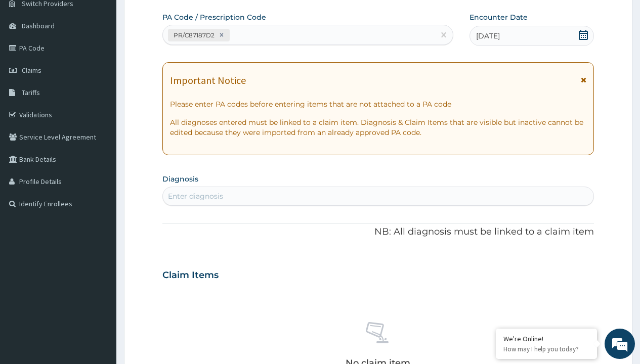
type input "prescription collected"
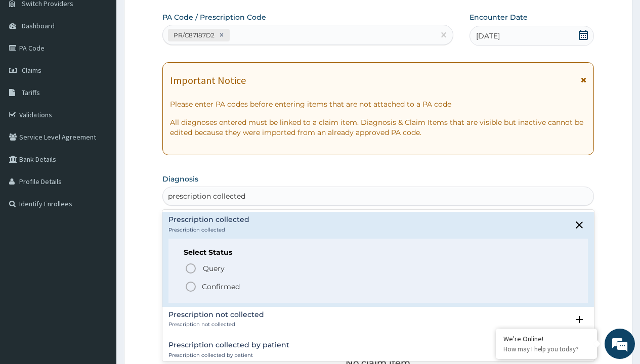
click at [221, 286] on p "Confirmed" at bounding box center [221, 287] width 38 height 10
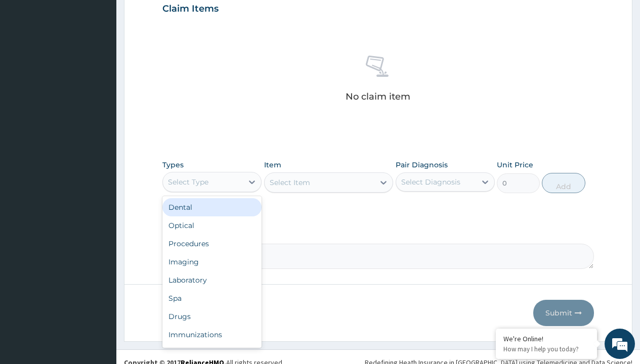
type input "procedures"
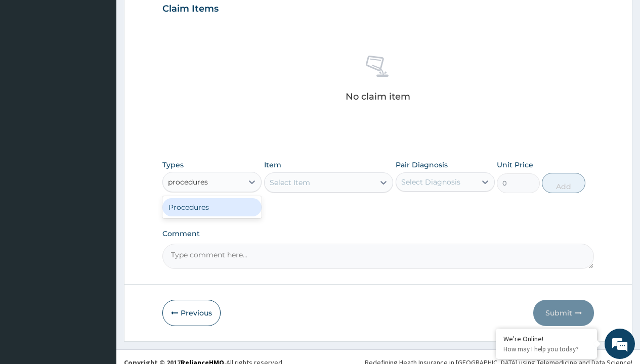
scroll to position [0, 0]
click at [212, 207] on div "Procedures" at bounding box center [211, 207] width 99 height 18
click at [289, 182] on div "Select Item" at bounding box center [290, 183] width 40 height 10
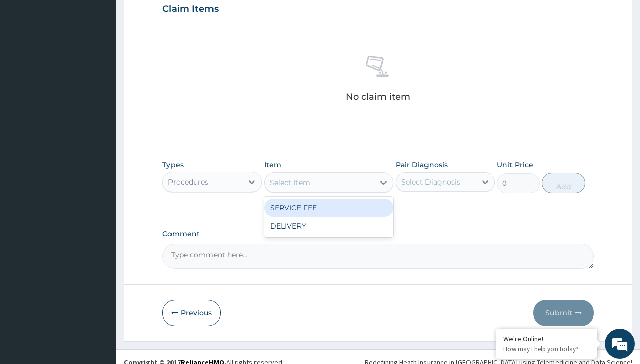
type input "service fee"
click at [328, 207] on div "SERVICE FEE" at bounding box center [329, 208] width 130 height 18
type input "100"
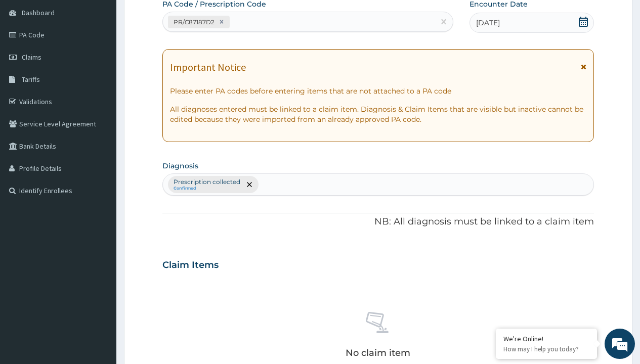
type input "prescription collected"
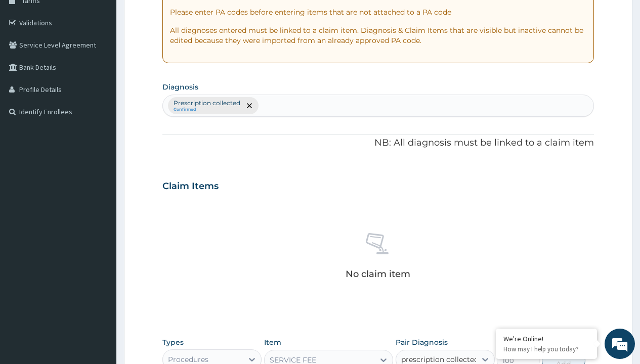
checkbox input "true"
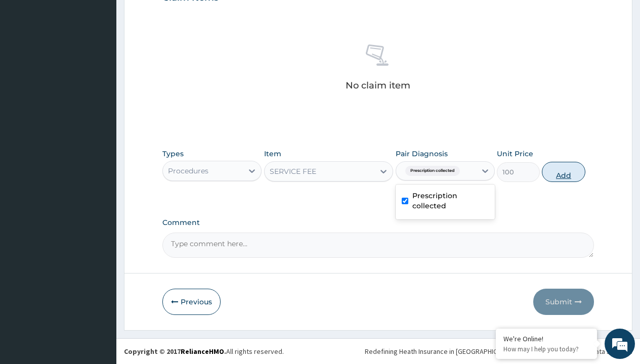
click at [564, 171] on button "Add" at bounding box center [563, 172] width 43 height 20
type input "0"
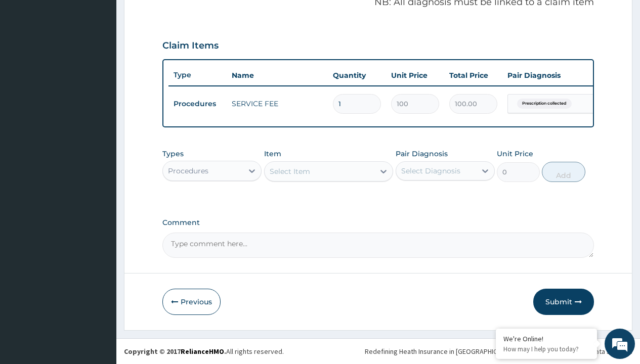
click at [188, 170] on div "Procedures" at bounding box center [188, 171] width 40 height 10
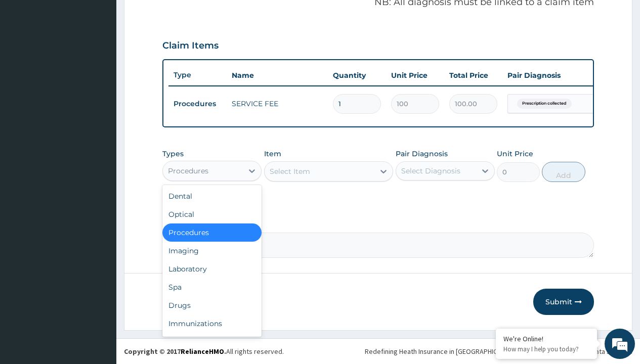
type input "drugs"
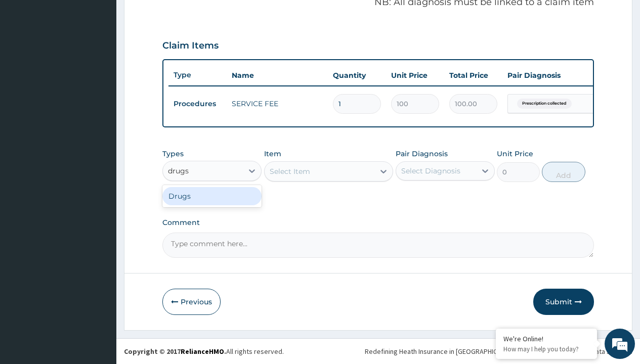
scroll to position [0, 0]
click at [212, 196] on div "Drugs" at bounding box center [211, 196] width 99 height 18
click at [289, 171] on div "Select Item" at bounding box center [329, 171] width 130 height 20
type input "tanzol suspension (albendazole)/bott"
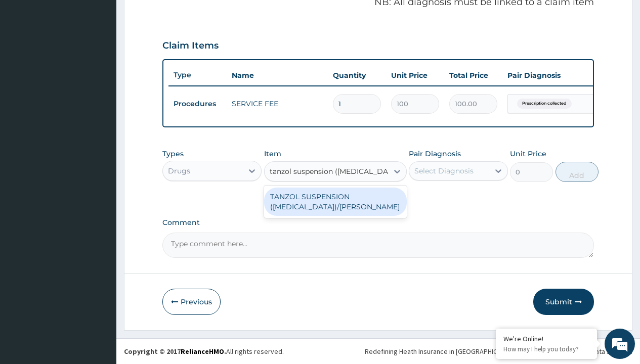
click at [335, 201] on div "TANZOL SUSPENSION ([MEDICAL_DATA])/[PERSON_NAME]" at bounding box center [335, 202] width 143 height 28
type input "617.5"
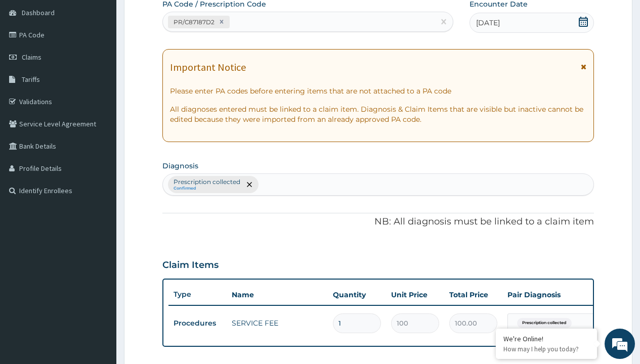
type input "prescription collected"
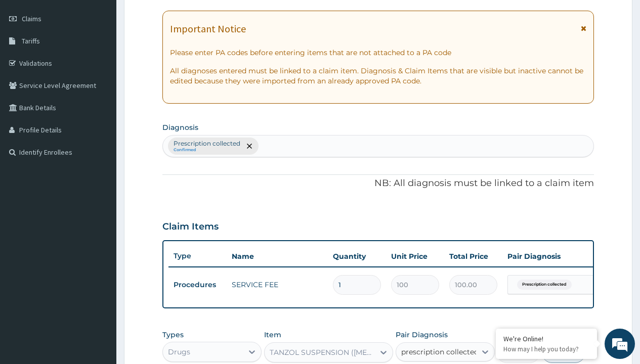
checkbox input "true"
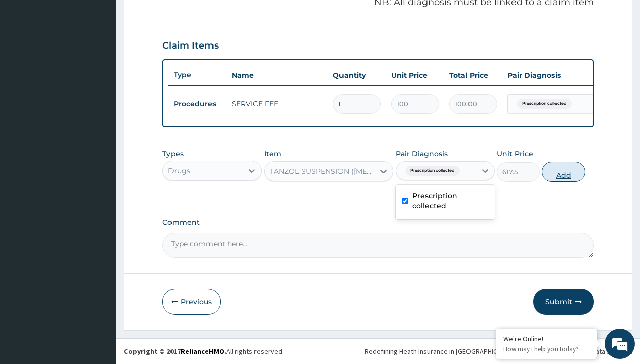
click at [564, 171] on button "Add" at bounding box center [563, 172] width 43 height 20
type input "0"
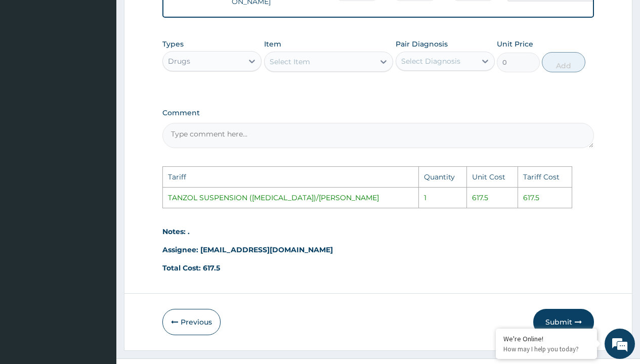
scroll to position [490, 0]
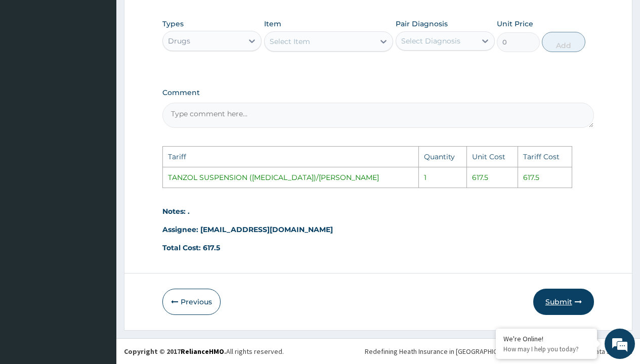
click at [574, 299] on button "Submit" at bounding box center [563, 302] width 61 height 26
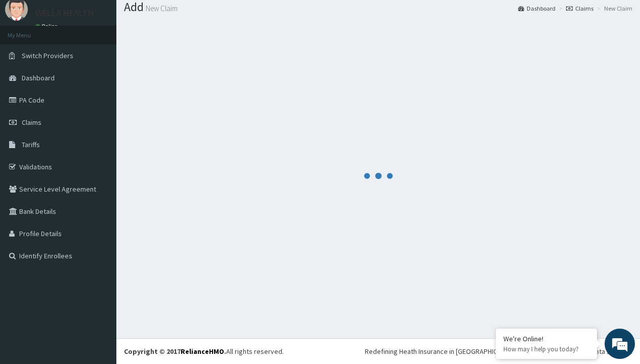
scroll to position [360, 0]
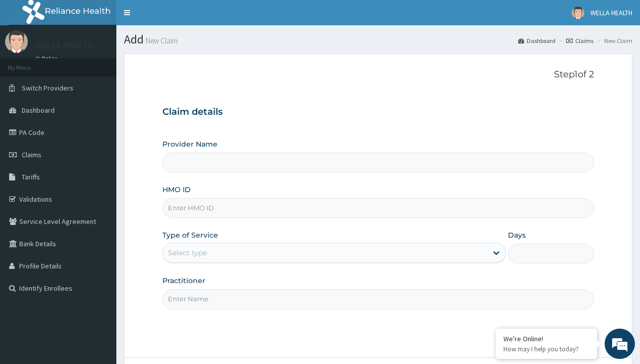
type input "BTR/10907/B"
type input "WellaHealth(TELEMEDICINE)"
type input "BTR/10907/B"
type input "WellaHealth"
click at [187, 253] on div "Select type" at bounding box center [187, 253] width 39 height 10
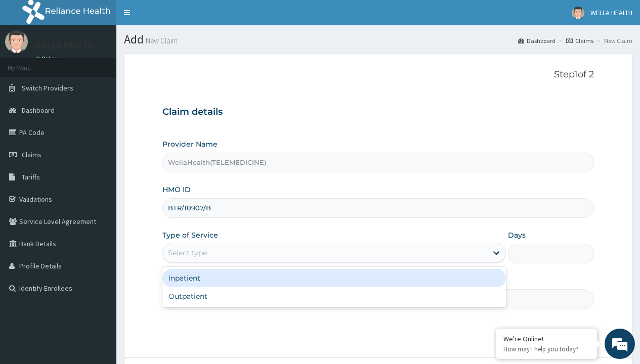
click at [334, 296] on div "Outpatient" at bounding box center [333, 296] width 343 height 18
type input "1"
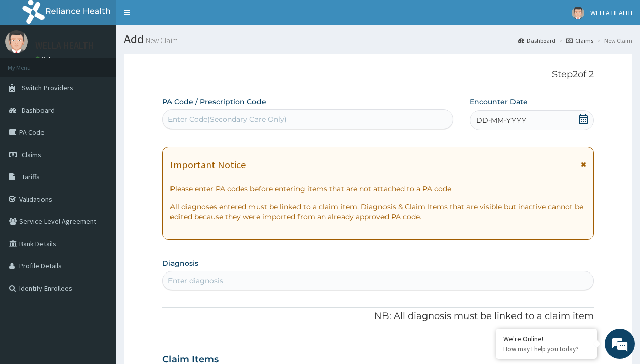
scroll to position [84, 0]
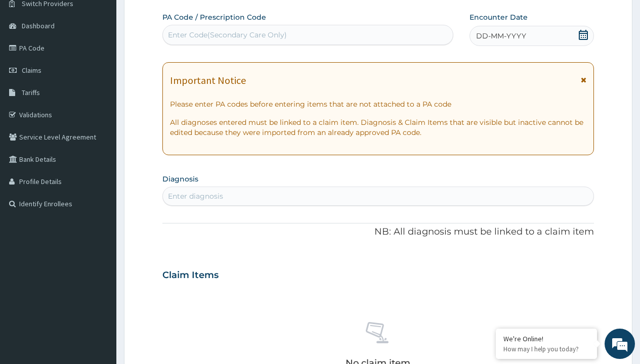
click at [500, 36] on span "DD-MM-YYYY" at bounding box center [501, 36] width 50 height 10
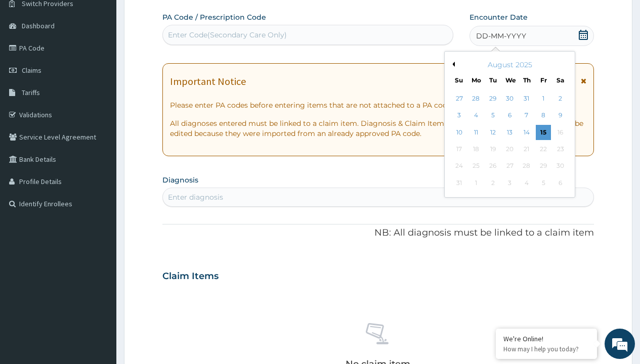
click at [452, 64] on button "Previous Month" at bounding box center [452, 64] width 5 height 5
click at [543, 132] on div "18" at bounding box center [543, 132] width 15 height 15
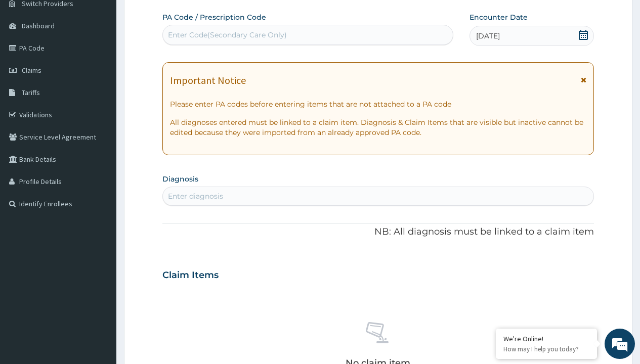
click at [227, 35] on div "Enter Code(Secondary Care Only)" at bounding box center [227, 35] width 119 height 10
type input "PR/FEC442E4"
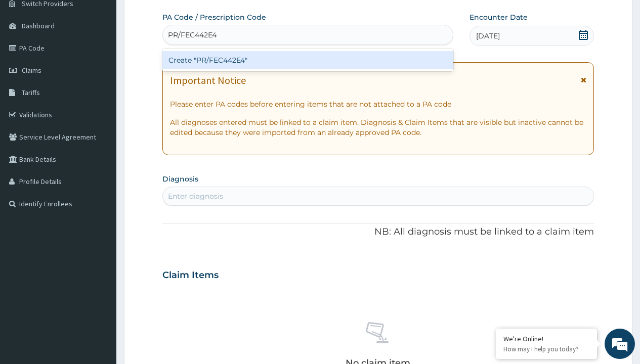
scroll to position [0, 0]
click at [308, 60] on div "Create "PR/FEC442E4"" at bounding box center [307, 60] width 290 height 18
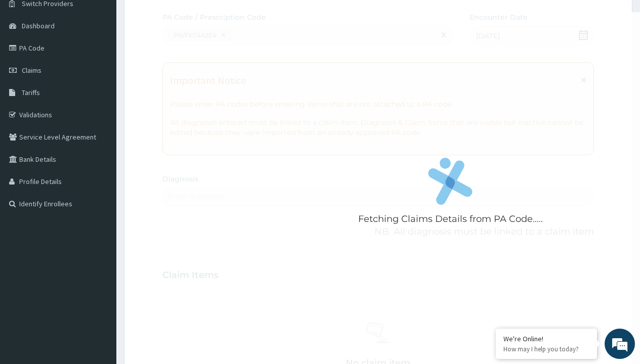
click at [195, 196] on div "Enter diagnosis" at bounding box center [195, 196] width 55 height 10
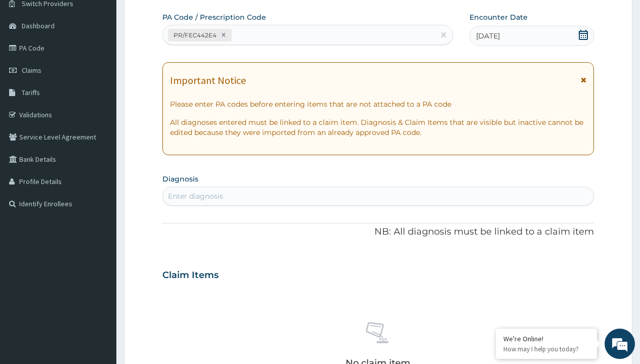
type input "prescription collected"
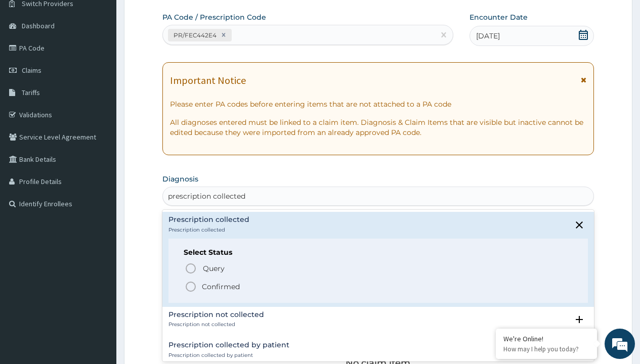
click at [221, 286] on p "Confirmed" at bounding box center [221, 287] width 38 height 10
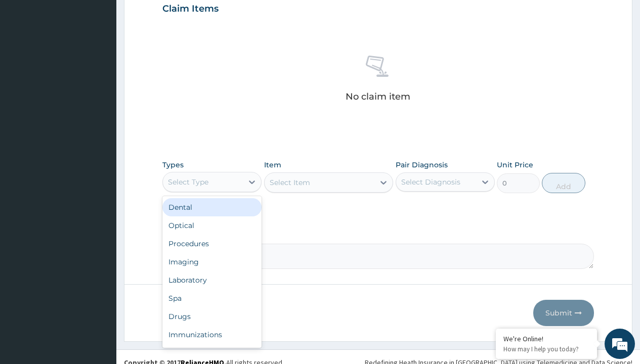
type input "procedures"
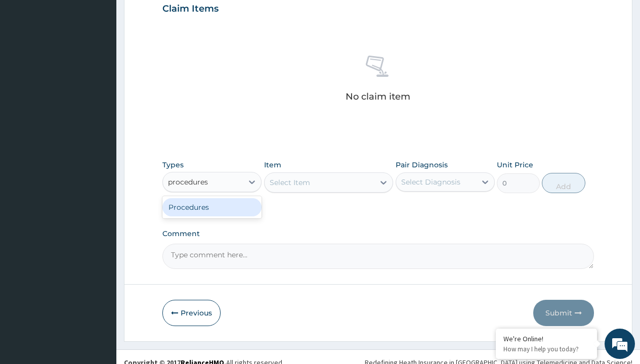
click at [212, 207] on div "Procedures" at bounding box center [211, 207] width 99 height 18
click at [289, 182] on div "Select Item" at bounding box center [290, 183] width 40 height 10
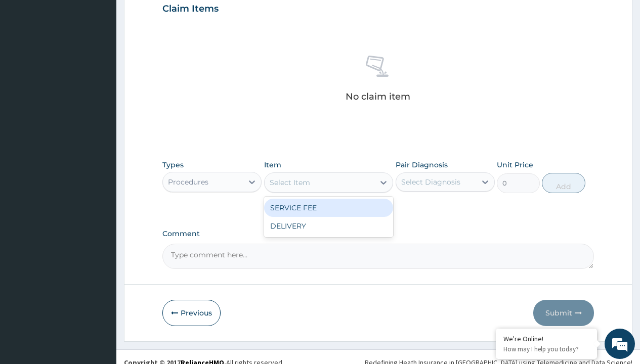
type input "service fee"
click at [328, 207] on div "SERVICE FEE" at bounding box center [329, 208] width 130 height 18
type input "100"
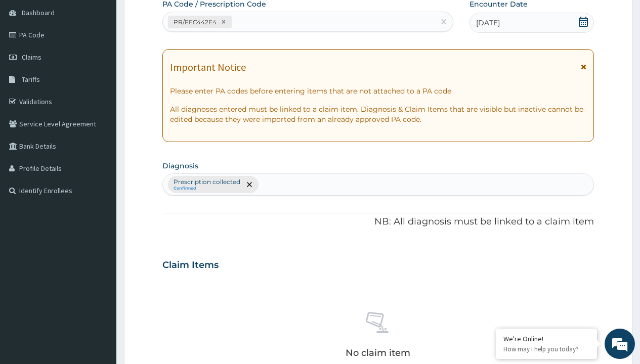
type input "prescription collected"
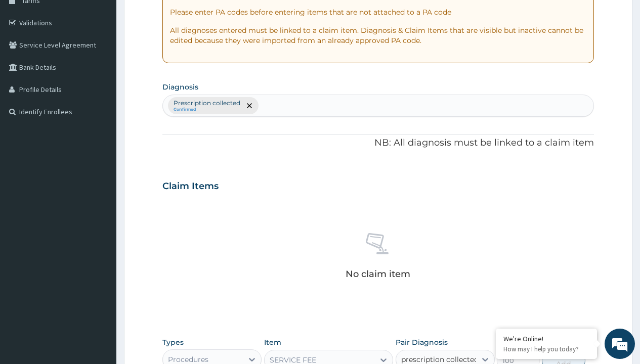
checkbox input "true"
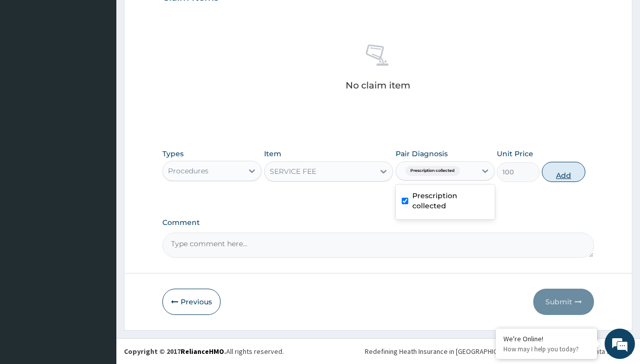
click at [564, 171] on button "Add" at bounding box center [563, 172] width 43 height 20
type input "0"
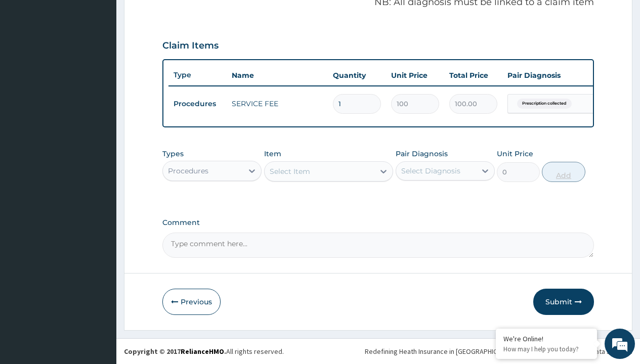
scroll to position [325, 0]
click at [188, 170] on div "Procedures" at bounding box center [188, 171] width 40 height 10
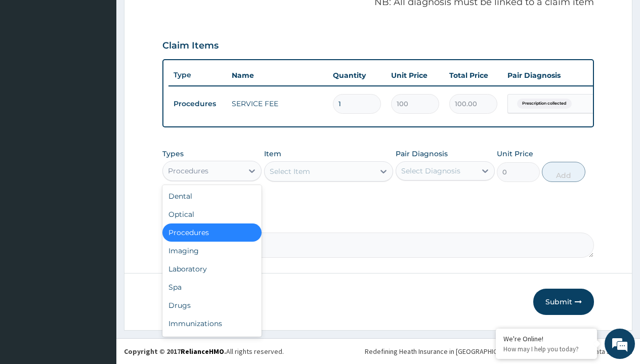
type input "drugs"
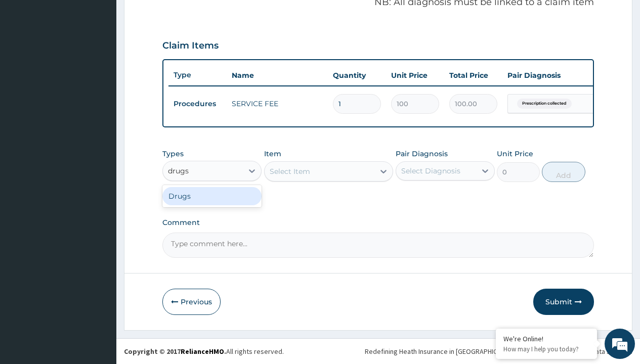
click at [212, 196] on div "Drugs" at bounding box center [211, 196] width 99 height 18
click at [289, 171] on div "Select Item" at bounding box center [329, 171] width 130 height 20
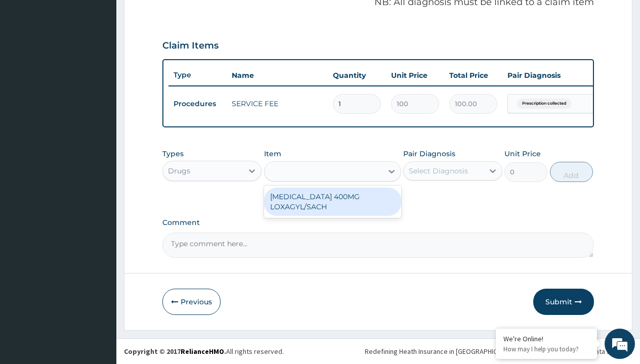
type input "[MEDICAL_DATA] 400mg loxagyl/sach"
click at [332, 201] on div "[MEDICAL_DATA] 400MG LOXAGYL/SACH" at bounding box center [332, 202] width 137 height 28
type input "80"
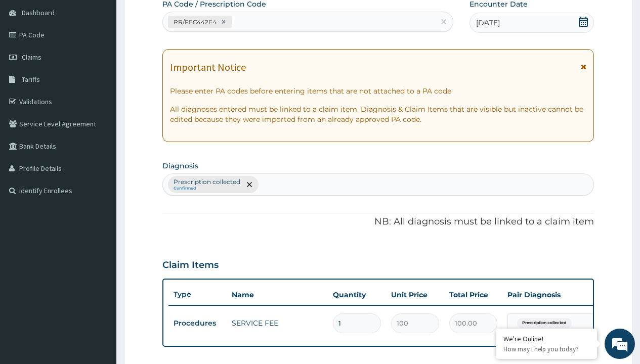
type input "prescription collected"
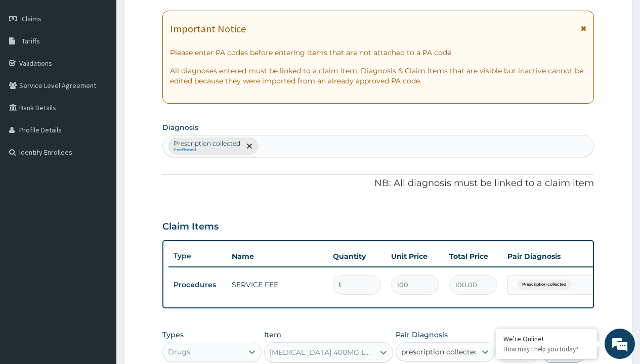
checkbox input "true"
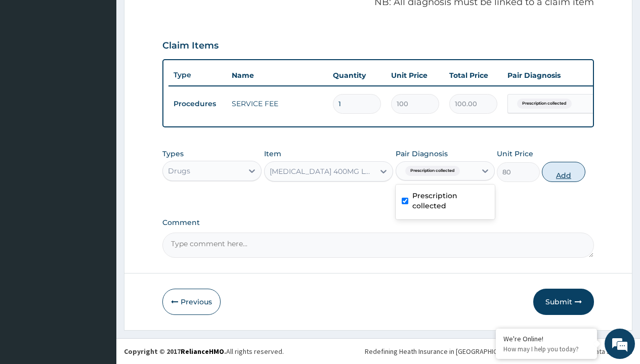
click at [564, 171] on button "Add" at bounding box center [563, 172] width 43 height 20
type input "0"
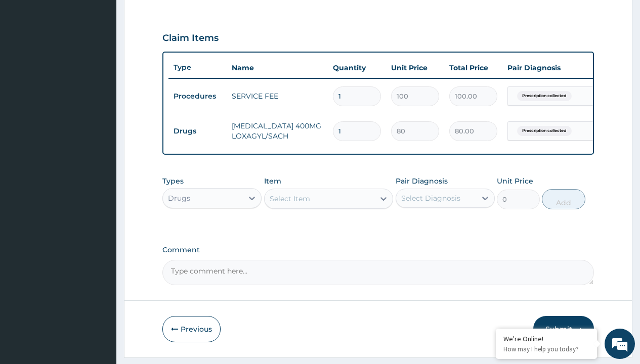
type input "20"
type input "1600.00"
type input "20"
click at [197, 131] on td "Drugs" at bounding box center [197, 131] width 58 height 19
type input "drugs"
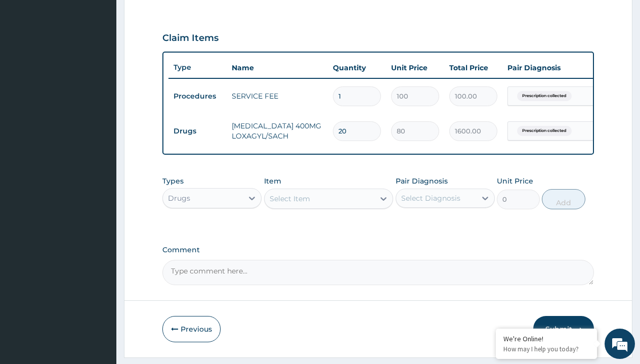
scroll to position [0, 0]
click at [212, 231] on div "Drugs" at bounding box center [211, 223] width 99 height 18
click at [289, 204] on div "Select Item" at bounding box center [290, 199] width 40 height 10
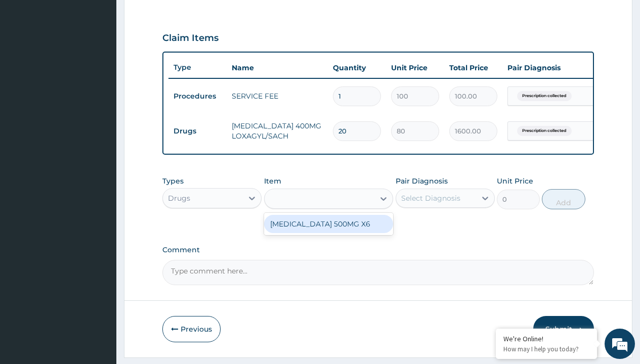
type input "[MEDICAL_DATA] 500mg x6"
click at [328, 231] on div "[MEDICAL_DATA] 500MG X6" at bounding box center [329, 224] width 130 height 18
type input "1300"
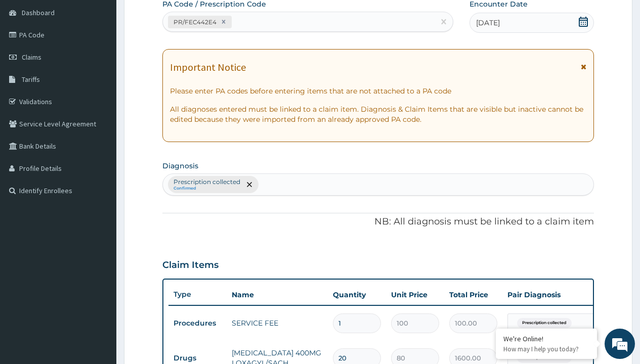
type input "prescription collected"
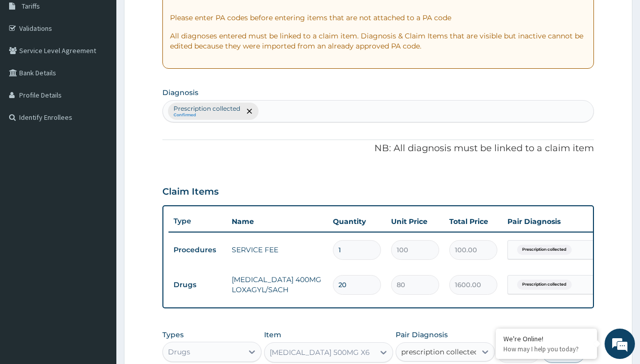
checkbox input "true"
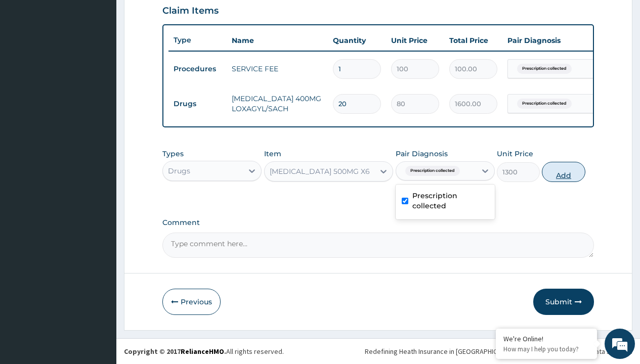
click at [564, 171] on button "Add" at bounding box center [563, 172] width 43 height 20
type input "0"
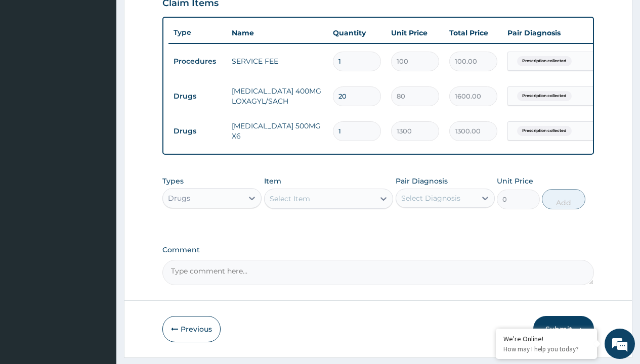
type input "3"
type input "3900.00"
type input "3"
click at [197, 96] on td "Drugs" at bounding box center [197, 96] width 58 height 19
type input "drugs"
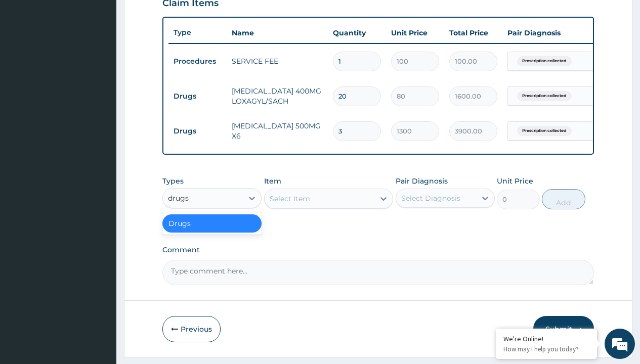
scroll to position [0, 0]
click at [212, 231] on div "Drugs" at bounding box center [211, 223] width 99 height 18
click at [289, 204] on div "Select Item" at bounding box center [290, 199] width 40 height 10
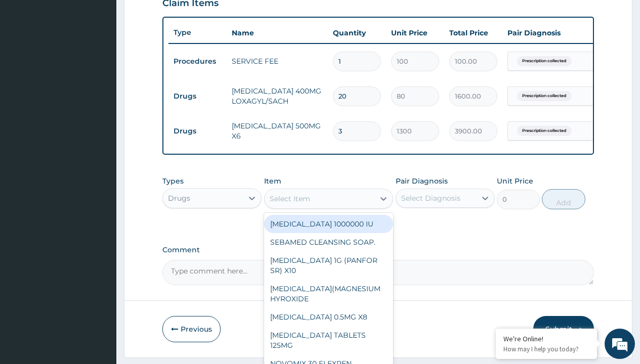
type input "[MEDICAL_DATA] vaginal tablet"
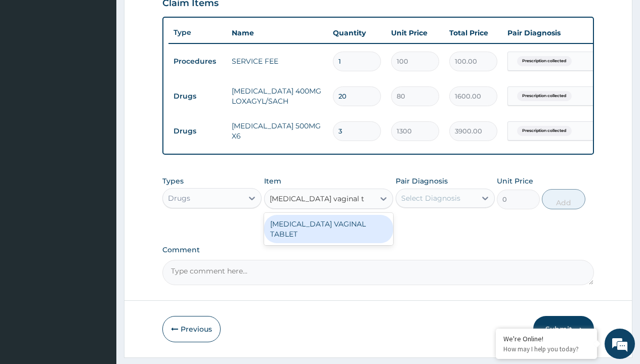
click at [328, 236] on div "[MEDICAL_DATA] VAGINAL TABLET" at bounding box center [329, 229] width 130 height 28
type input "884.9000244140625"
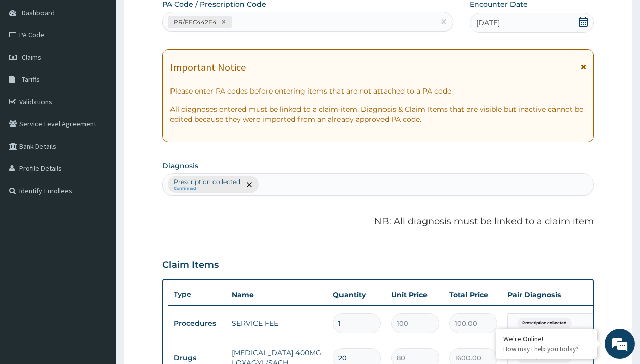
type input "prescription collected"
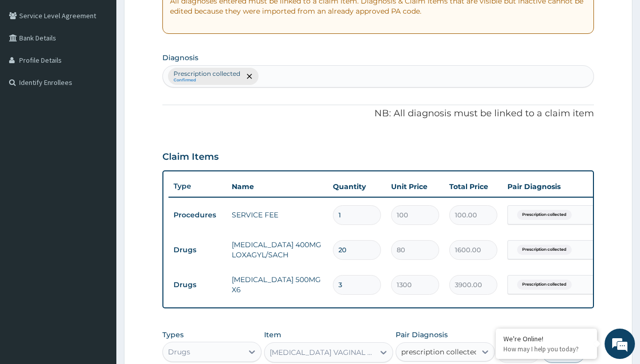
checkbox input "true"
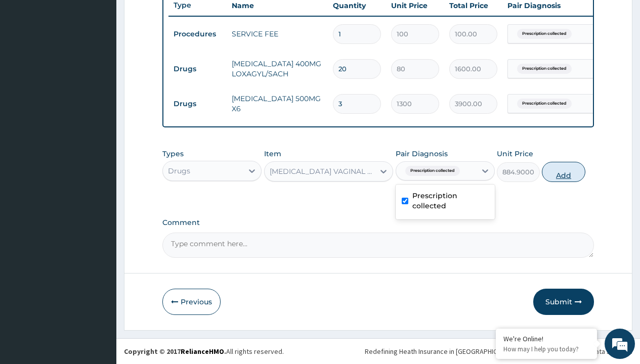
click at [564, 171] on button "Add" at bounding box center [563, 172] width 43 height 20
type input "0"
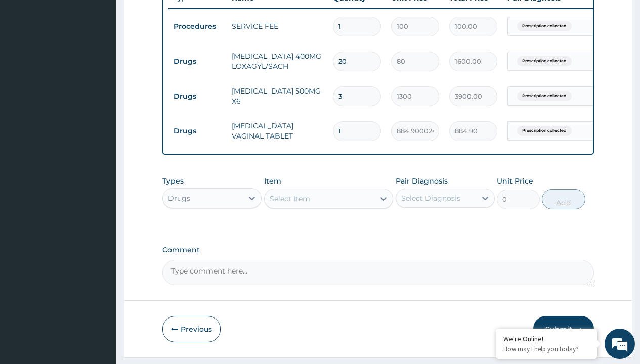
type input "6"
type input "5309.40"
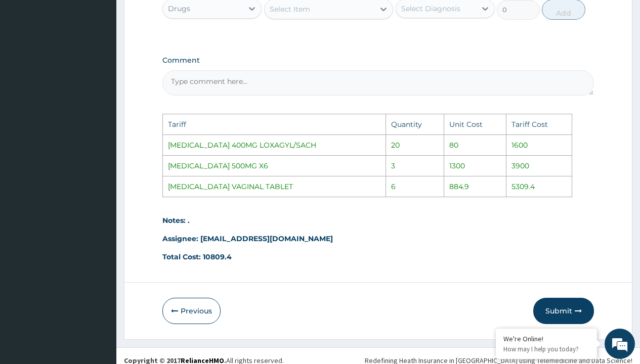
scroll to position [601, 0]
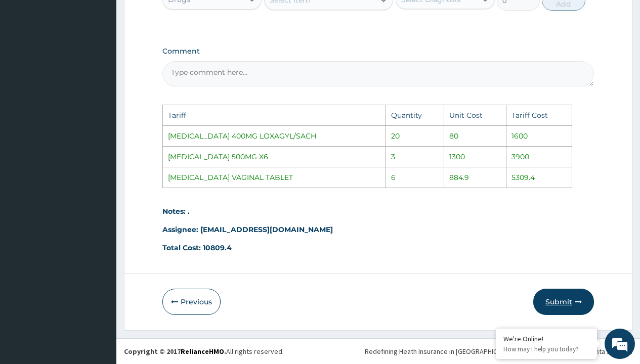
type input "6"
click at [568, 300] on button "Submit" at bounding box center [563, 302] width 61 height 26
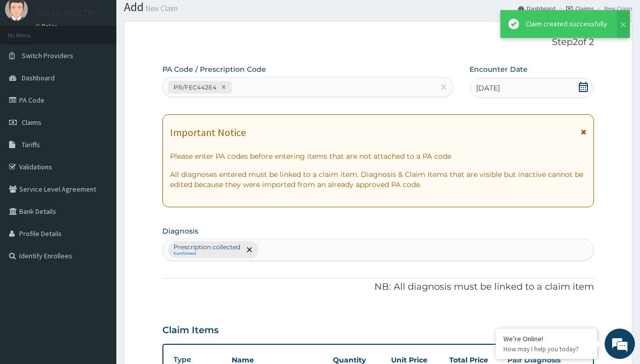
scroll to position [429, 0]
